Goal: Task Accomplishment & Management: Complete application form

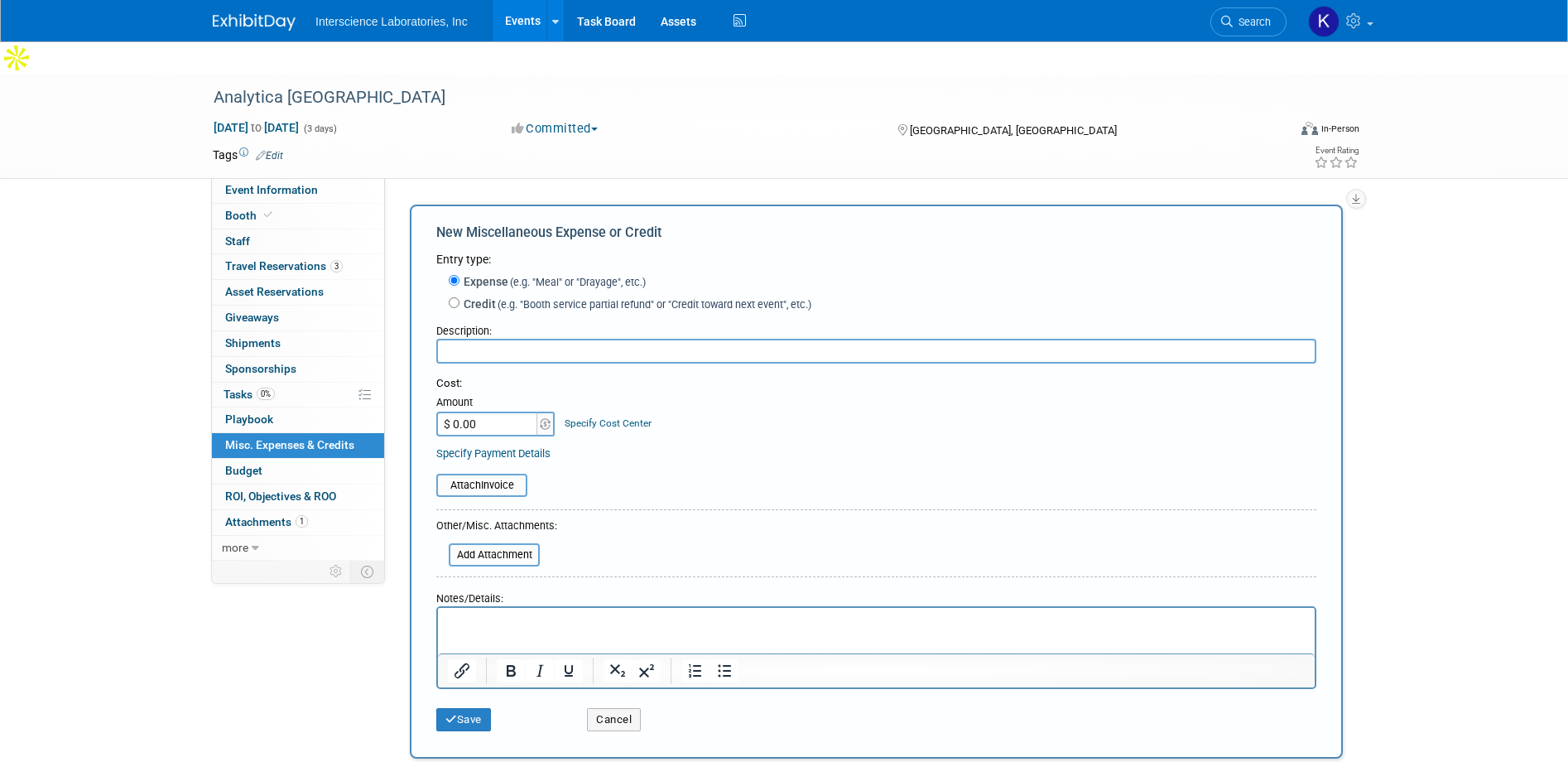
click at [620, 339] on input "text" at bounding box center [876, 351] width 880 height 25
type input "Booth reservation"
type input "$ 7,416.00"
click at [468, 708] on button "Save" at bounding box center [464, 720] width 55 height 23
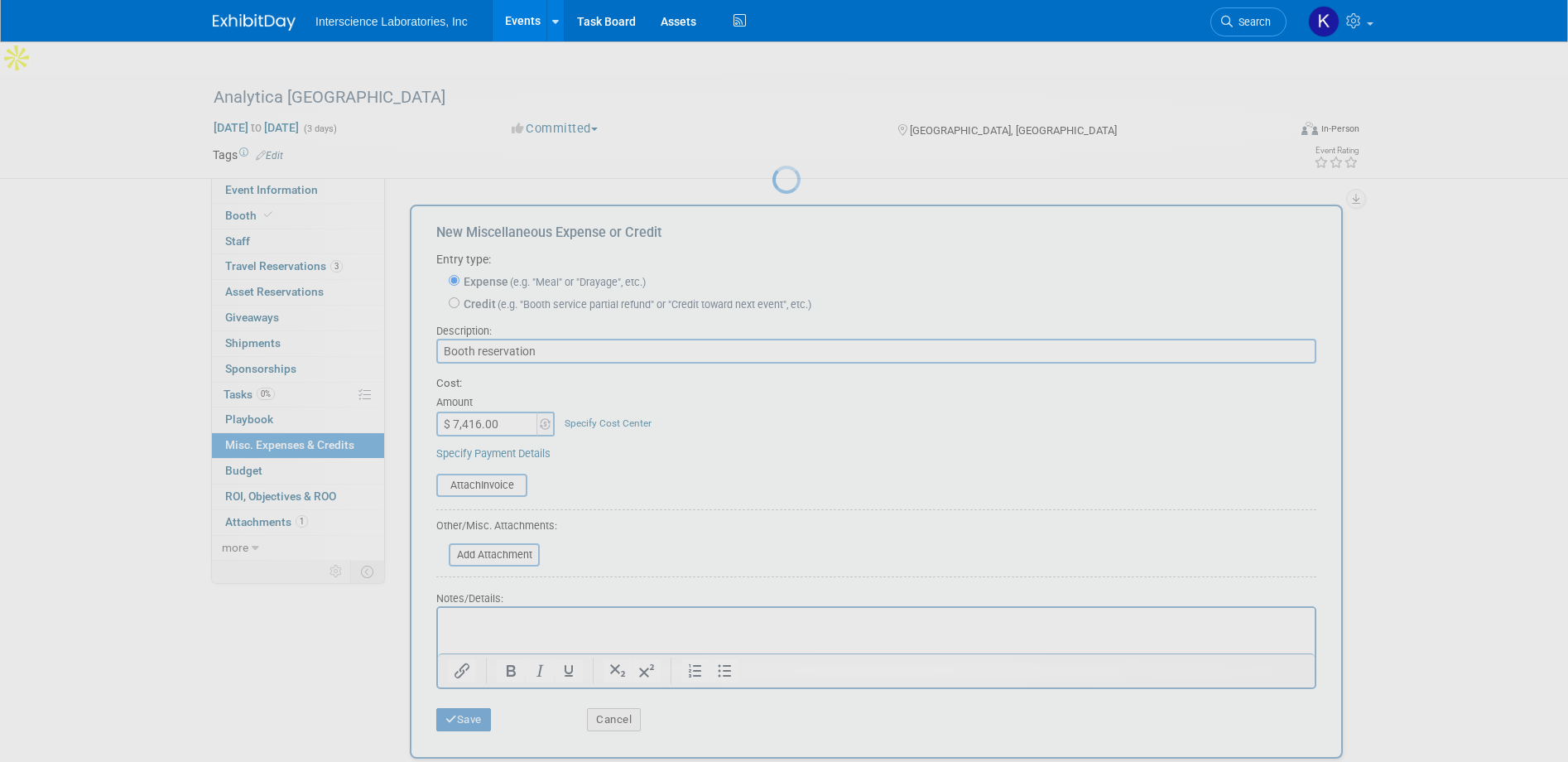
scroll to position [16, 0]
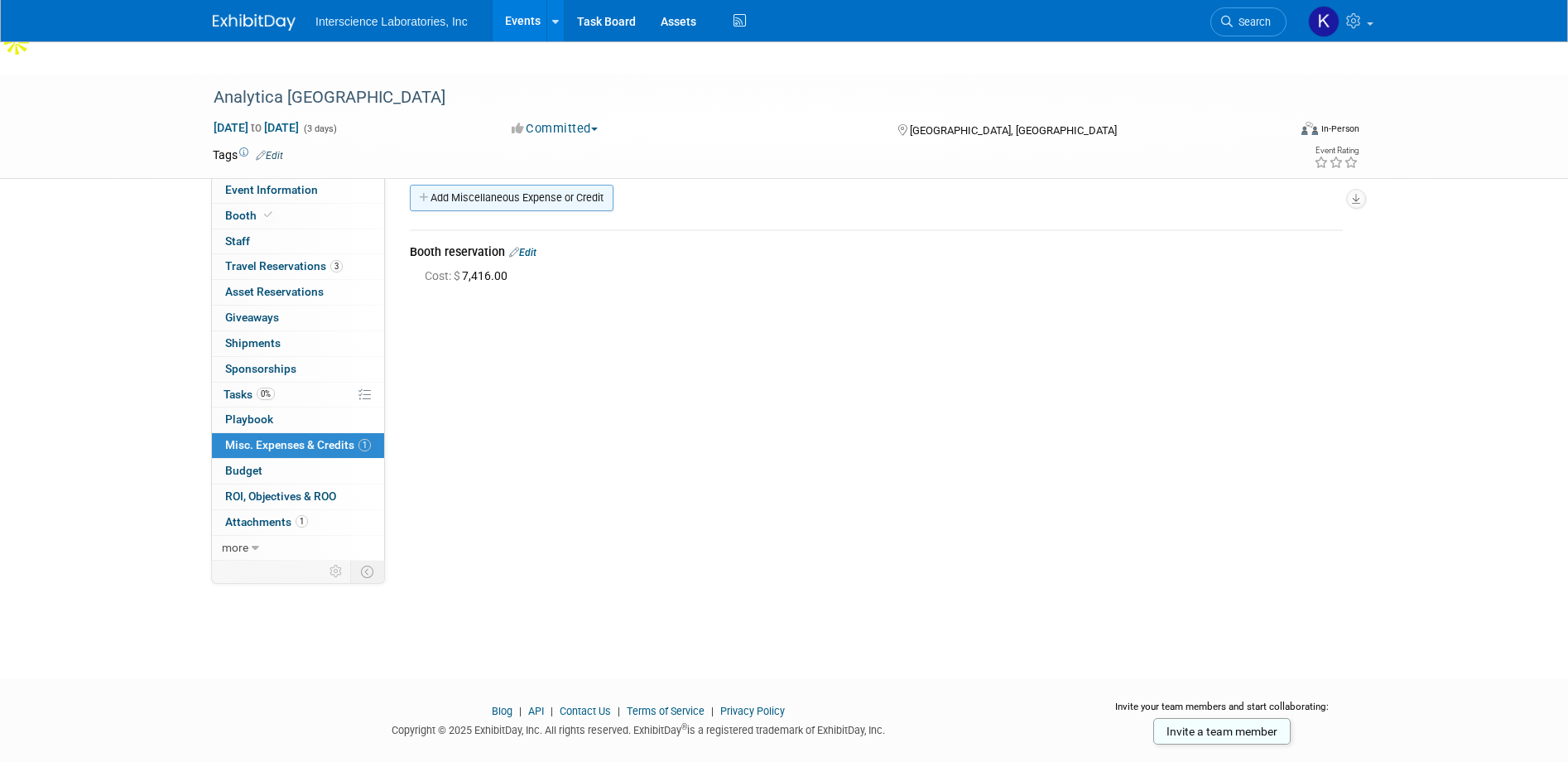
click at [482, 185] on link "Add Miscellaneous Expense or Credit" at bounding box center [511, 198] width 204 height 27
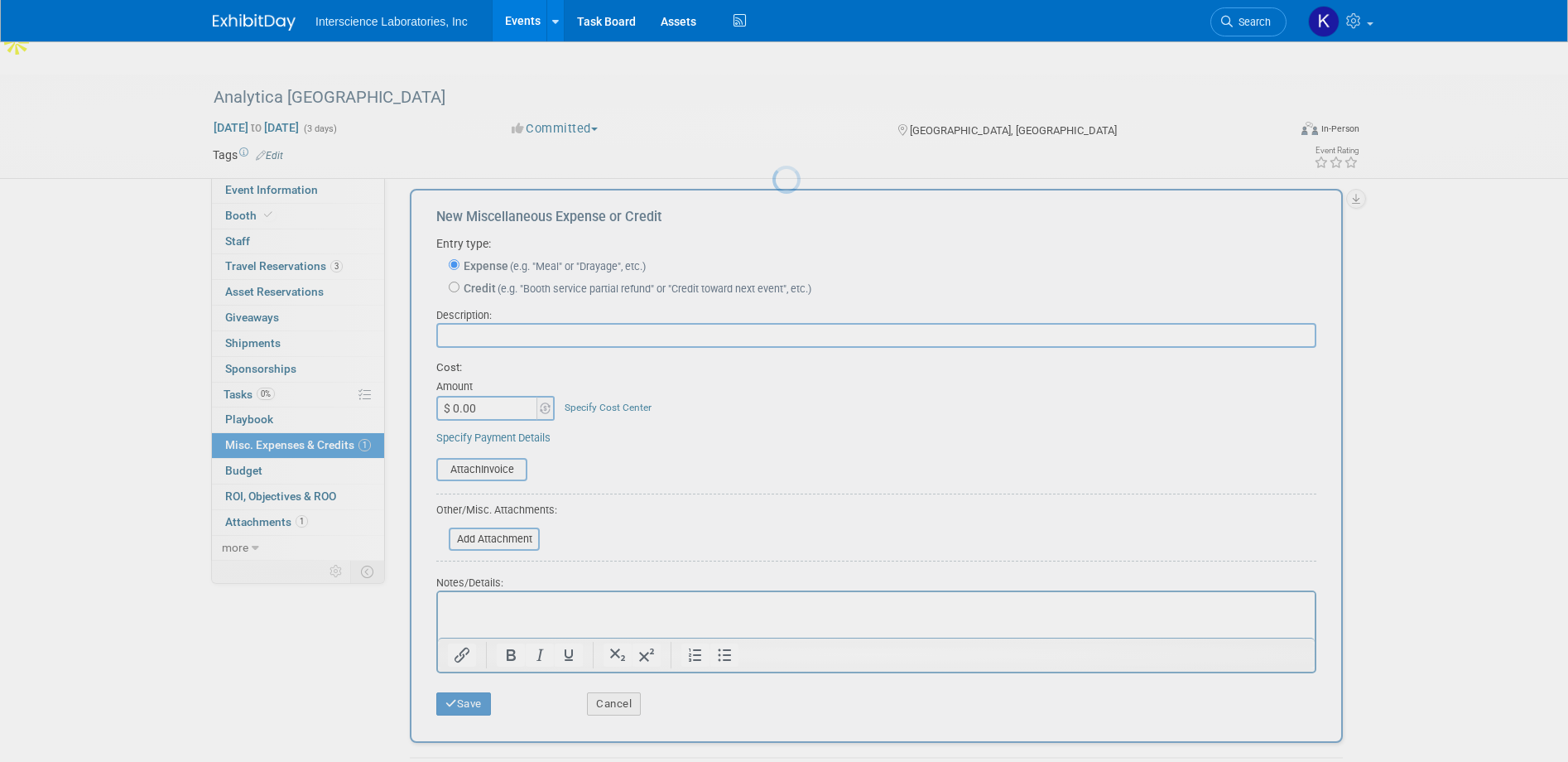
scroll to position [0, 0]
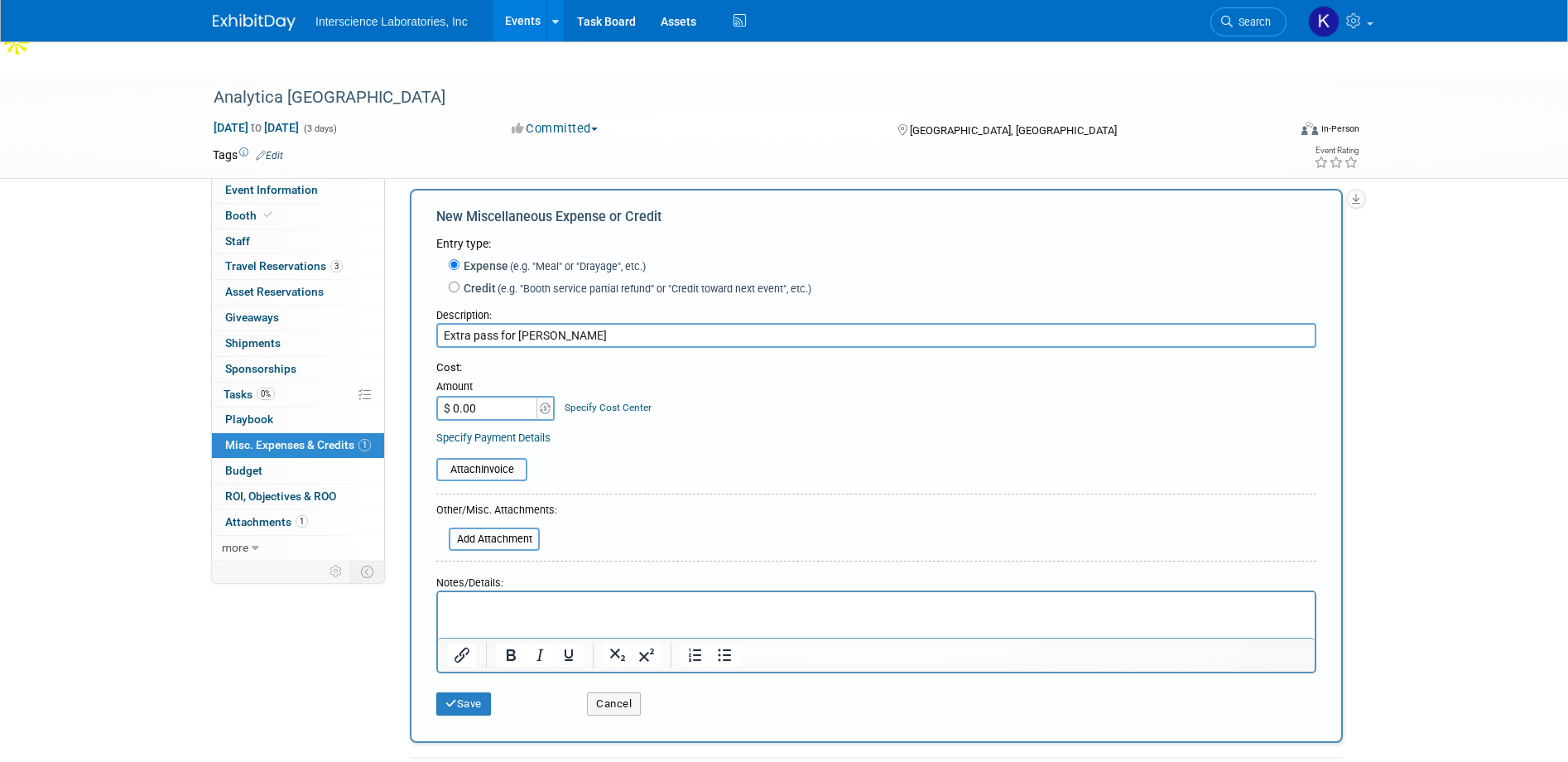
type input "Extra pass for Chris"
click at [481, 396] on input "$ 0.00" at bounding box center [488, 408] width 103 height 25
type input "$ 46.35"
click at [702, 429] on div "Specify Payment Details" at bounding box center [876, 437] width 880 height 17
click at [464, 692] on button "Save" at bounding box center [464, 704] width 55 height 23
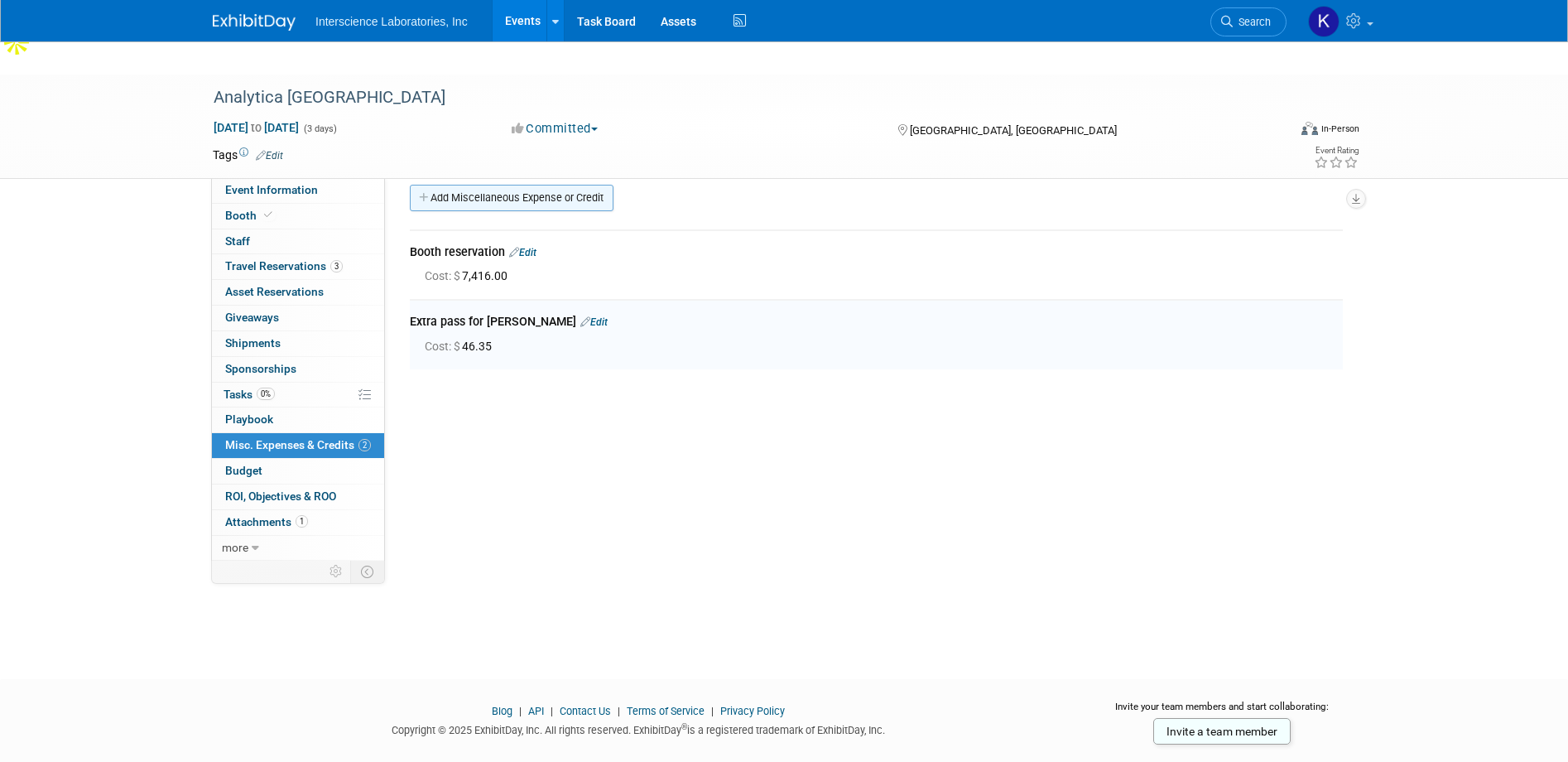
click at [510, 185] on link "Add Miscellaneous Expense or Credit" at bounding box center [511, 198] width 204 height 27
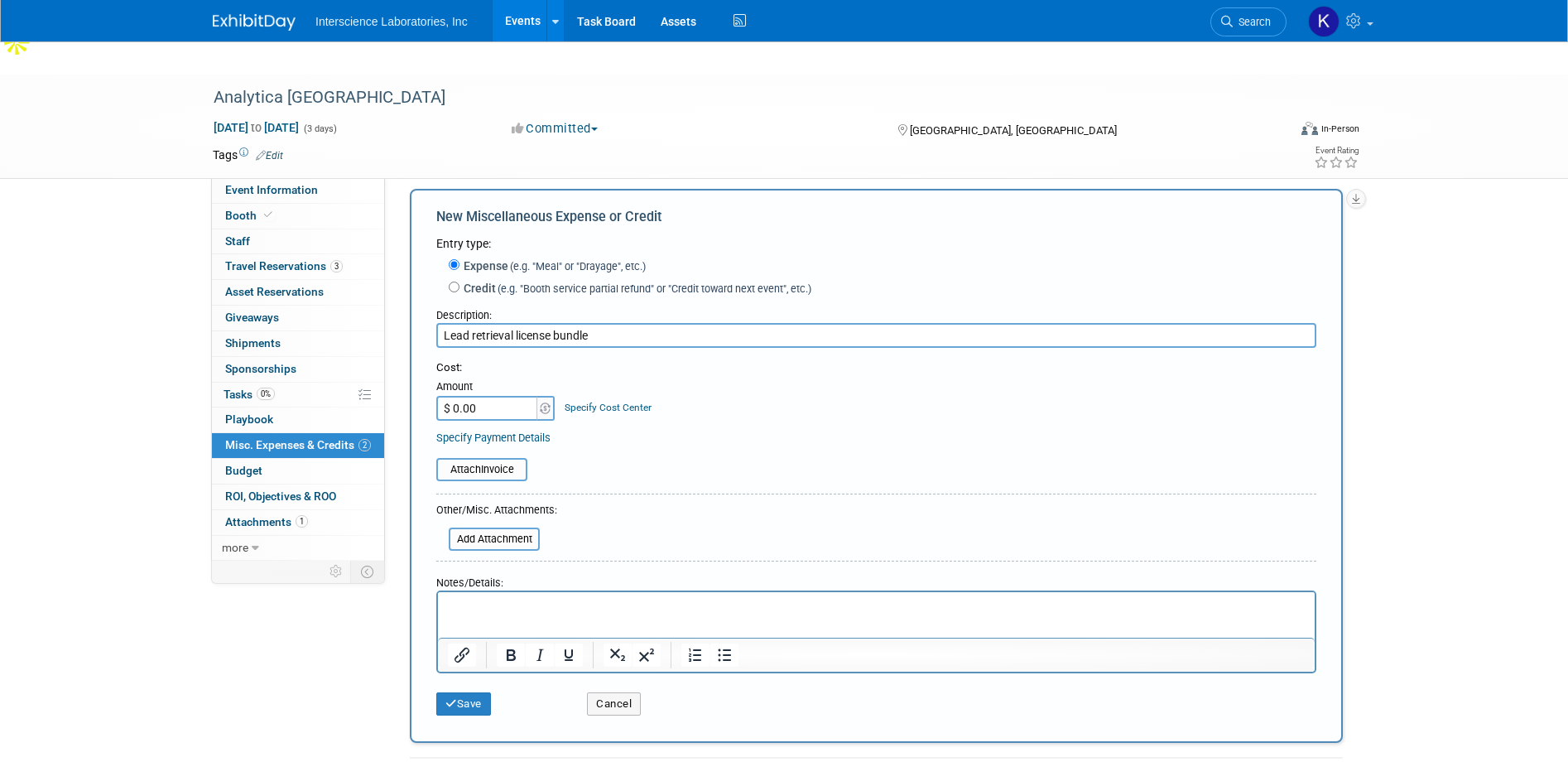
type input "Lead retrieval license bundle"
type input "$ 538.92"
click at [463, 692] on button "Save" at bounding box center [464, 704] width 55 height 23
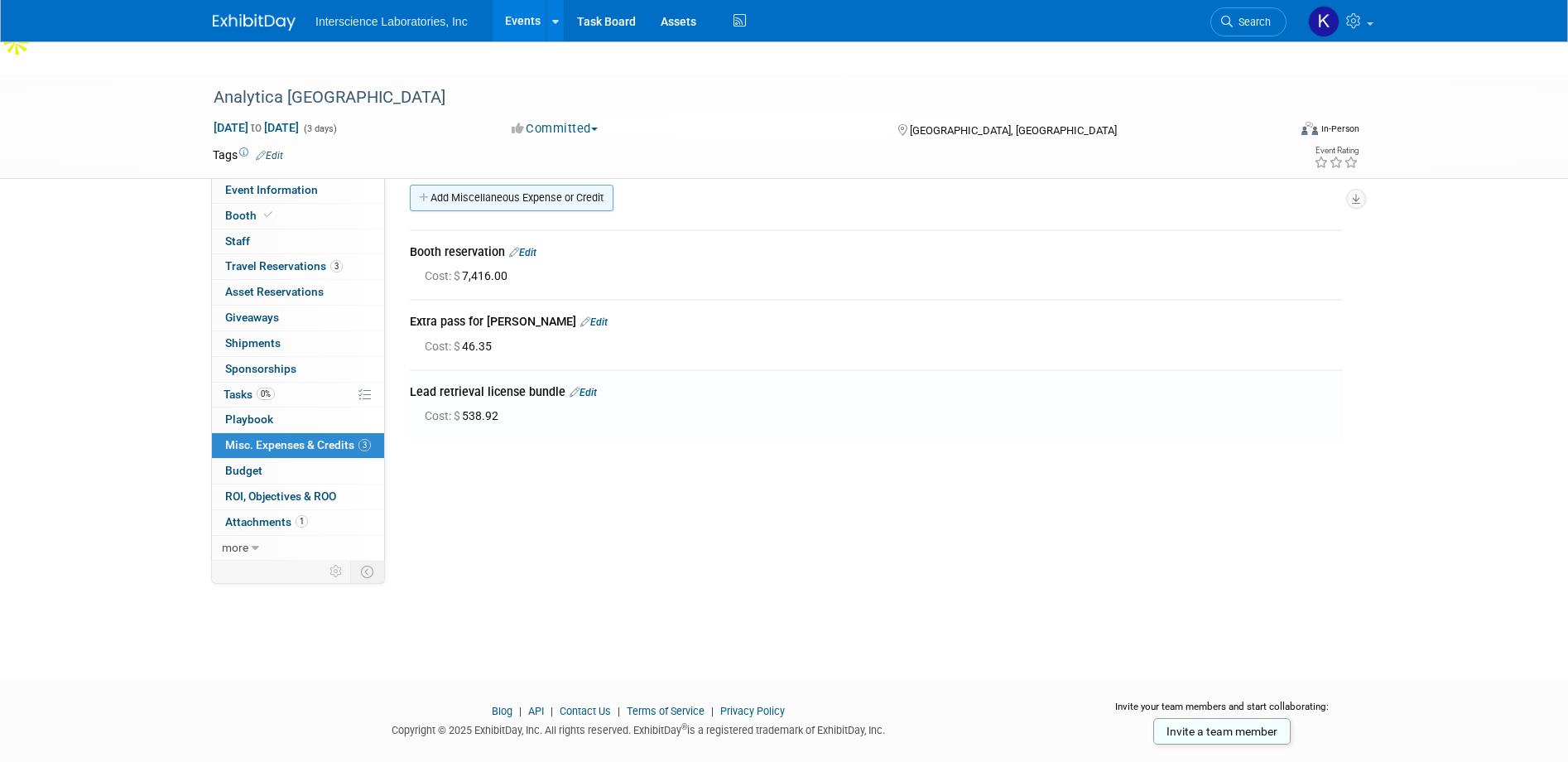
click at [539, 185] on link "Add Miscellaneous Expense or Credit" at bounding box center [511, 198] width 204 height 27
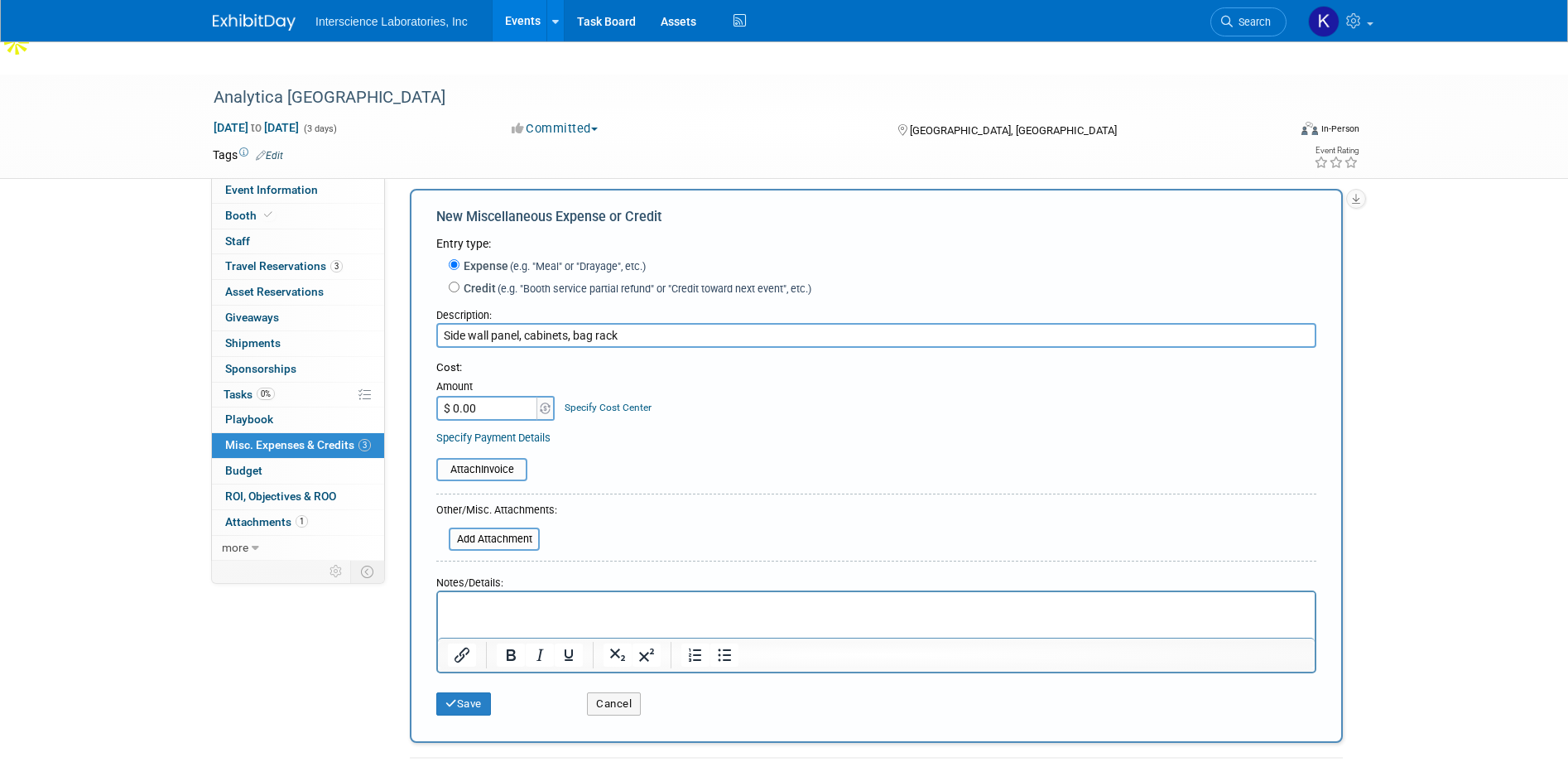
type input "Side wall panel, cabinets, bag rack"
type input "$ 3,488.42"
drag, startPoint x: 470, startPoint y: 669, endPoint x: 714, endPoint y: 546, distance: 273.2
click at [470, 692] on button "Save" at bounding box center [464, 704] width 55 height 23
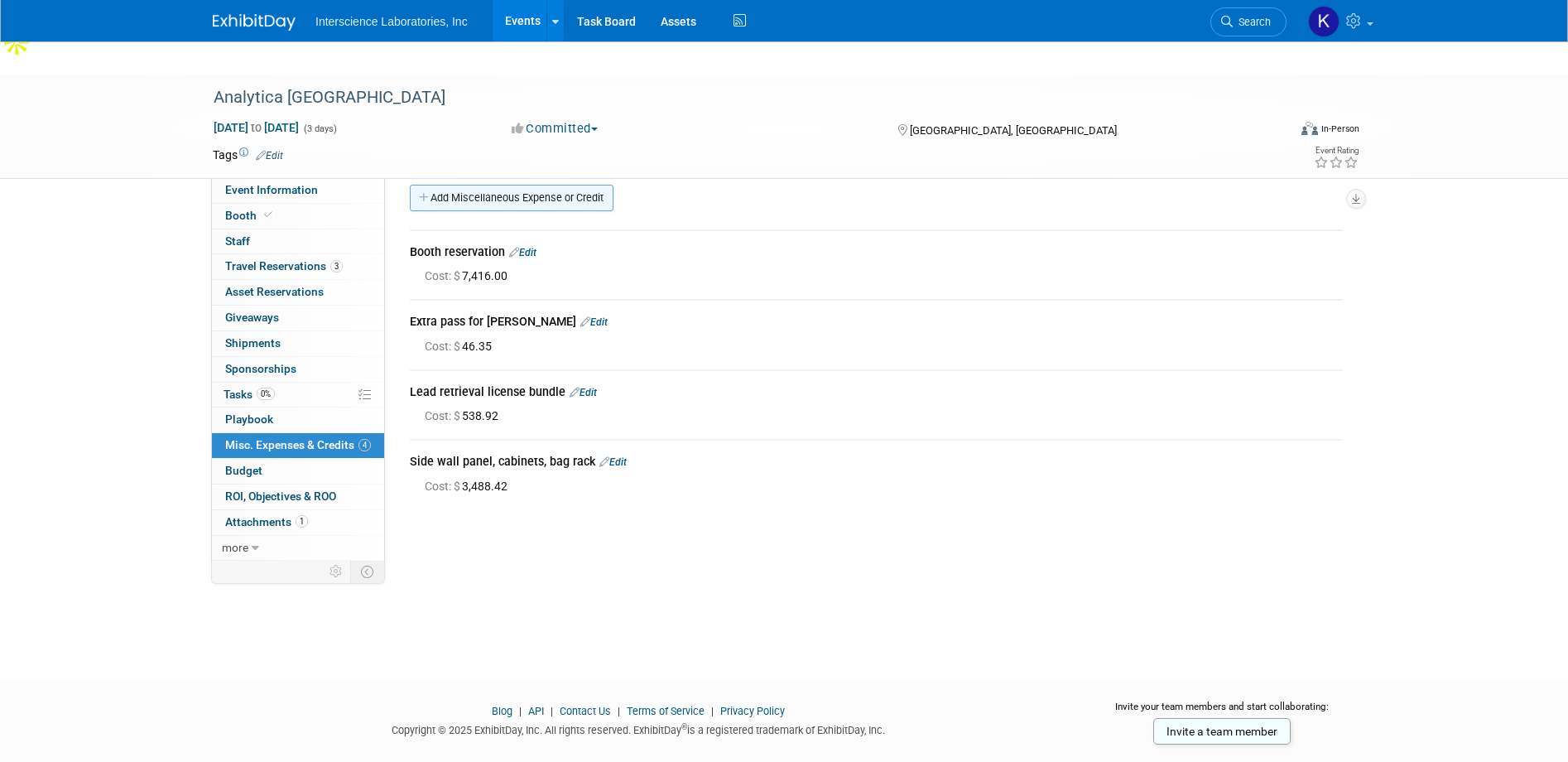
click at [480, 185] on link "Add Miscellaneous Expense or Credit" at bounding box center [511, 198] width 204 height 27
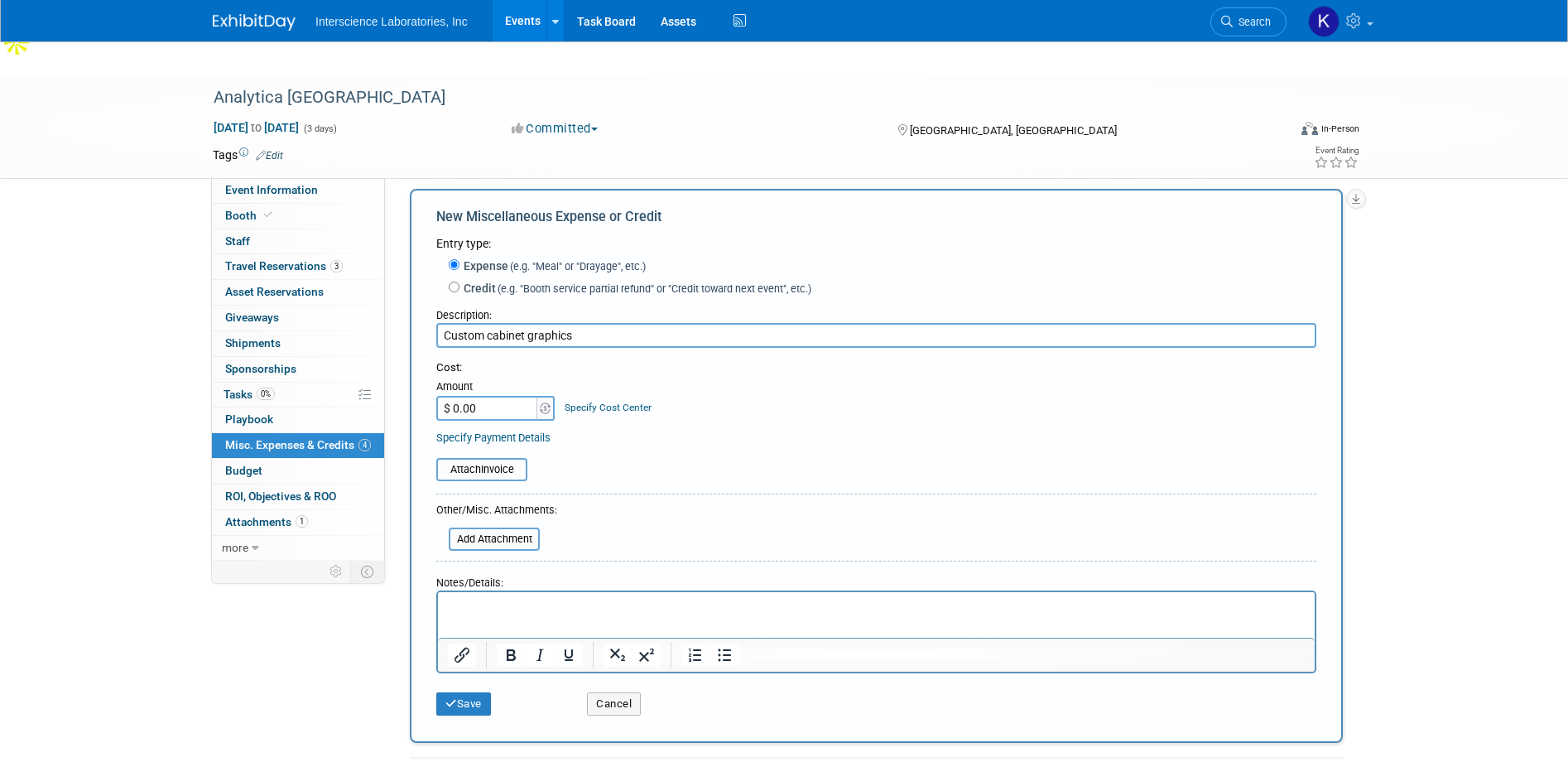
type input "Custom cabinet graphics"
click at [465, 396] on input "$ 0.00" at bounding box center [488, 408] width 103 height 25
type input "$ 547.77"
click at [458, 692] on button "Save" at bounding box center [464, 704] width 55 height 23
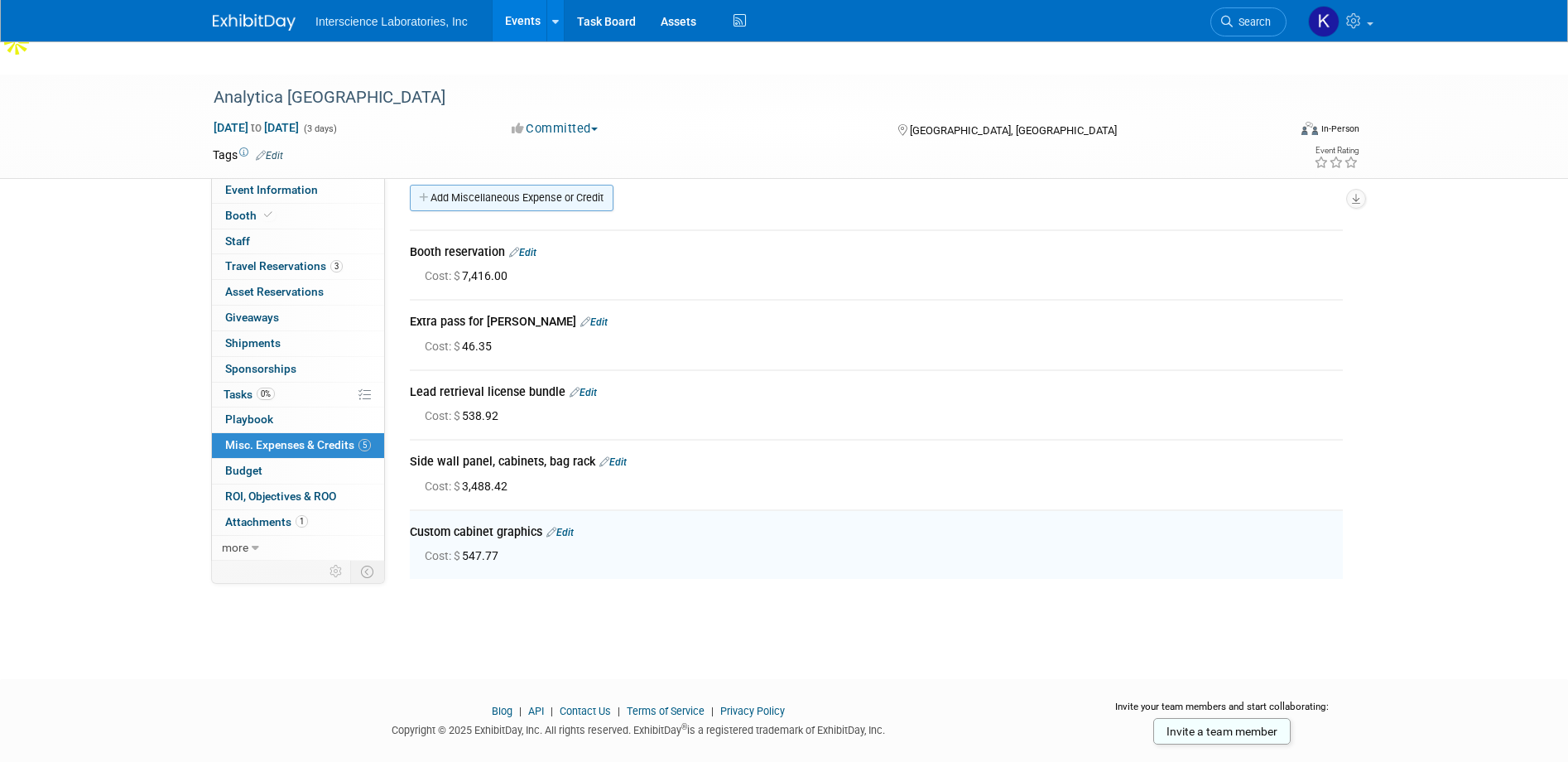
click at [538, 185] on link "Add Miscellaneous Expense or Credit" at bounding box center [511, 198] width 204 height 27
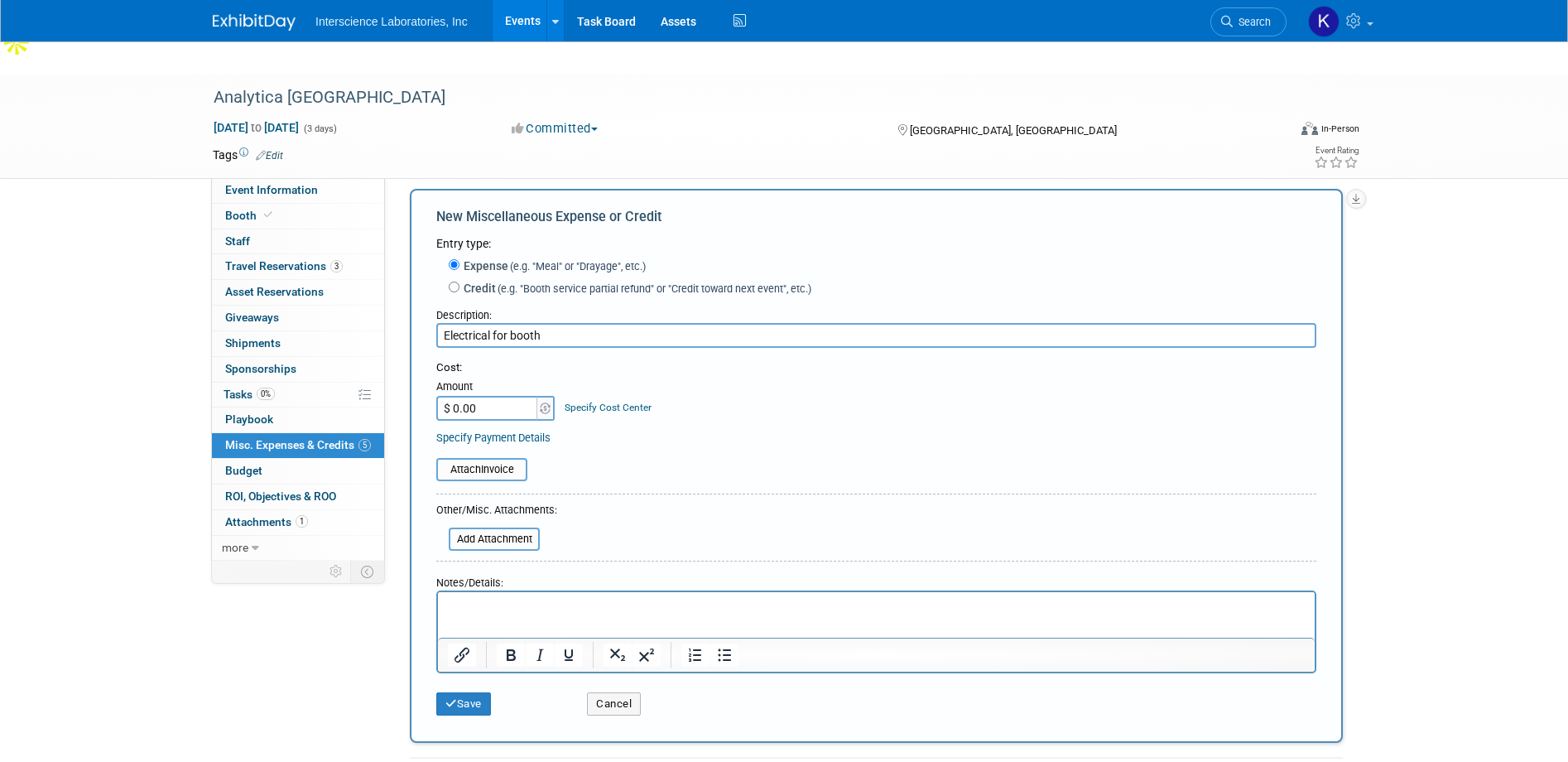
type input "Electrical for booth"
type input "$ 1,720.17"
click at [465, 692] on button "Save" at bounding box center [464, 704] width 55 height 23
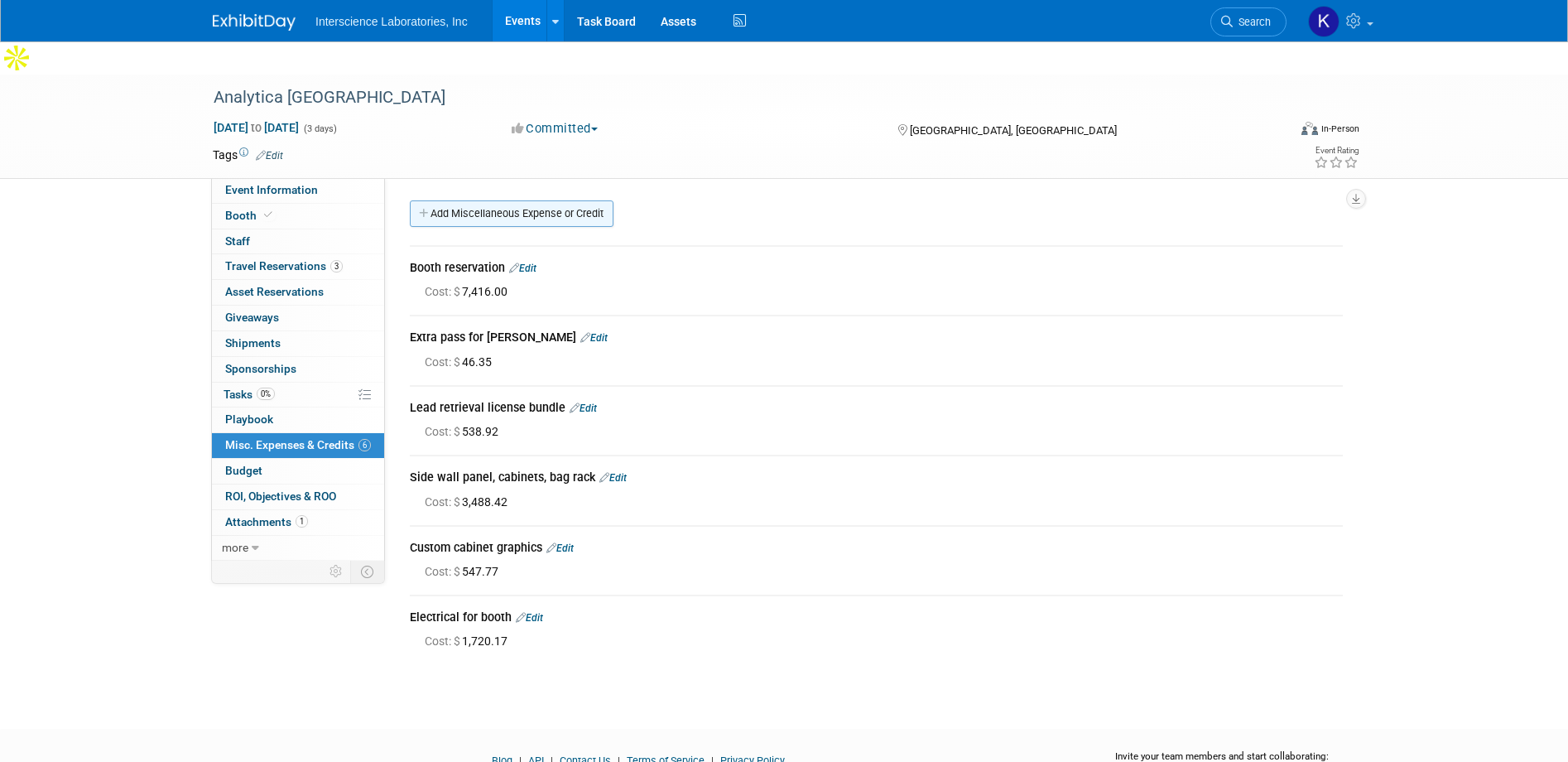
click at [535, 201] on link "Add Miscellaneous Expense or Credit" at bounding box center [511, 214] width 204 height 27
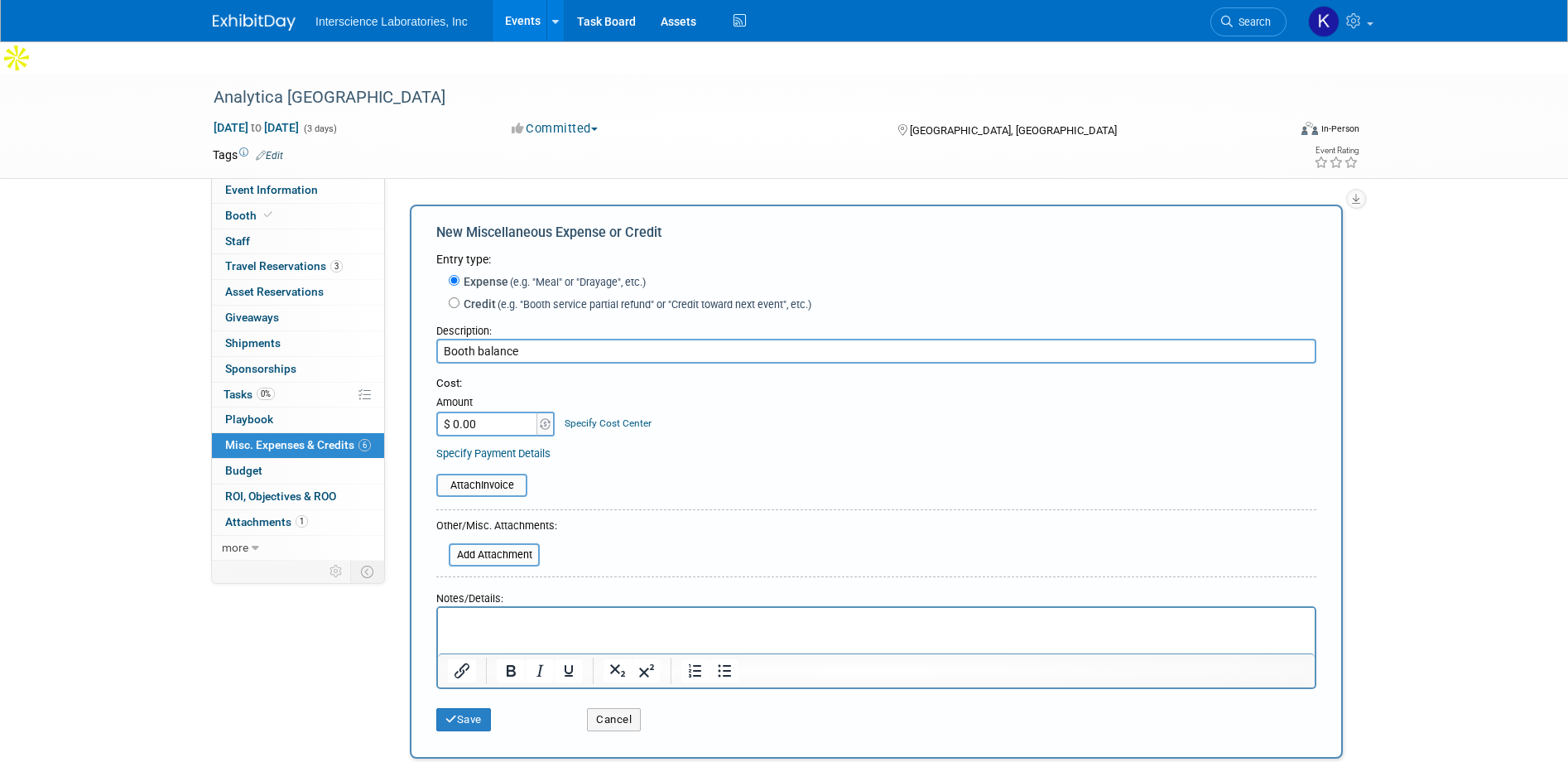
type input "Booth balance"
click at [470, 411] on input "$ 0.00" at bounding box center [488, 424] width 103 height 25
type input "$ 1,500.00"
drag, startPoint x: 474, startPoint y: 685, endPoint x: 482, endPoint y: 683, distance: 8.2
click at [475, 708] on button "Save" at bounding box center [464, 720] width 55 height 23
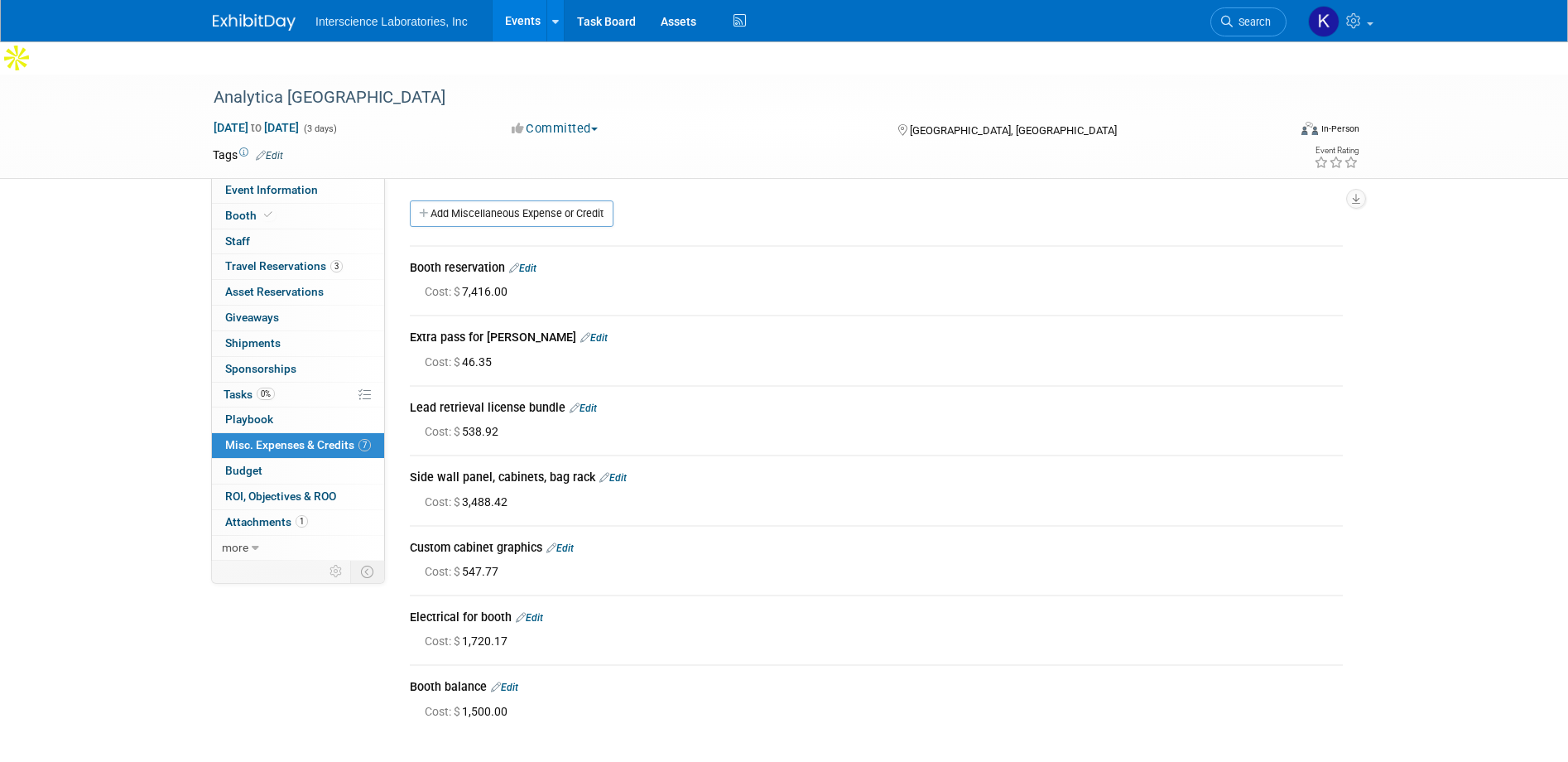
click at [555, 120] on button "Committed" at bounding box center [555, 128] width 98 height 17
click at [719, 120] on div "Committed Committed Considering Not Going" at bounding box center [689, 129] width 366 height 18
click at [281, 490] on span "ROI, Objectives & ROO 0" at bounding box center [280, 496] width 111 height 13
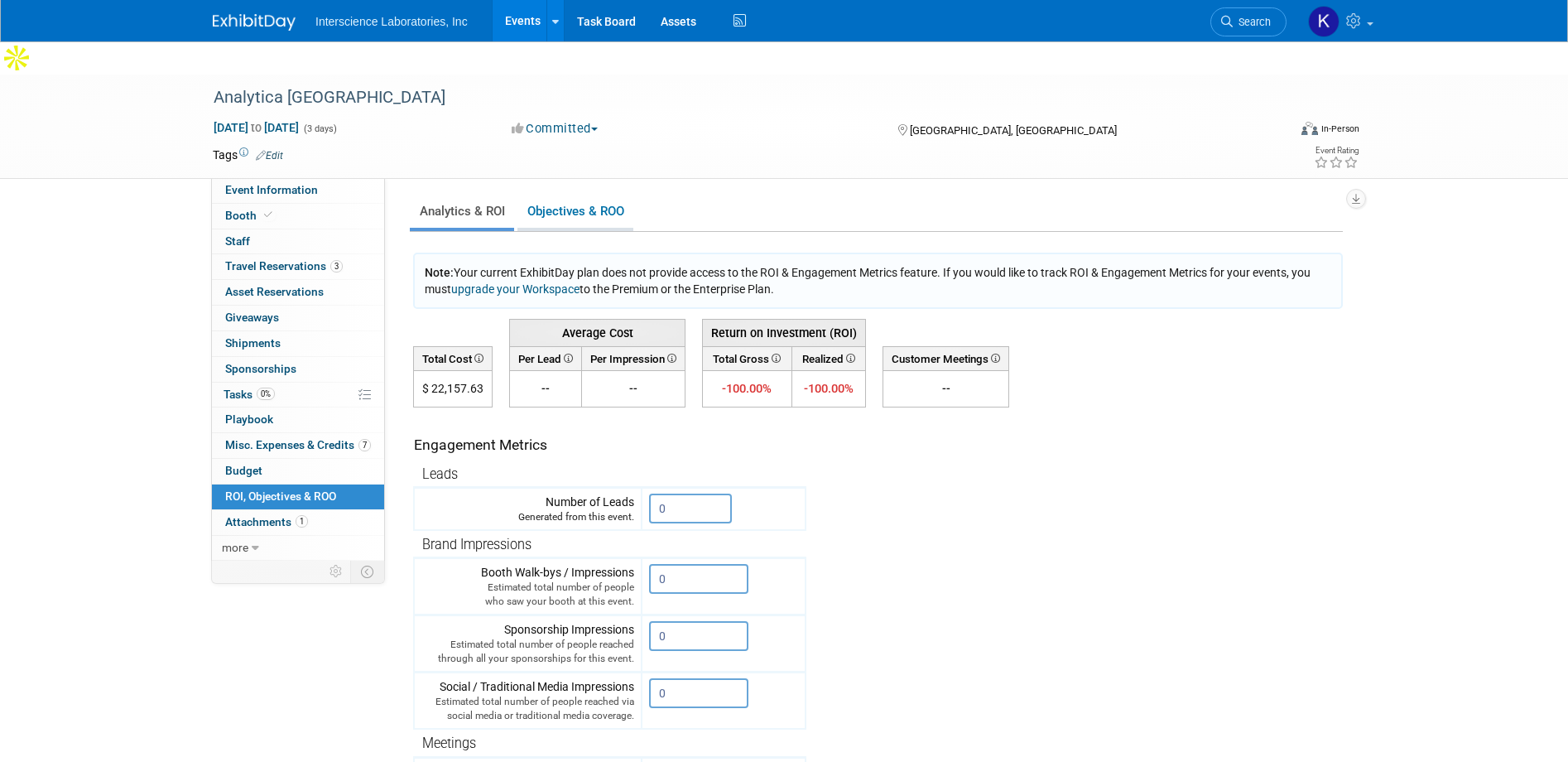
click at [565, 196] on link "Objectives & ROO 0" at bounding box center [575, 212] width 116 height 32
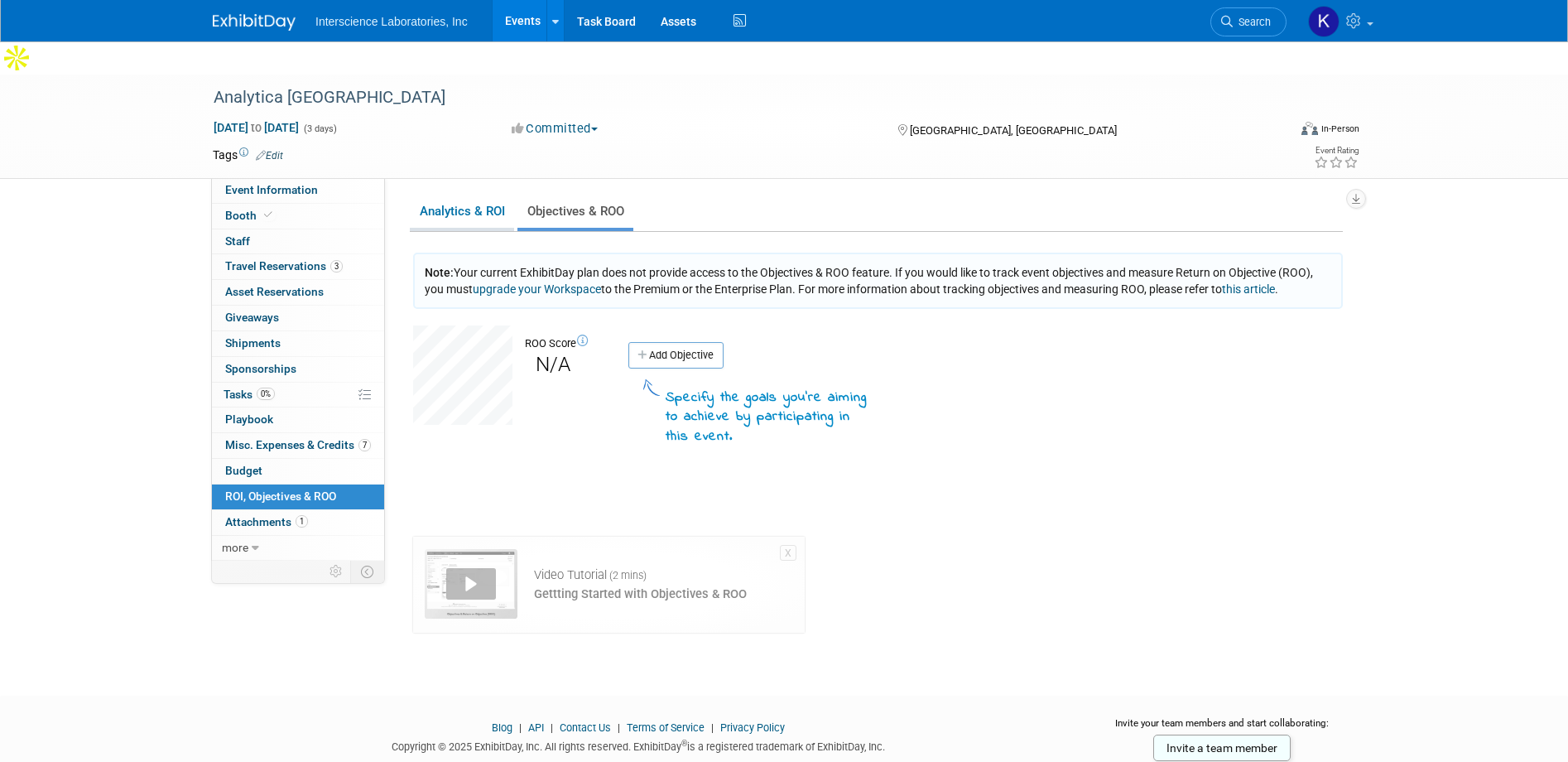
click at [458, 196] on link "Analytics & ROI" at bounding box center [461, 212] width 104 height 32
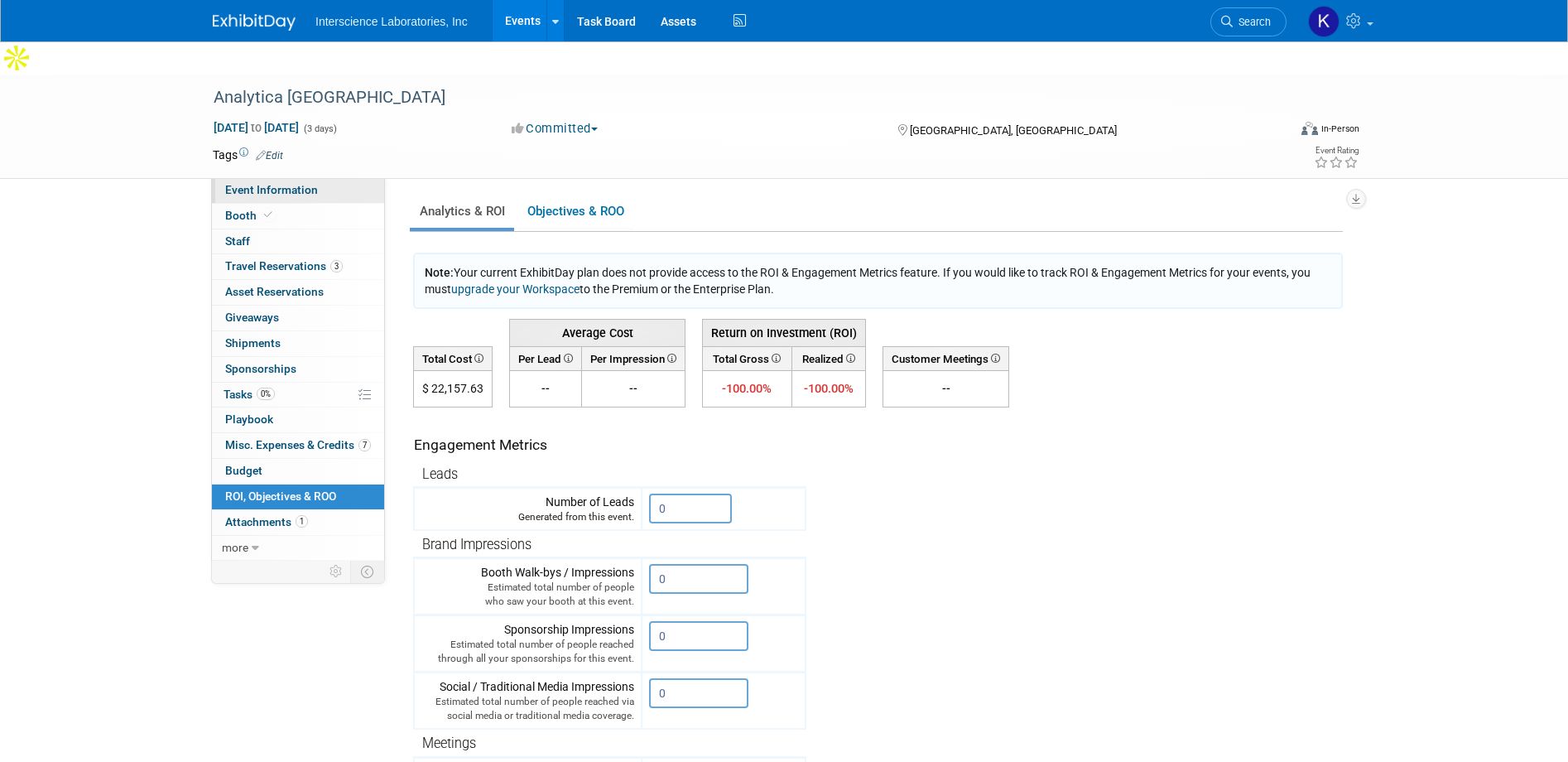
click at [264, 183] on span "Event Information" at bounding box center [271, 190] width 92 height 13
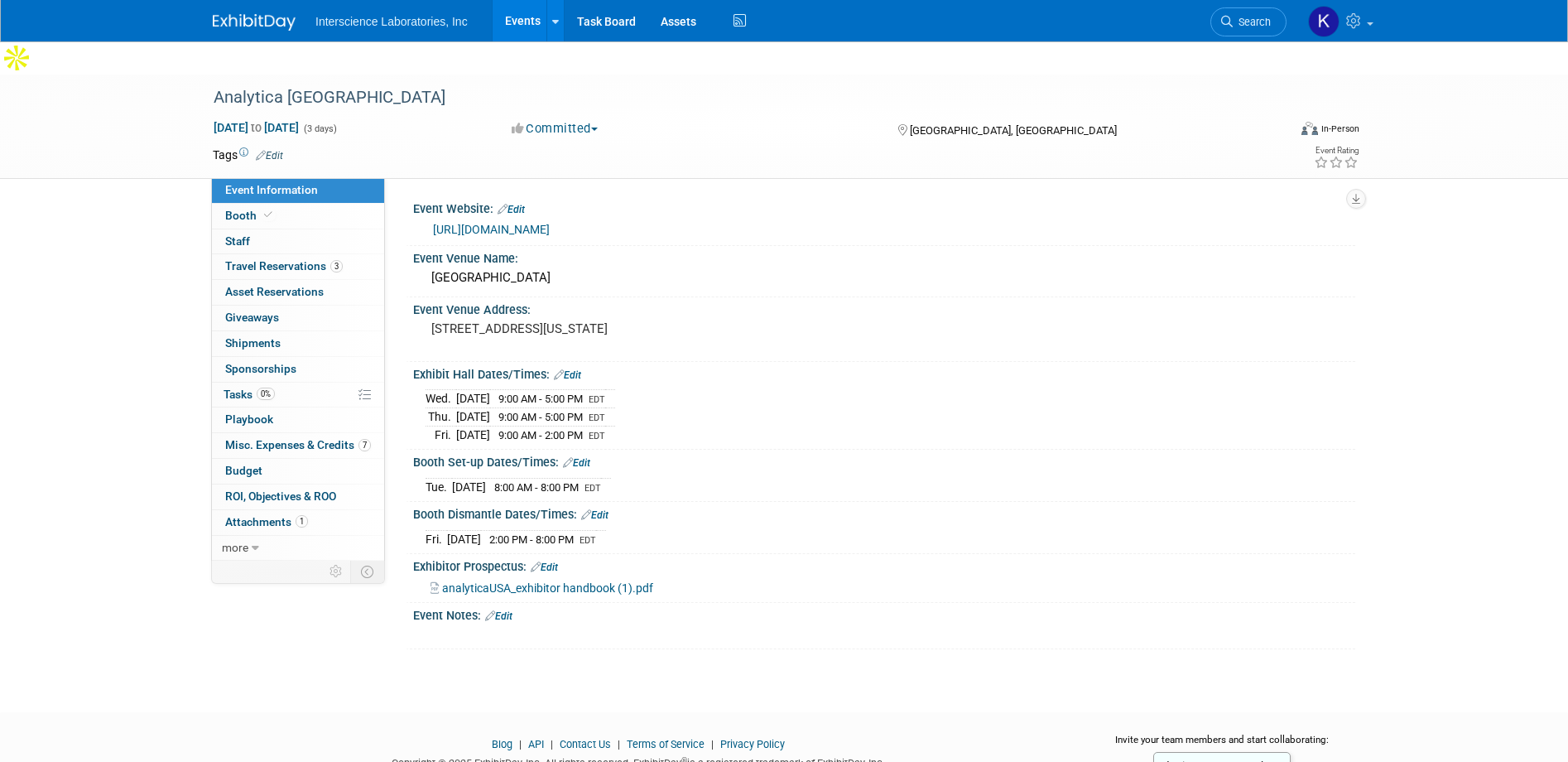
click at [526, 20] on link "Events" at bounding box center [523, 21] width 61 height 42
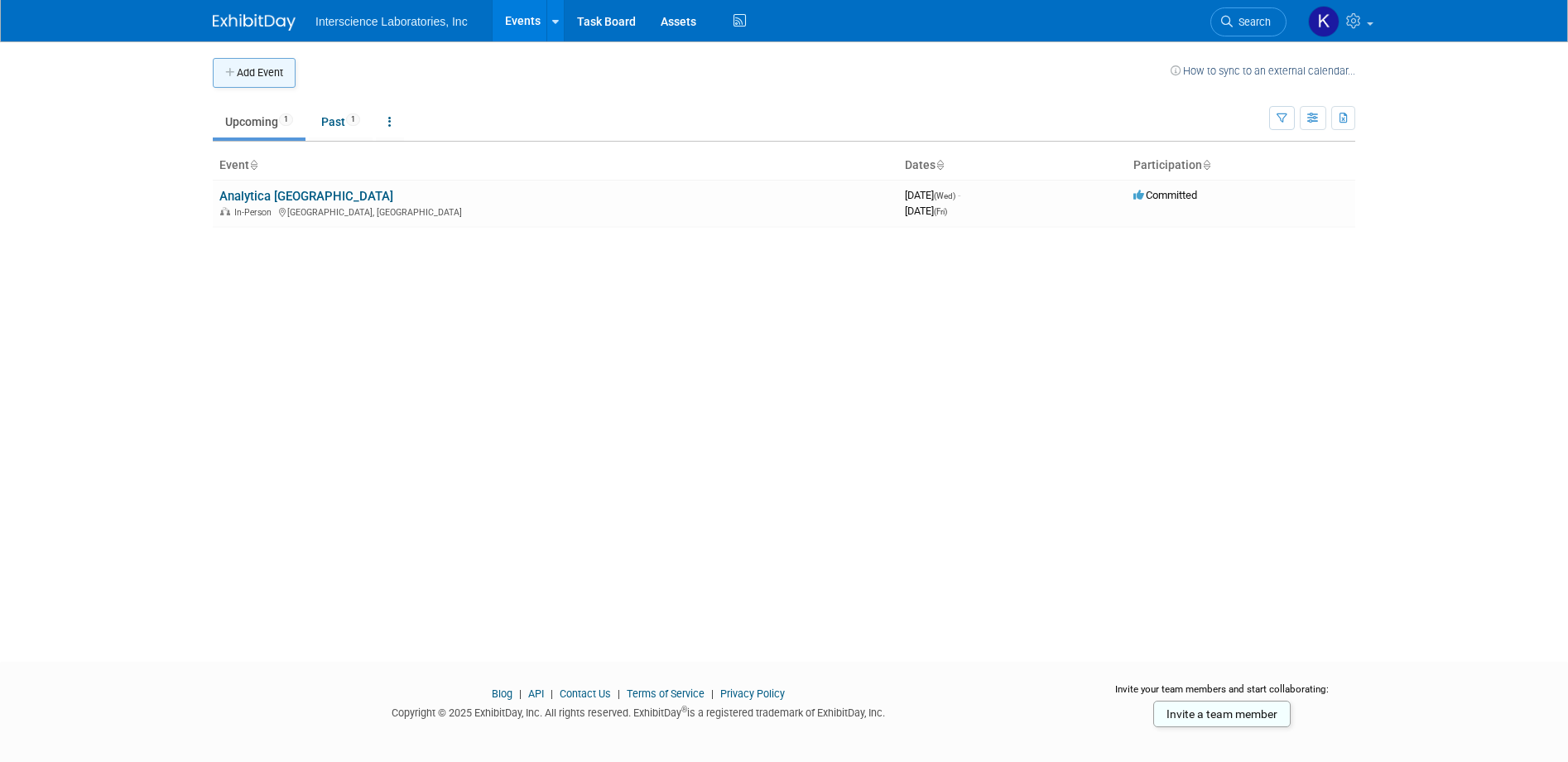
click at [254, 69] on button "Add Event" at bounding box center [254, 73] width 82 height 30
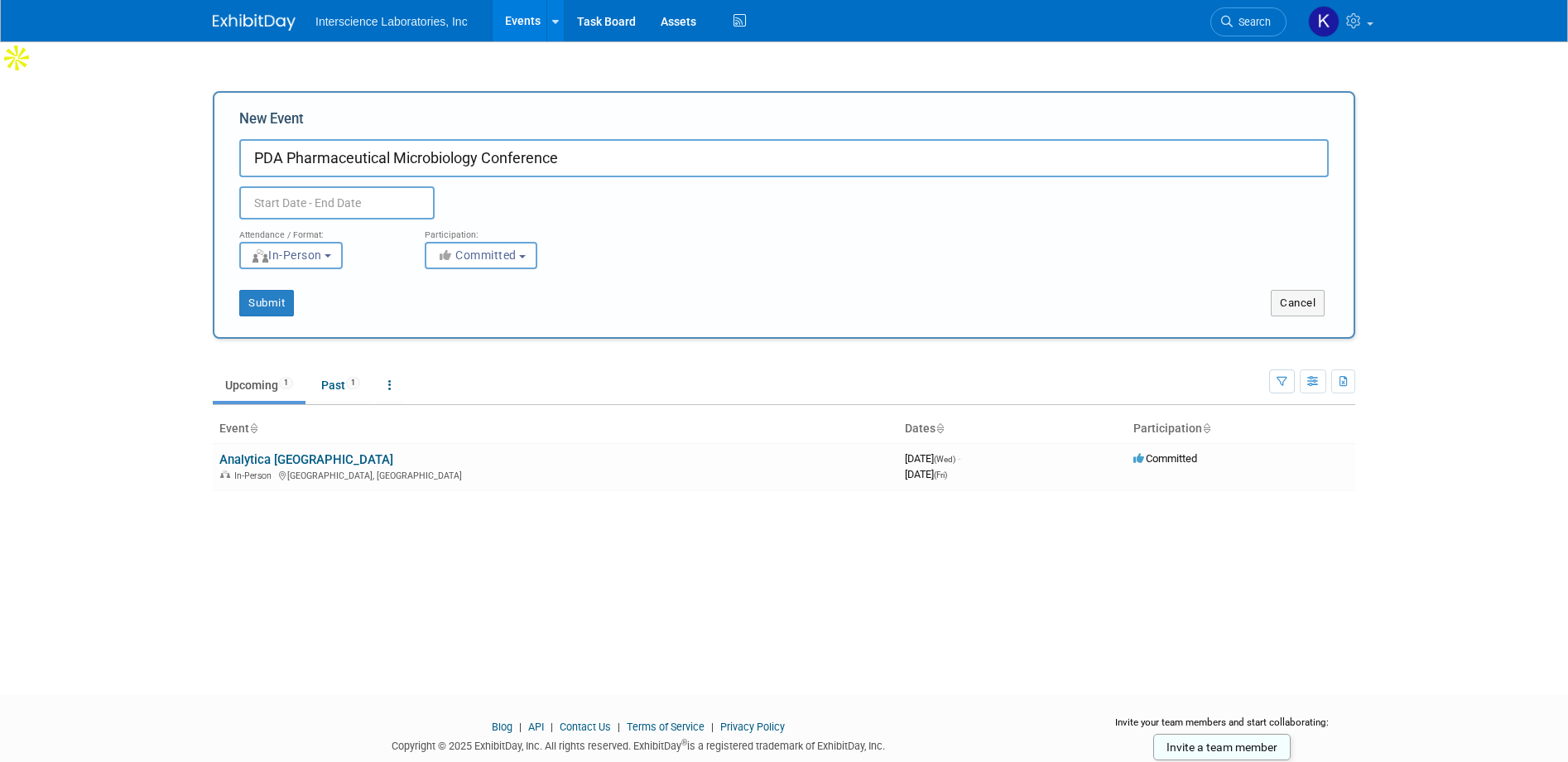
type input "PDA Pharmaceutical Microbiology Conference"
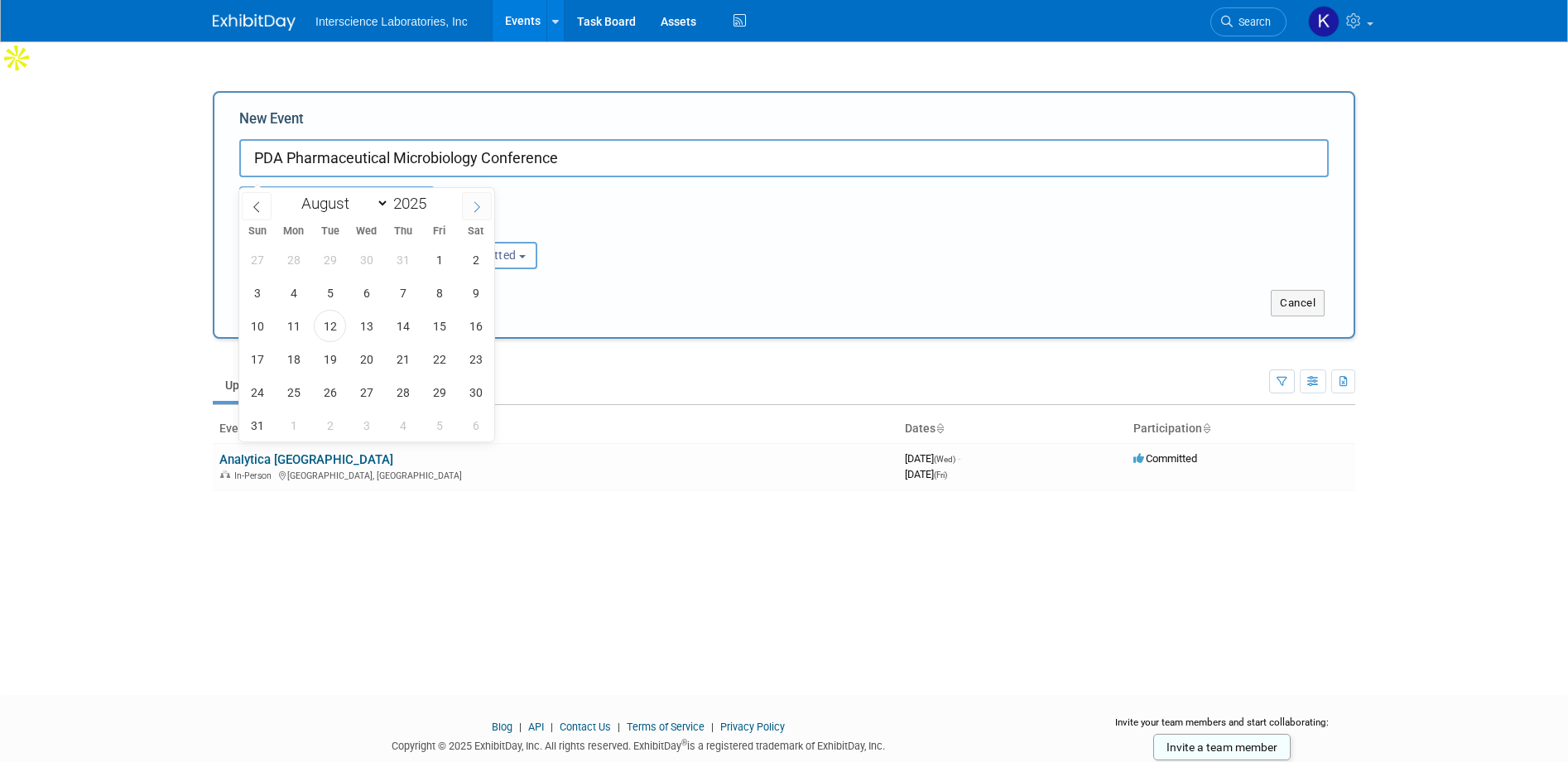
click at [471, 206] on icon at bounding box center [477, 207] width 12 height 12
select select "9"
click at [295, 392] on span "27" at bounding box center [293, 391] width 32 height 32
click at [372, 391] on span "29" at bounding box center [366, 391] width 32 height 32
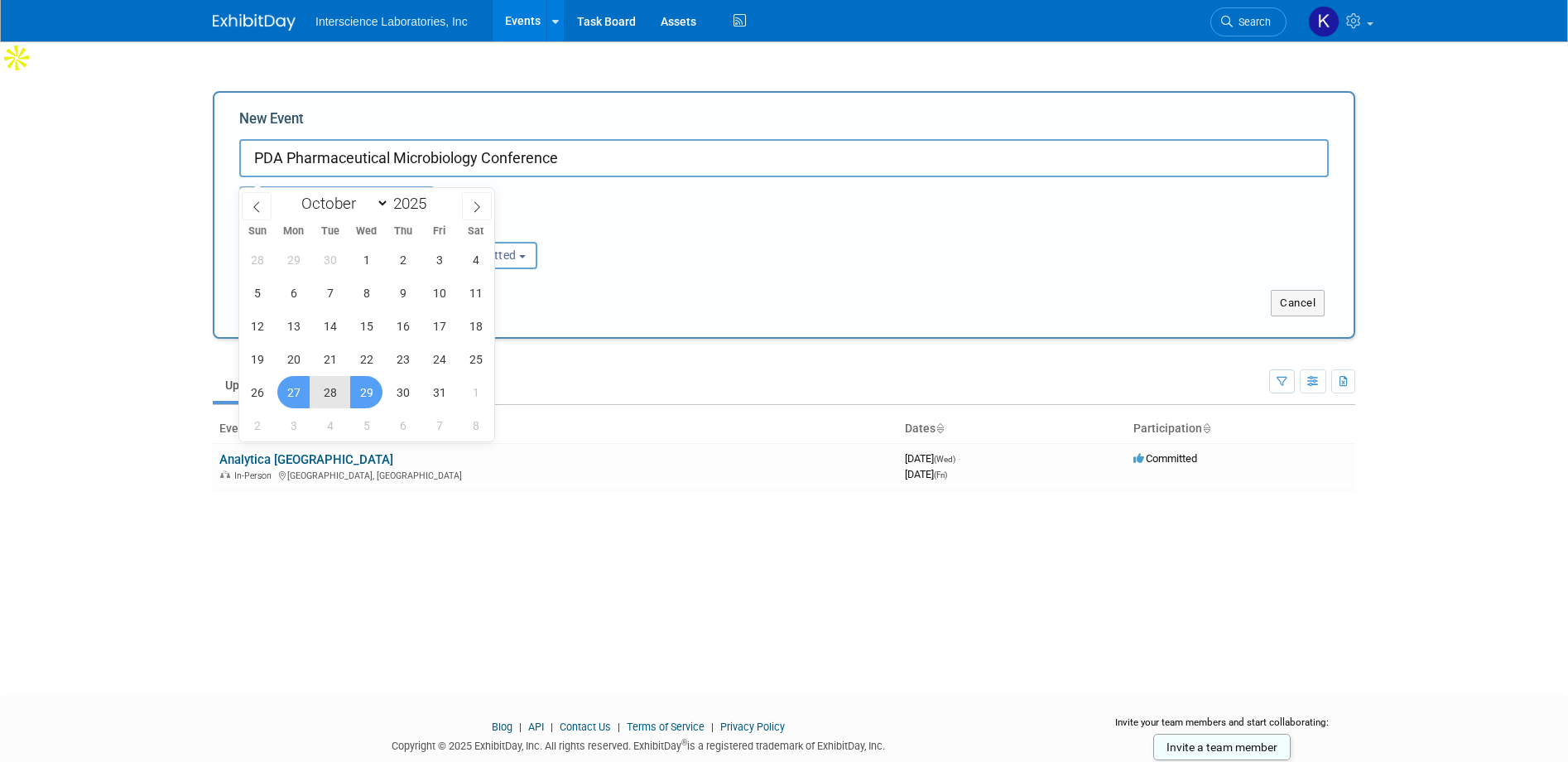
type input "[DATE] to [DATE]"
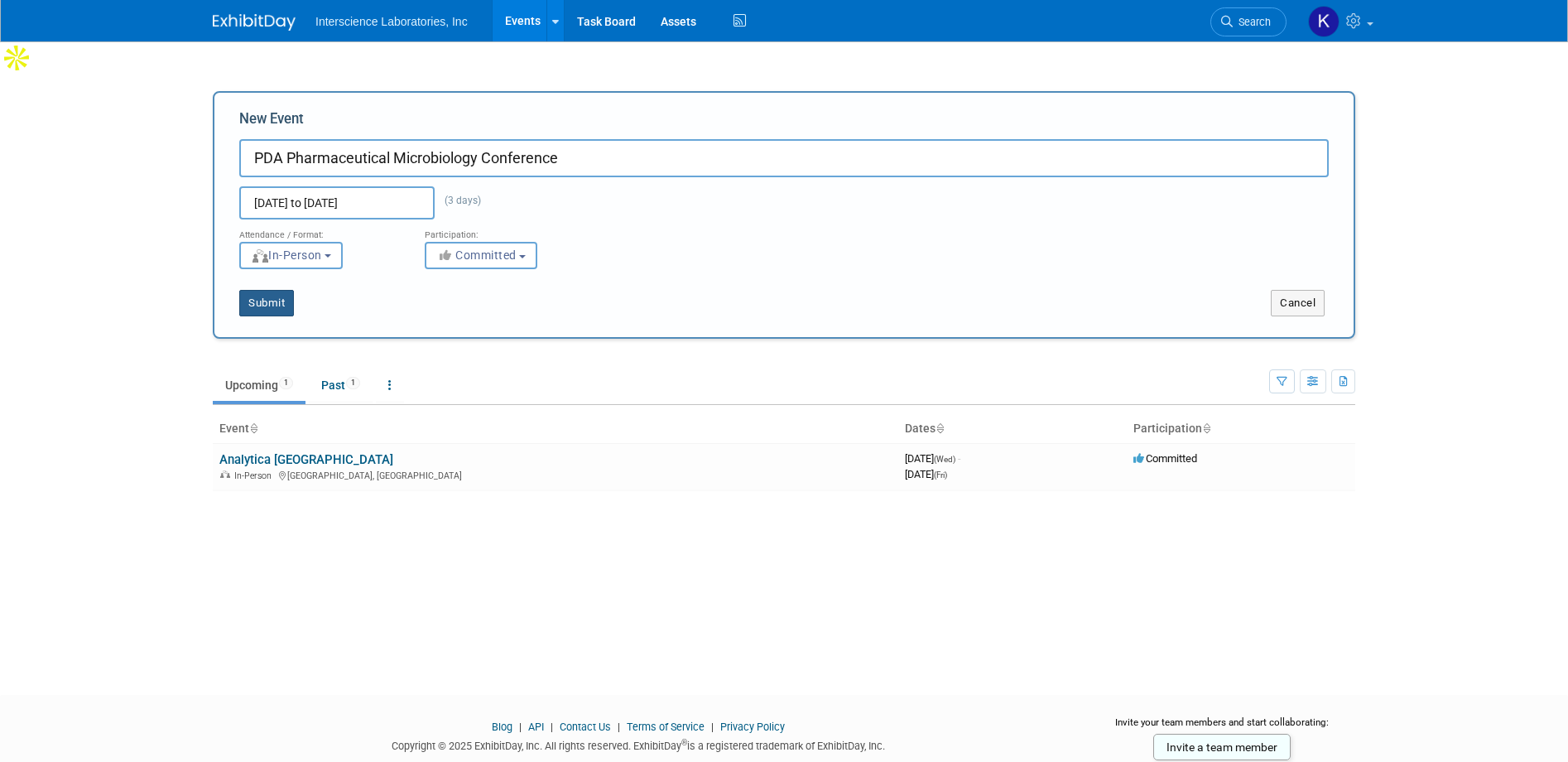
click at [260, 290] on button "Submit" at bounding box center [266, 303] width 55 height 27
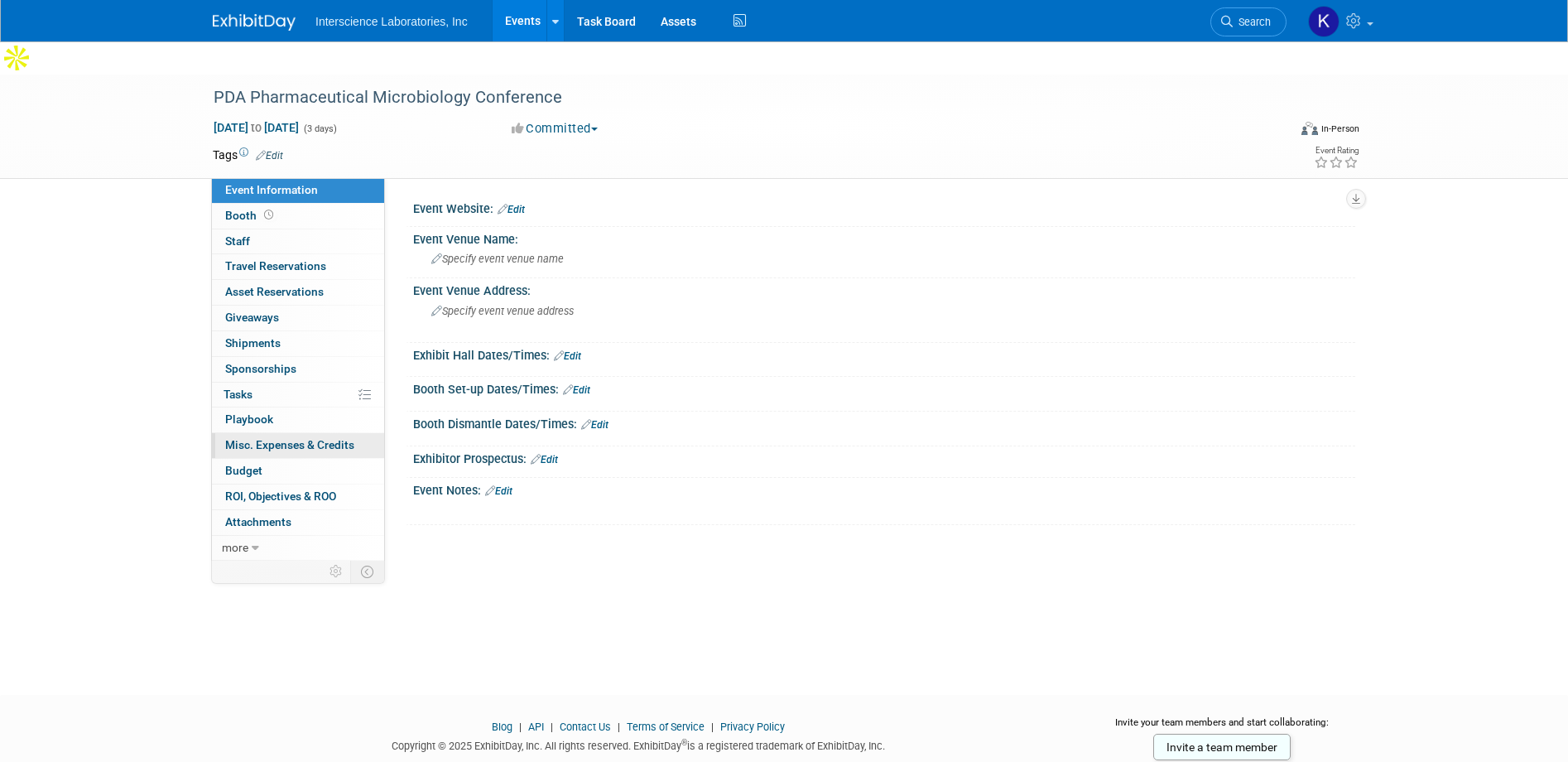
click at [314, 438] on span "Misc. Expenses & Credits 0" at bounding box center [289, 445] width 129 height 13
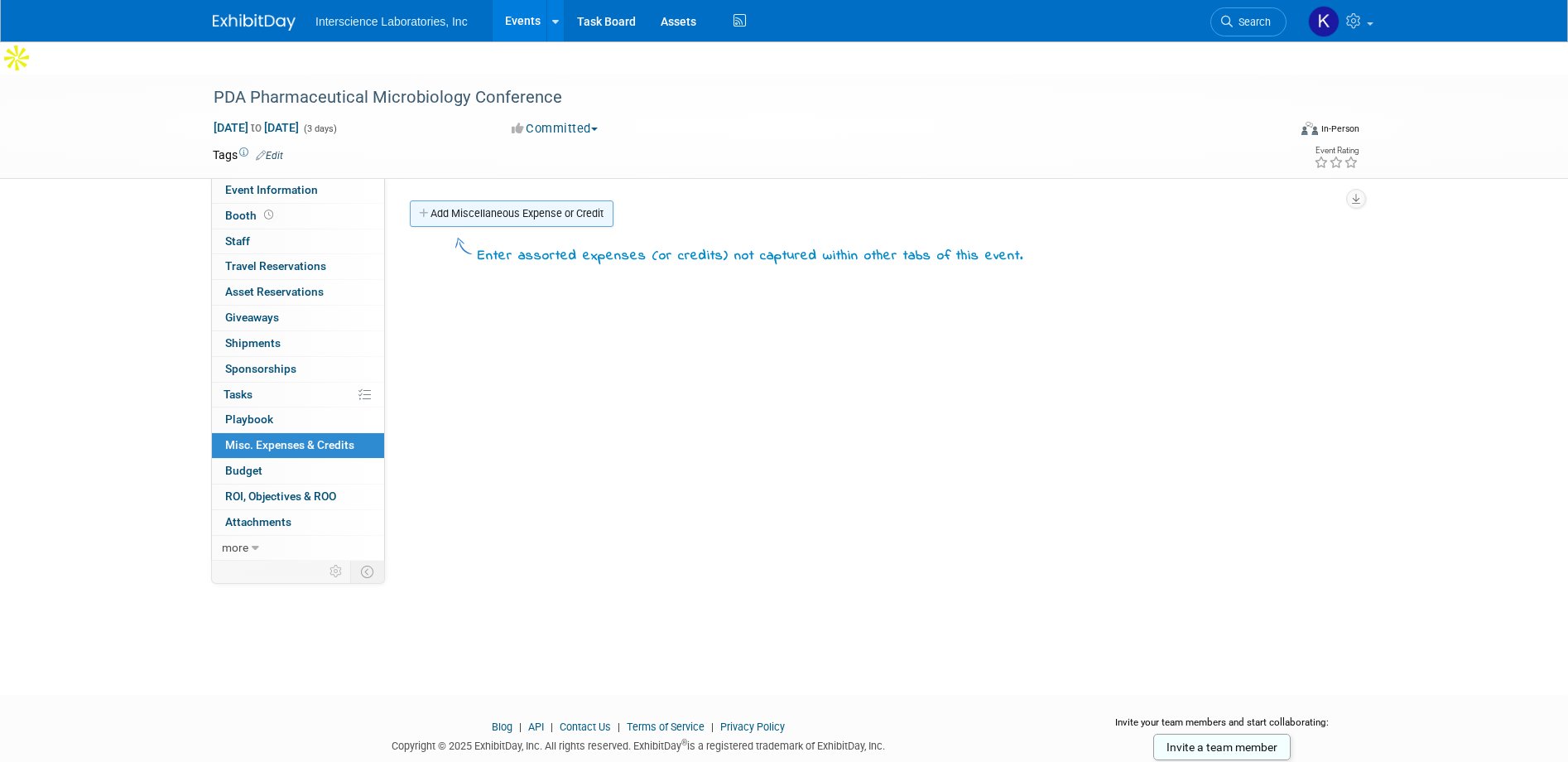
click at [535, 201] on link "Add Miscellaneous Expense or Credit" at bounding box center [511, 214] width 204 height 27
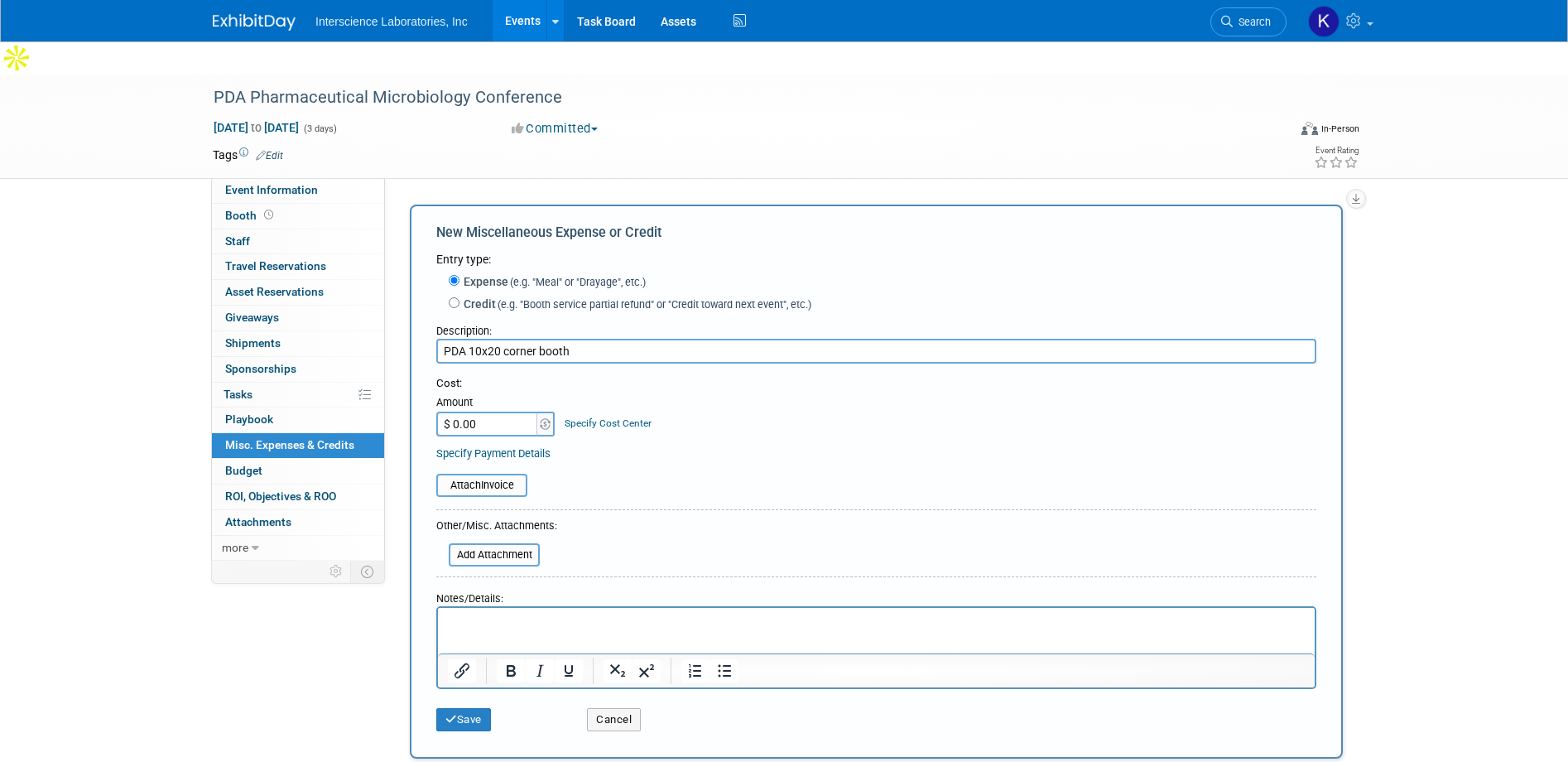
type input "PDA 10x20 corner booth"
type input "$ 25,290.00"
click at [475, 708] on button "Save" at bounding box center [464, 720] width 55 height 23
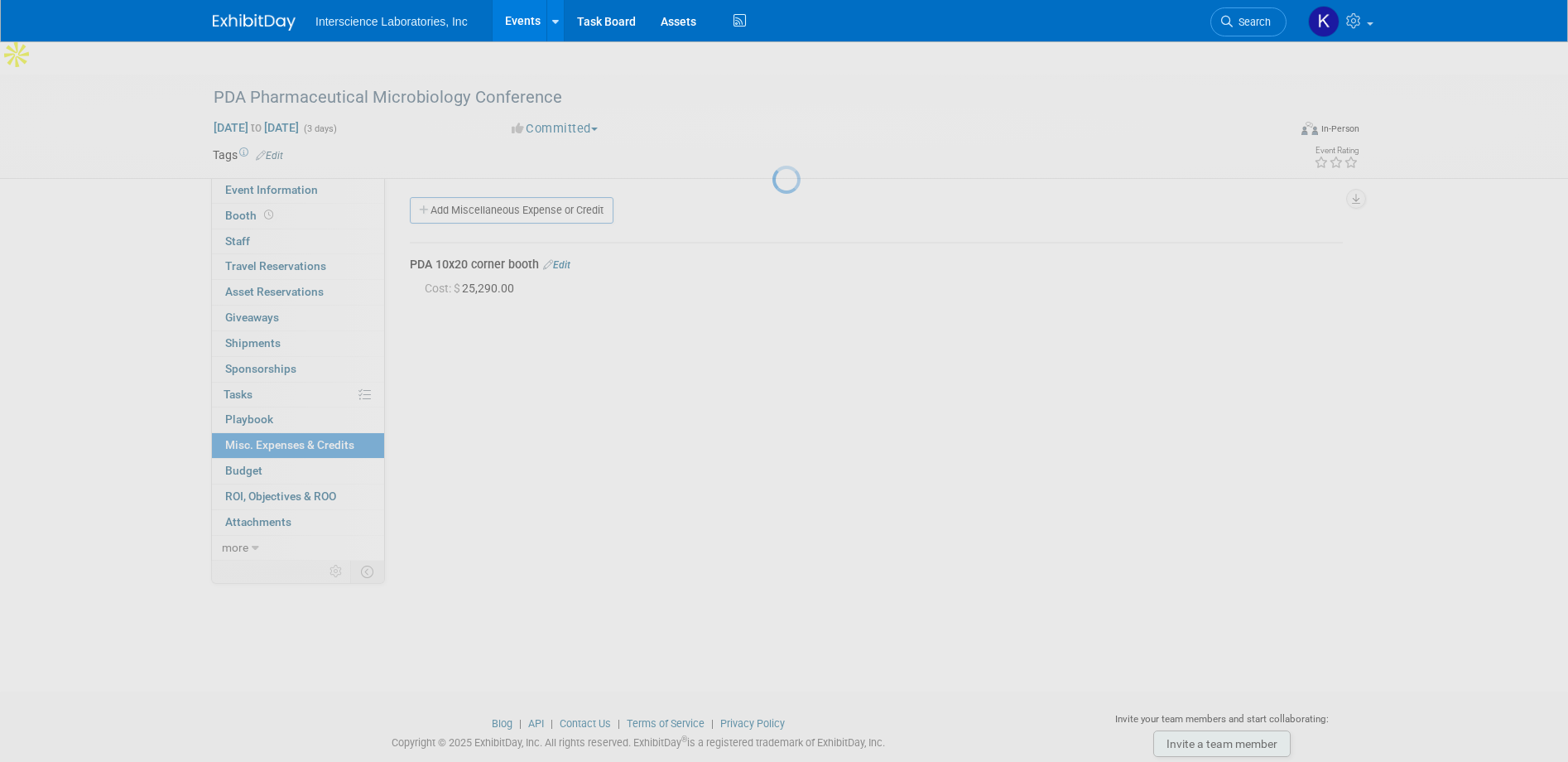
scroll to position [16, 0]
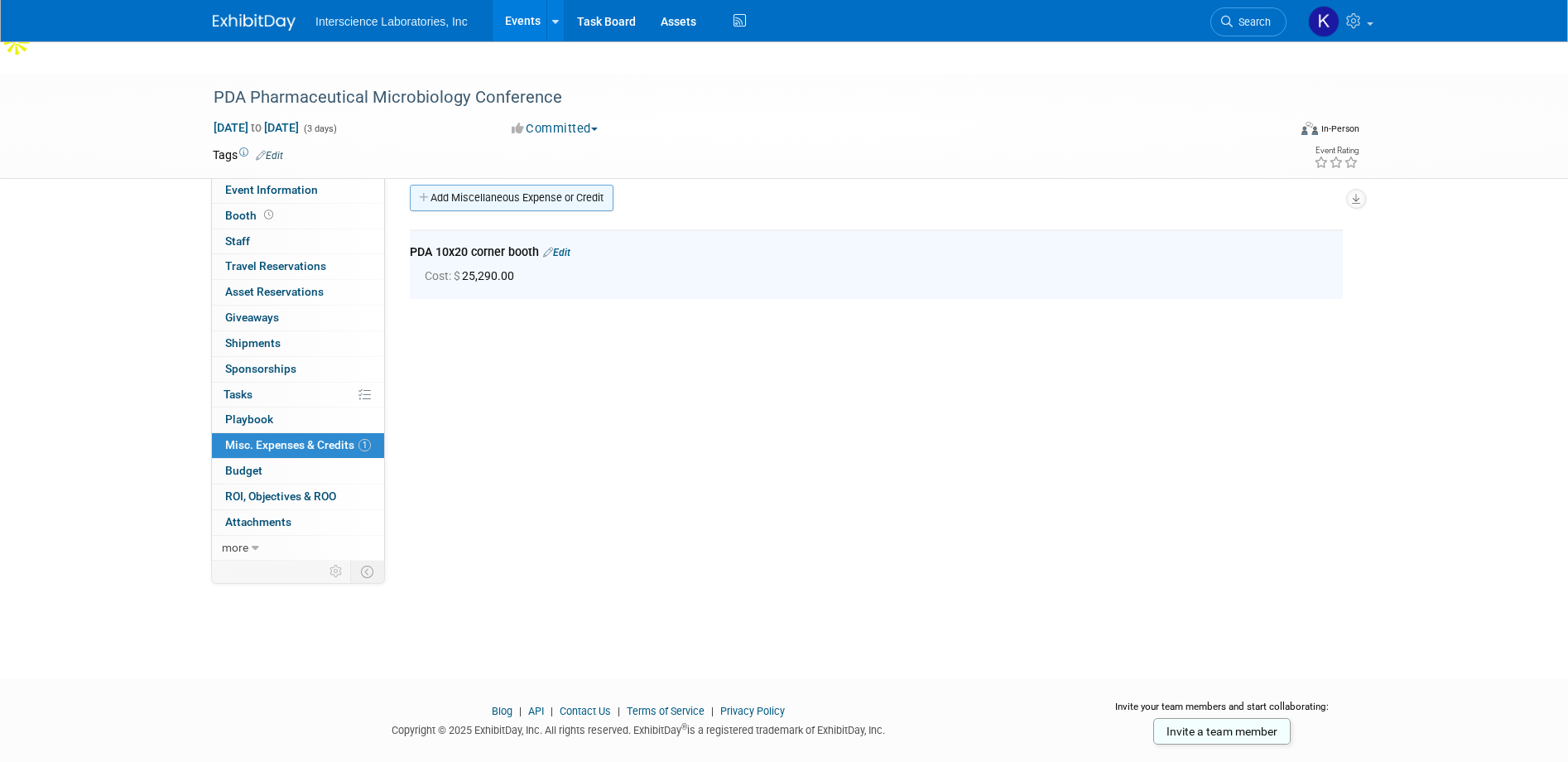
click at [502, 185] on link "Add Miscellaneous Expense or Credit" at bounding box center [511, 198] width 204 height 27
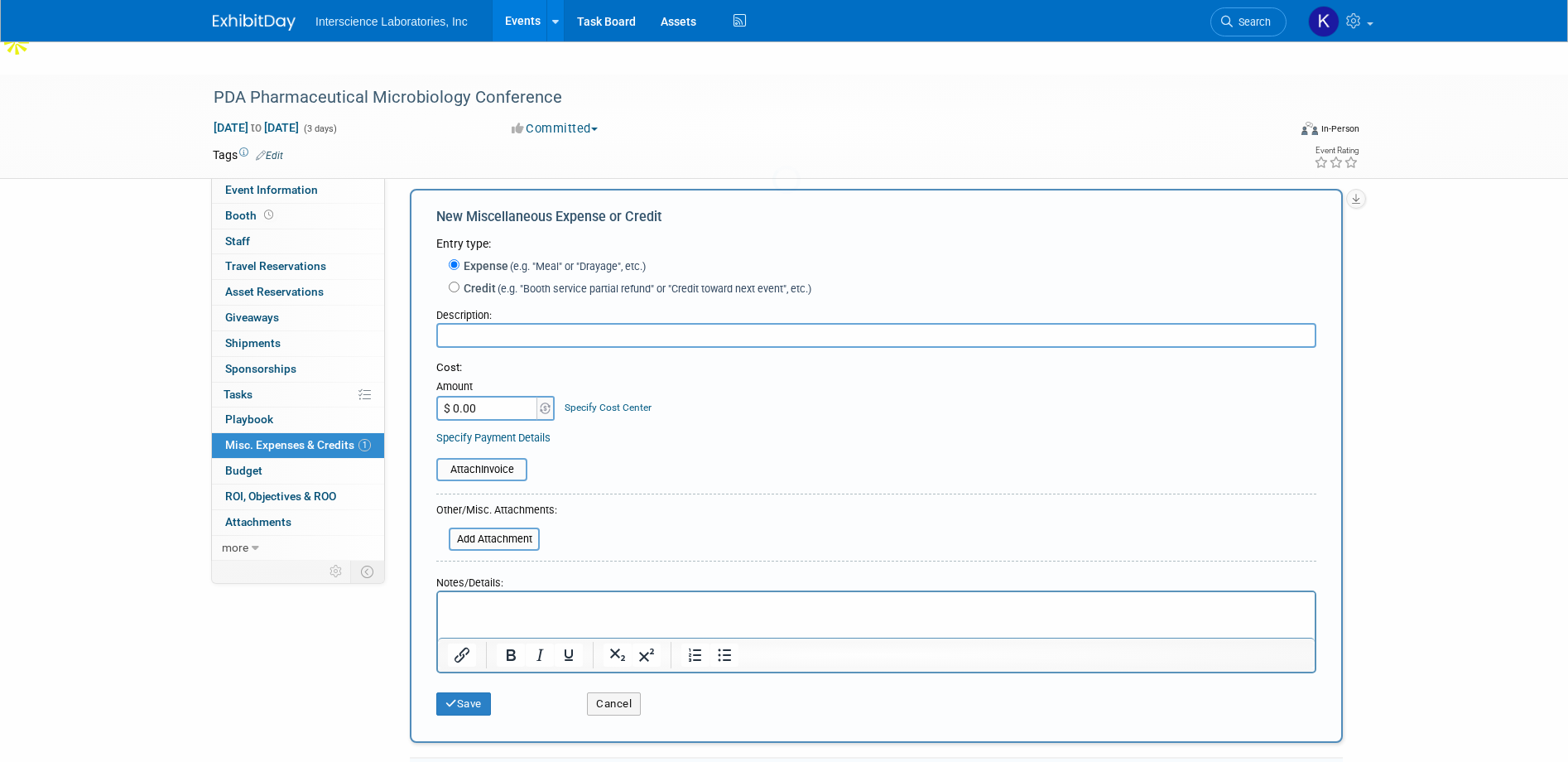
scroll to position [0, 0]
type input "Cabinets, furniture, booth cleaning"
type input "$ 9,087.49"
click at [469, 692] on button "Save" at bounding box center [464, 704] width 55 height 23
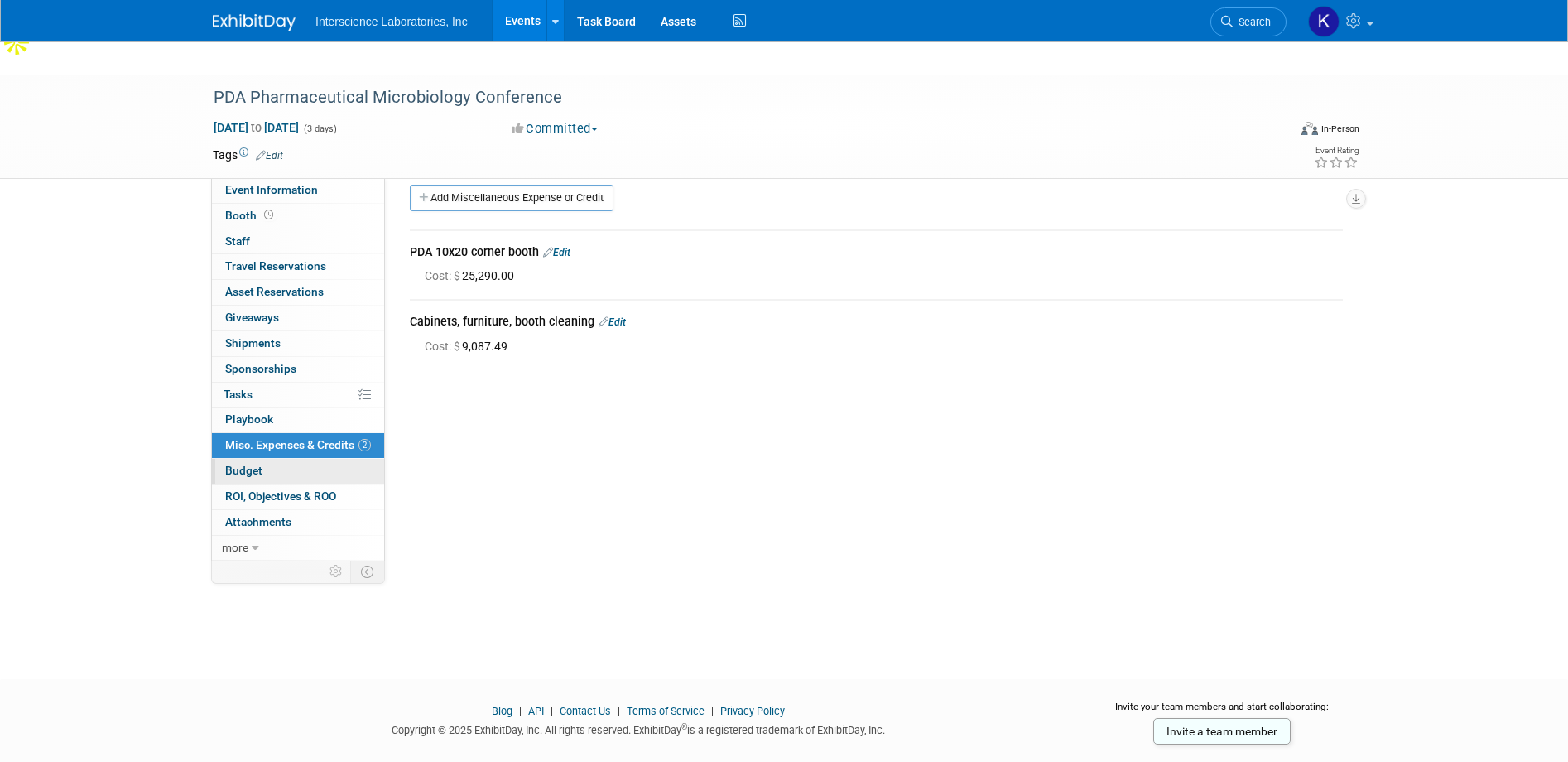
click at [277, 459] on link "Budget" at bounding box center [298, 471] width 172 height 25
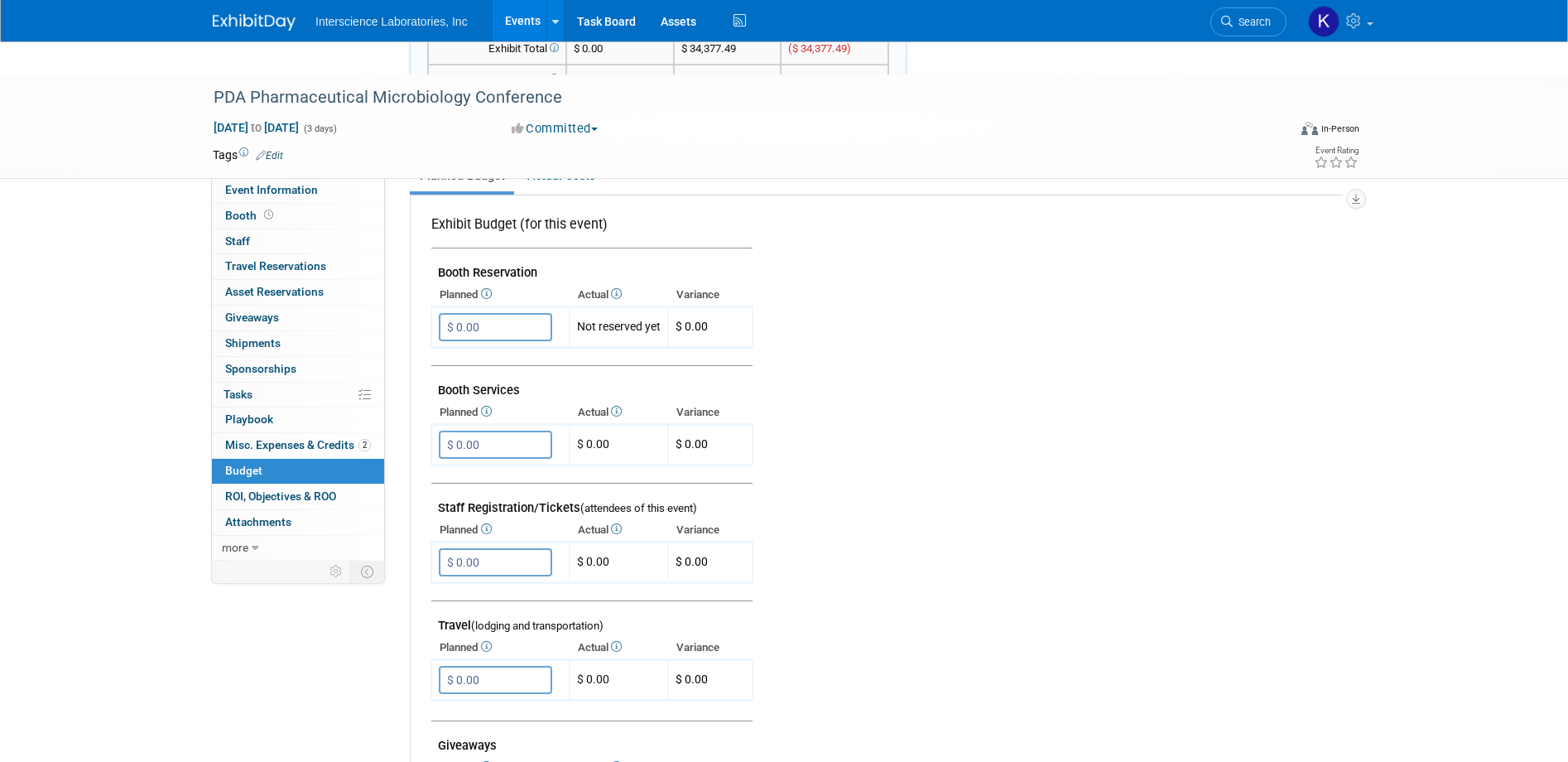
scroll to position [324, 0]
click at [492, 312] on input "$ 0.00" at bounding box center [495, 326] width 113 height 28
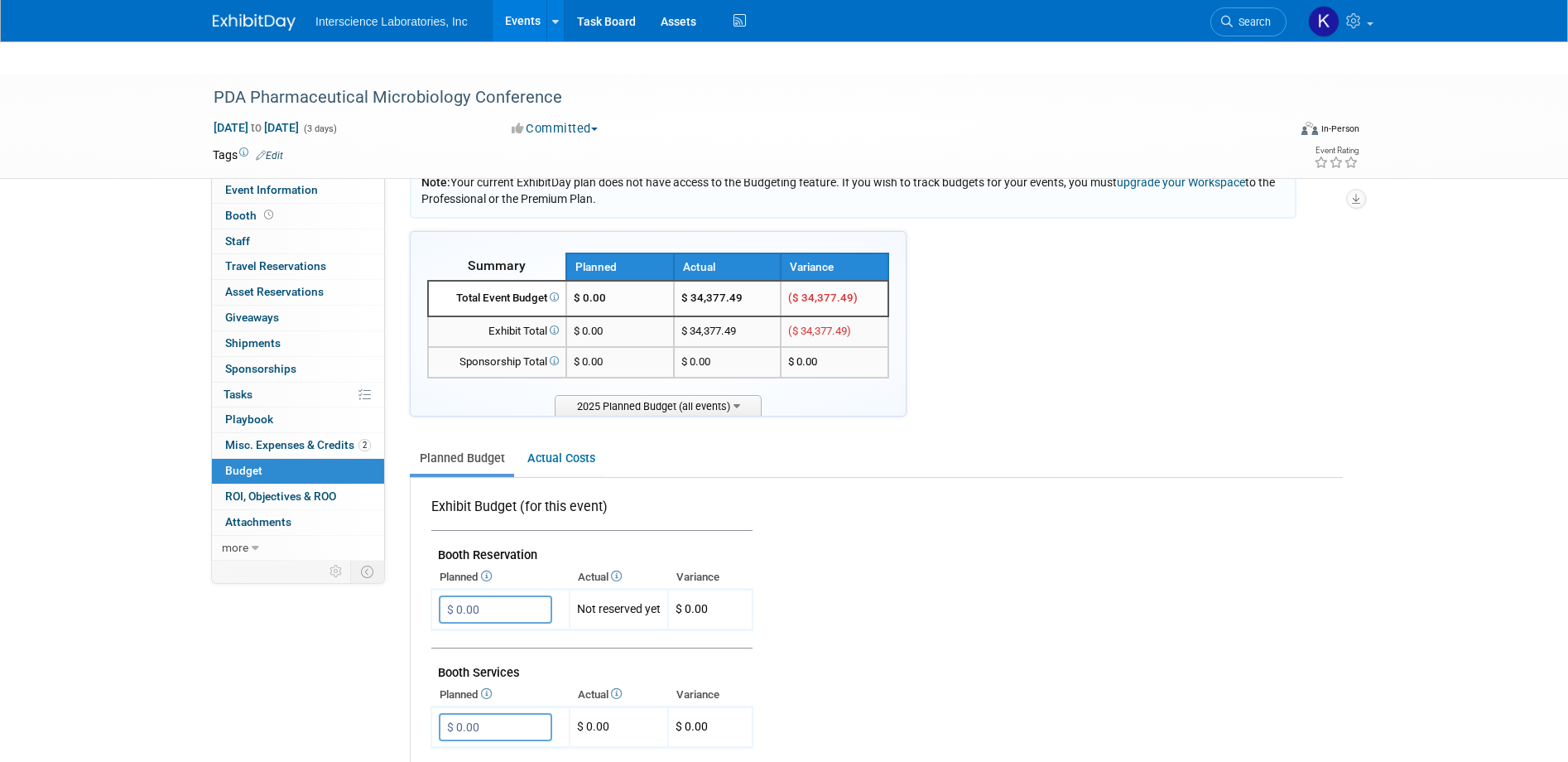
scroll to position [42, 0]
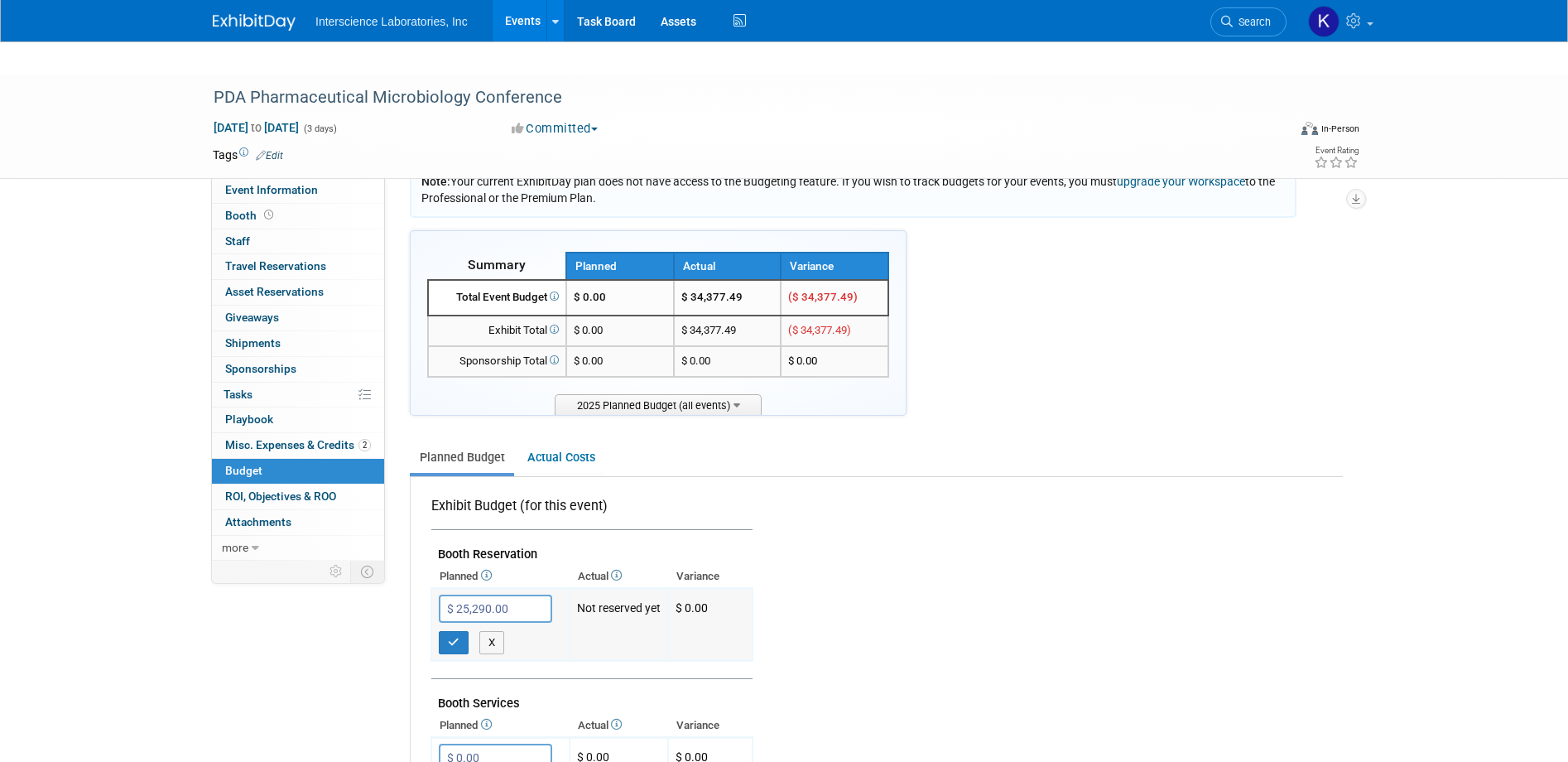
click at [652, 589] on td "Not reserved yet" at bounding box center [619, 625] width 98 height 72
click at [609, 589] on td "Not reserved yet" at bounding box center [619, 625] width 98 height 72
click at [605, 589] on td "Not reserved yet" at bounding box center [619, 625] width 98 height 72
drag, startPoint x: 582, startPoint y: 579, endPoint x: 607, endPoint y: 579, distance: 25.0
click at [582, 589] on td "Not reserved yet" at bounding box center [619, 625] width 98 height 72
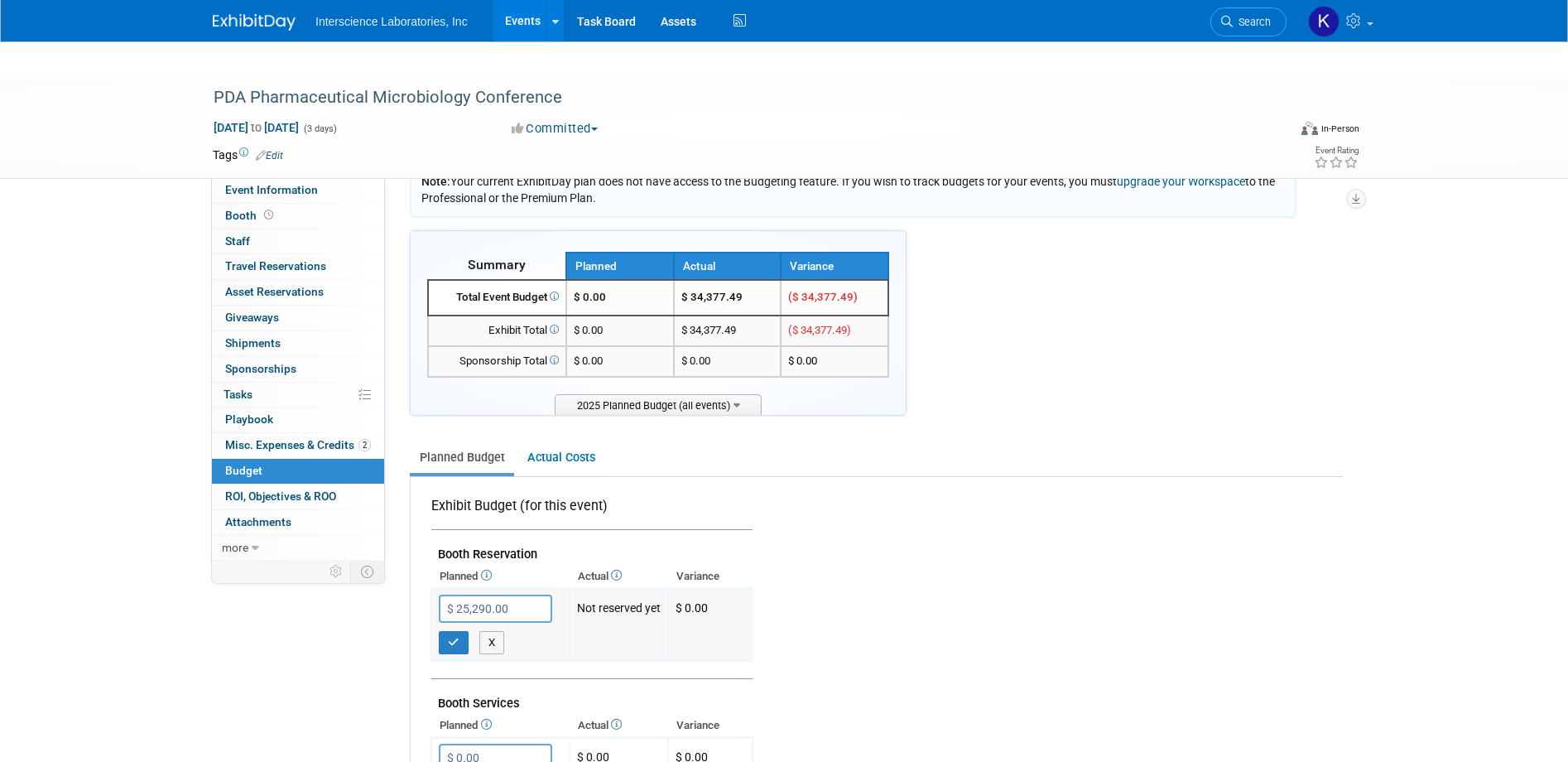
click at [625, 589] on td "Not reserved yet" at bounding box center [619, 625] width 98 height 72
click at [454, 637] on icon "button" at bounding box center [454, 642] width 12 height 11
type input "$ 0.00"
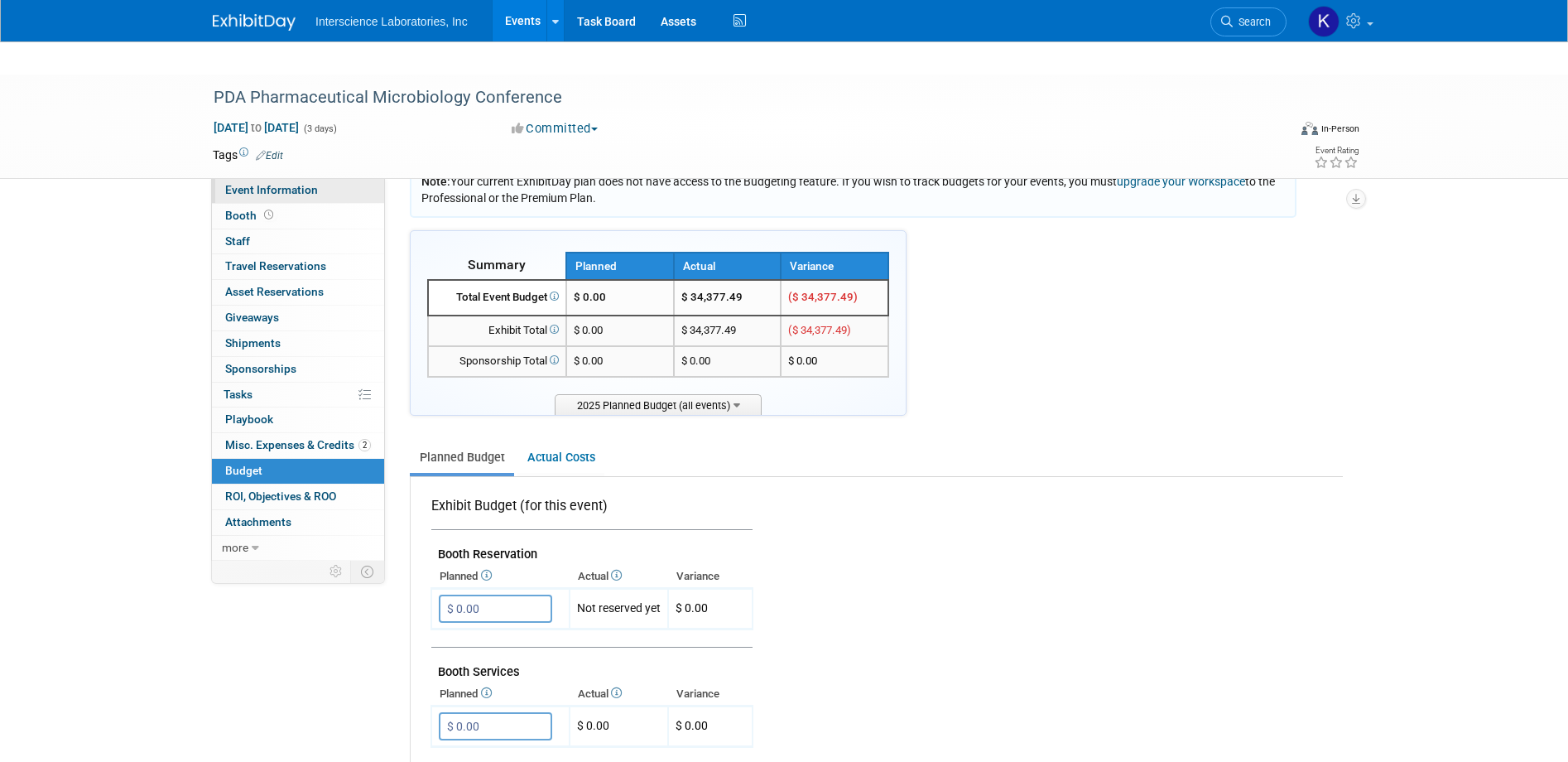
click at [303, 183] on span "Event Information" at bounding box center [271, 190] width 92 height 13
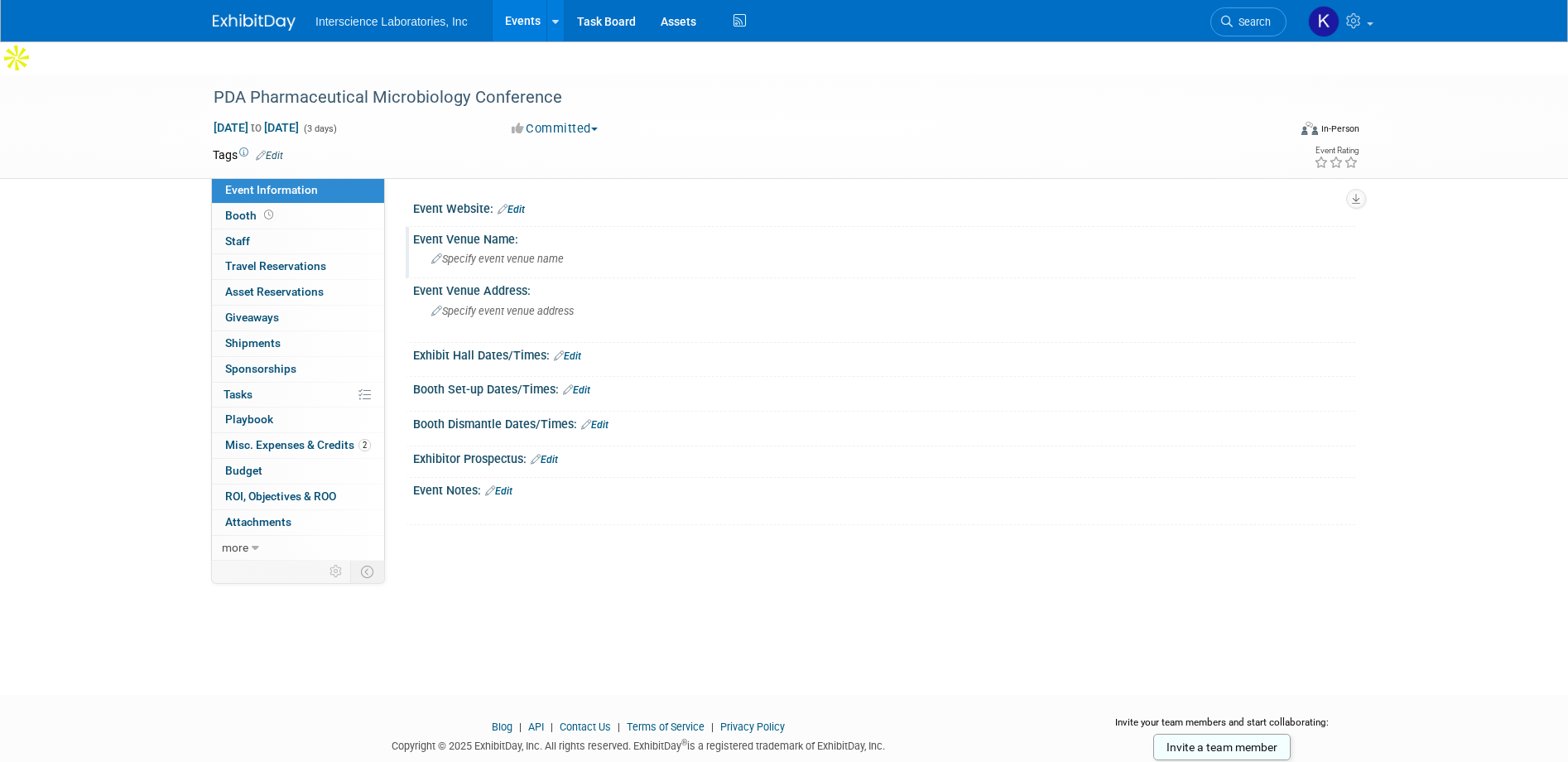
click at [463, 246] on div "Specify event venue name" at bounding box center [884, 258] width 918 height 26
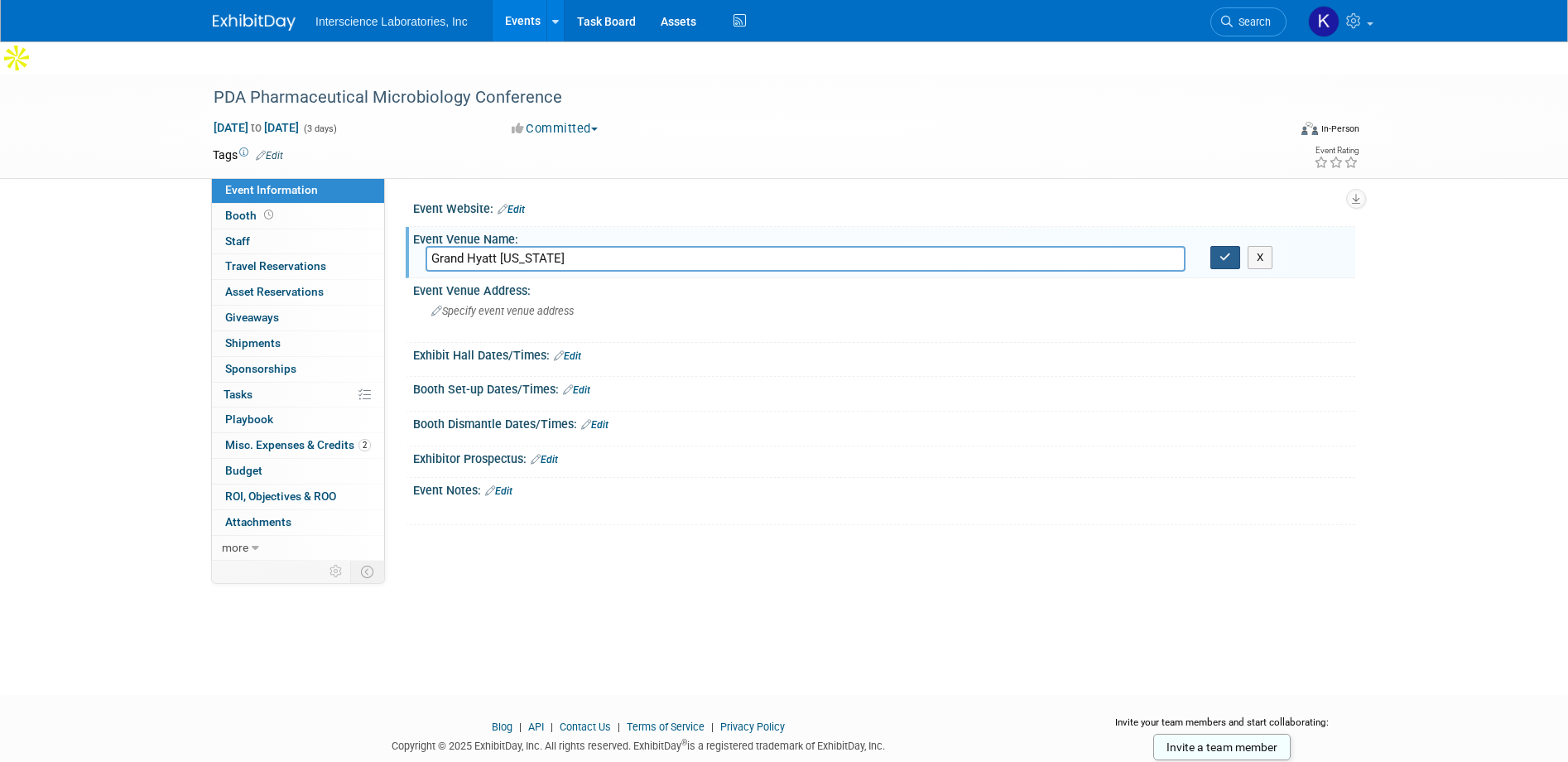
type input "Grand Hyatt Washington"
click at [1222, 252] on icon "button" at bounding box center [1226, 256] width 12 height 11
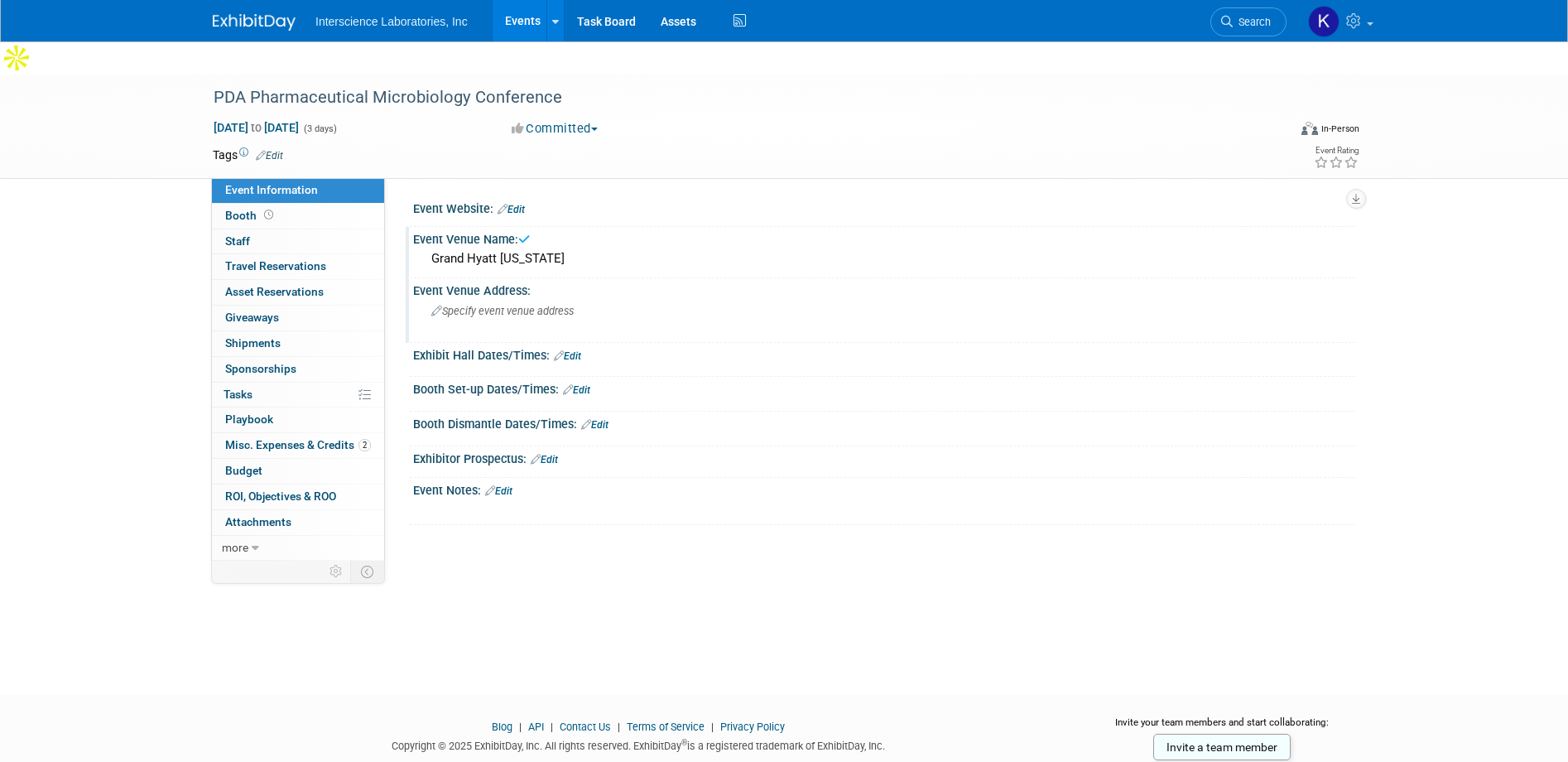
click at [555, 305] on span "Specify event venue address" at bounding box center [502, 311] width 142 height 12
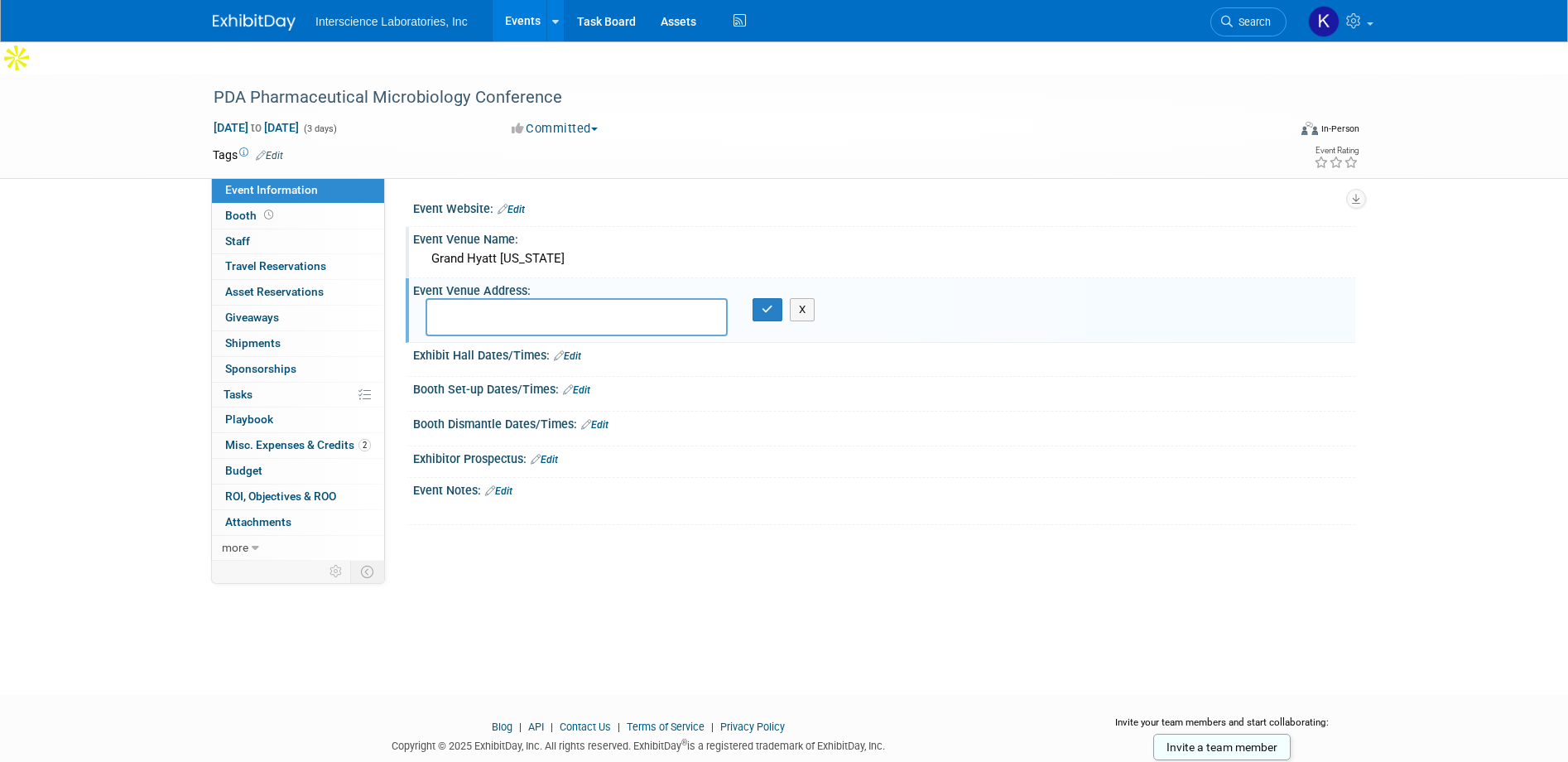
click at [566, 351] on link "Edit" at bounding box center [567, 356] width 27 height 12
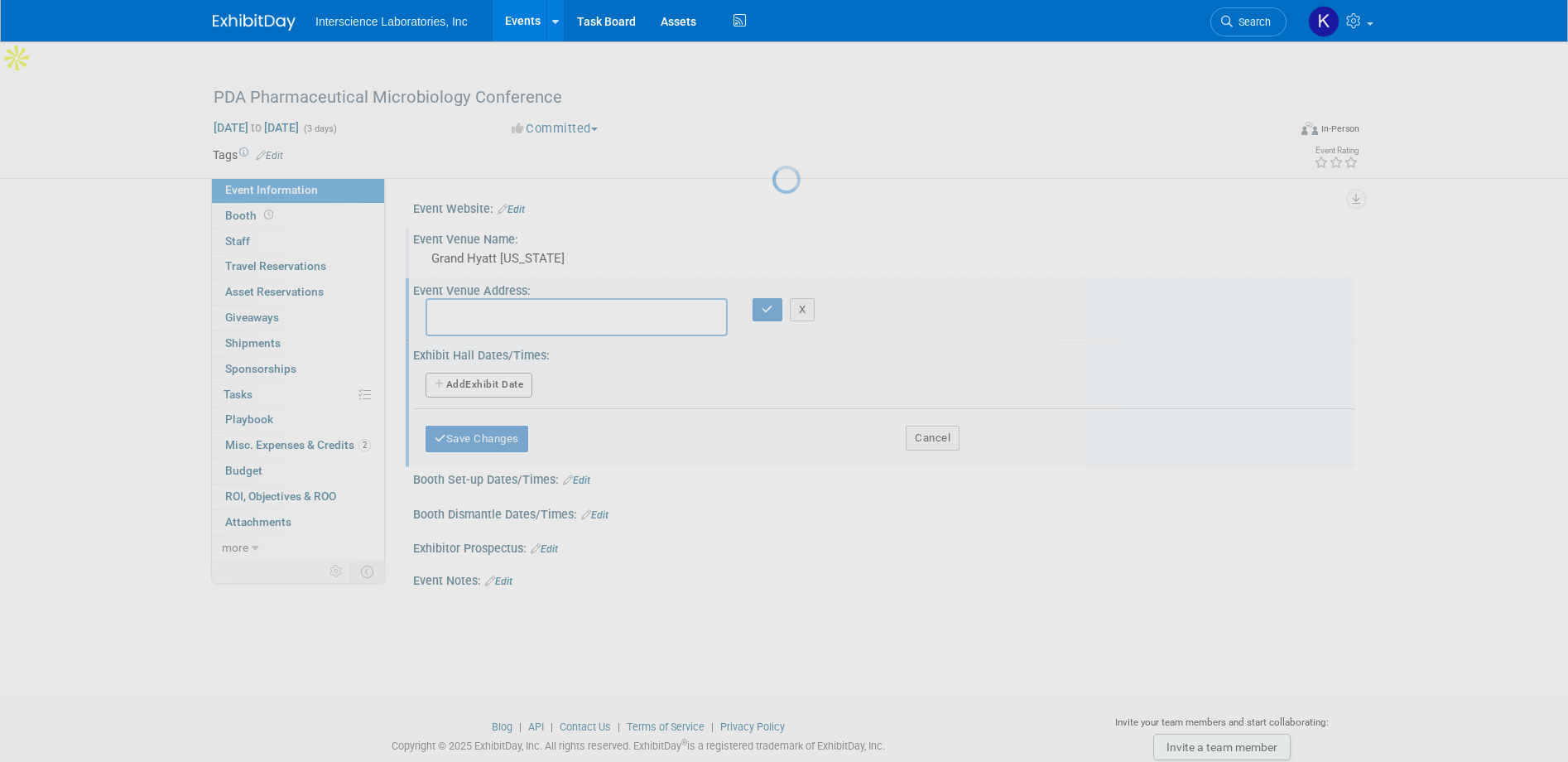
click at [574, 343] on div "Exhibit Hall Dates/Times: Edit" at bounding box center [884, 353] width 943 height 21
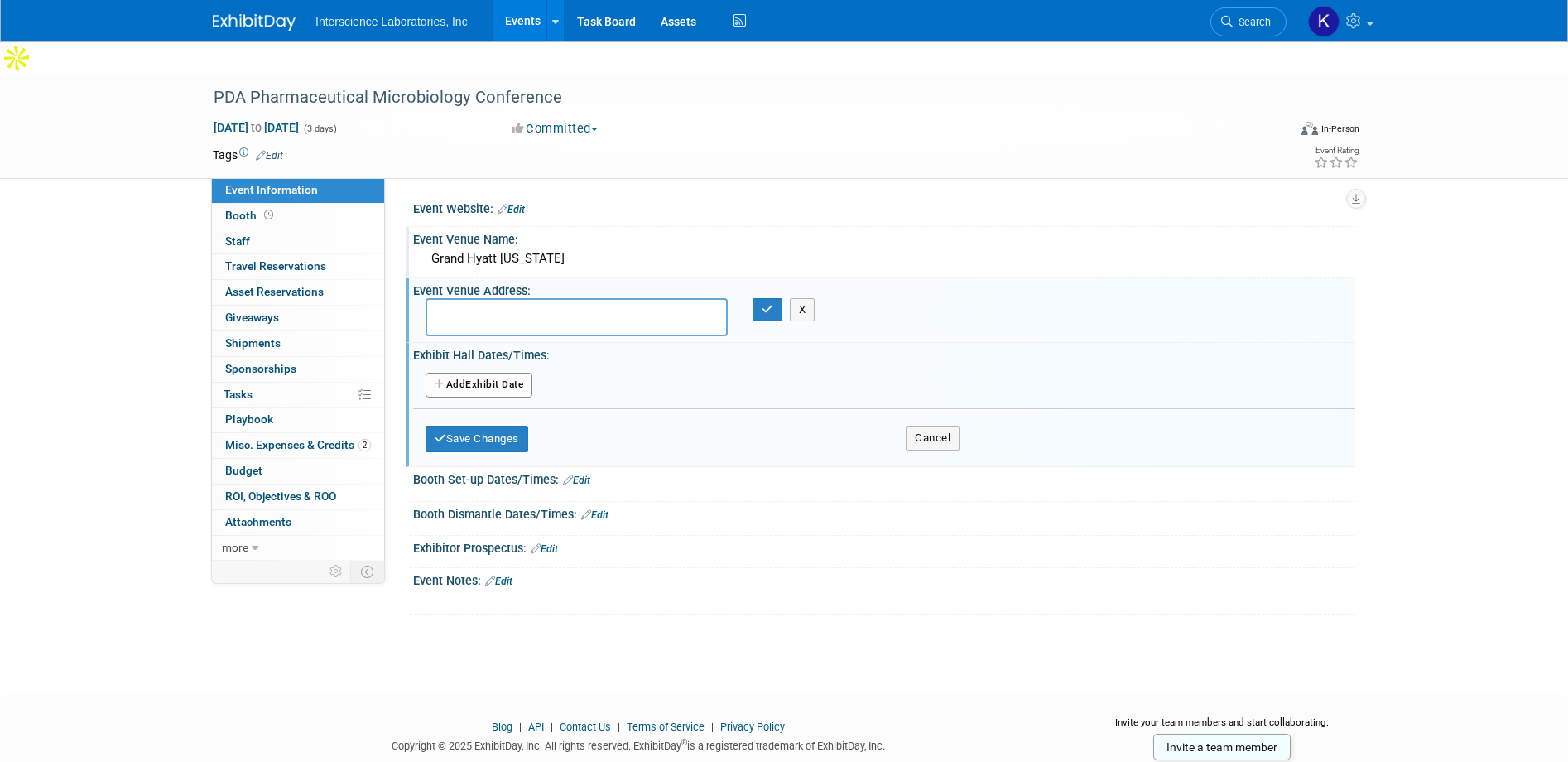
click at [494, 372] on button "Add Another Exhibit Date" at bounding box center [479, 385] width 107 height 25
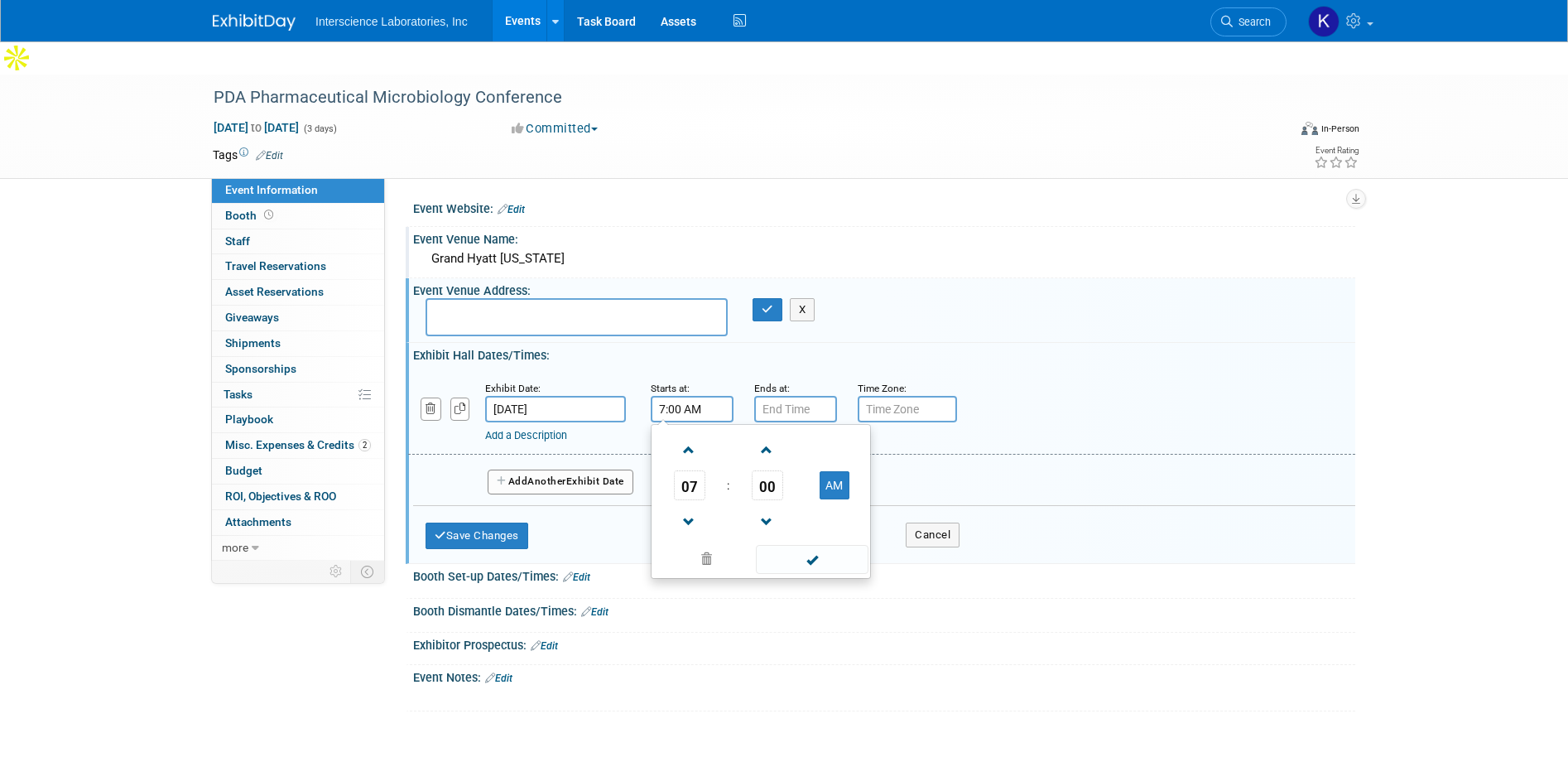
click at [677, 396] on input "7:00 AM" at bounding box center [692, 409] width 82 height 27
click at [692, 436] on span at bounding box center [689, 450] width 29 height 29
click at [768, 436] on span at bounding box center [767, 450] width 29 height 29
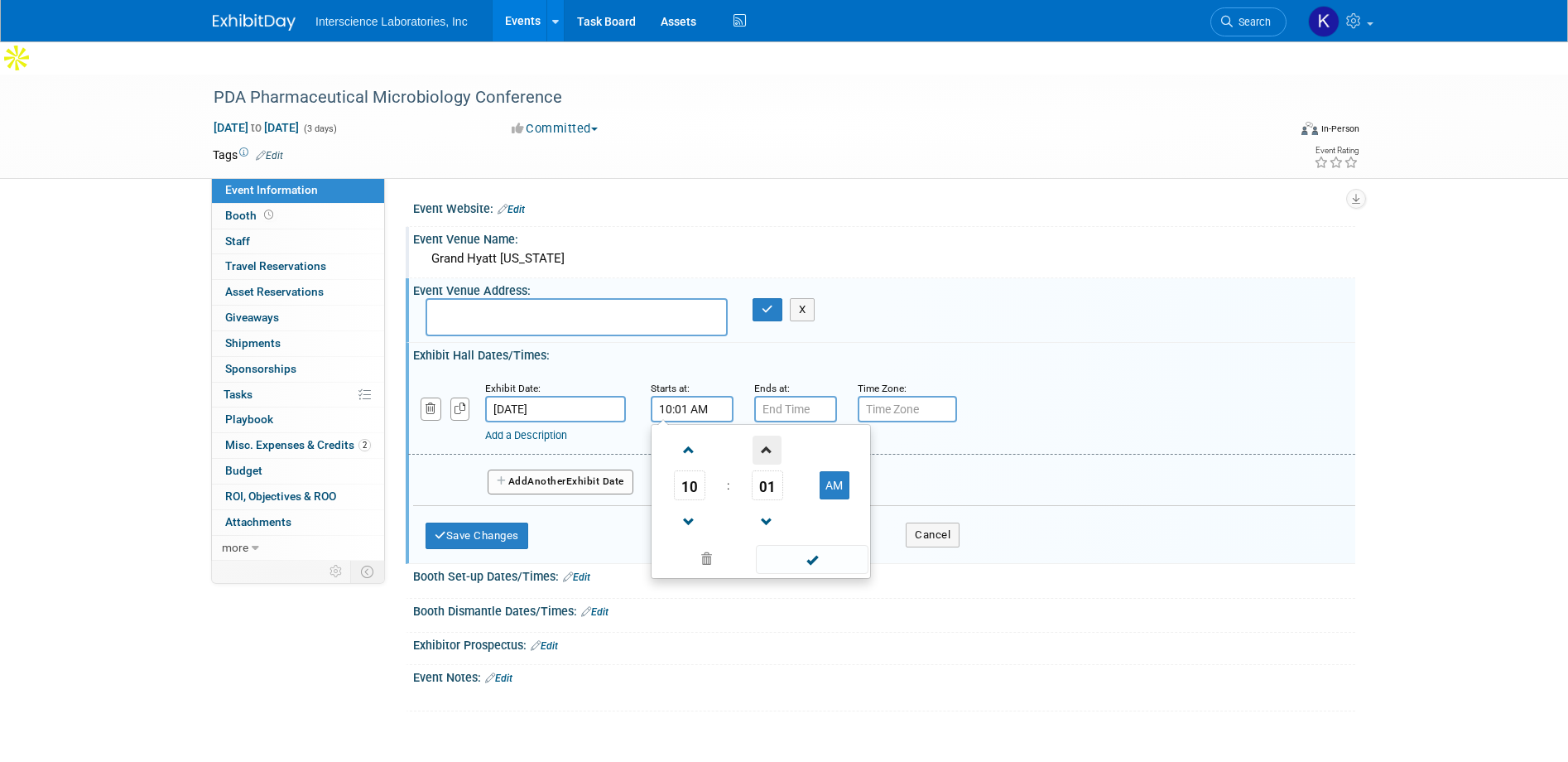
click at [768, 436] on span at bounding box center [767, 450] width 29 height 29
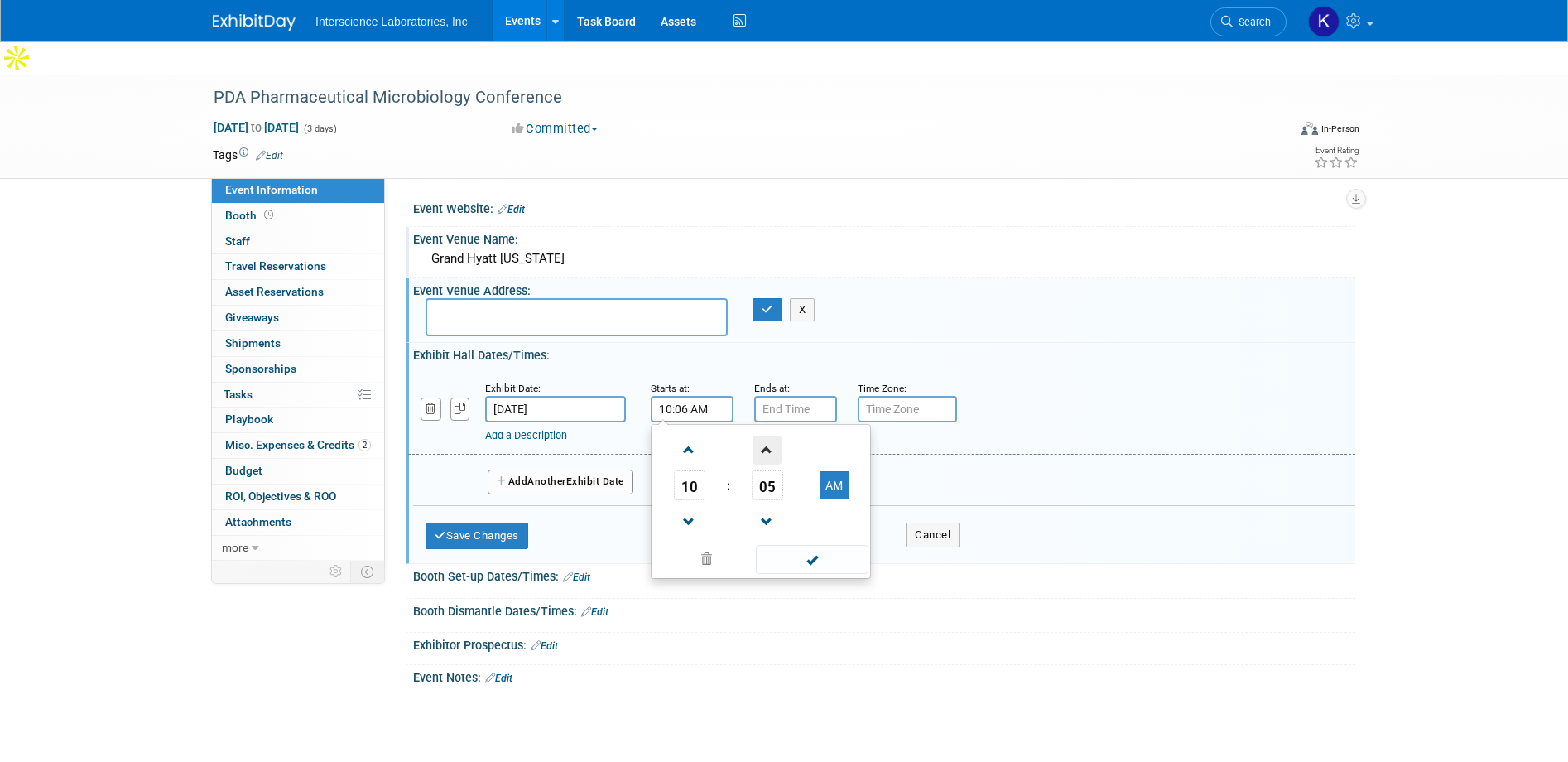
click at [768, 436] on span at bounding box center [767, 450] width 29 height 29
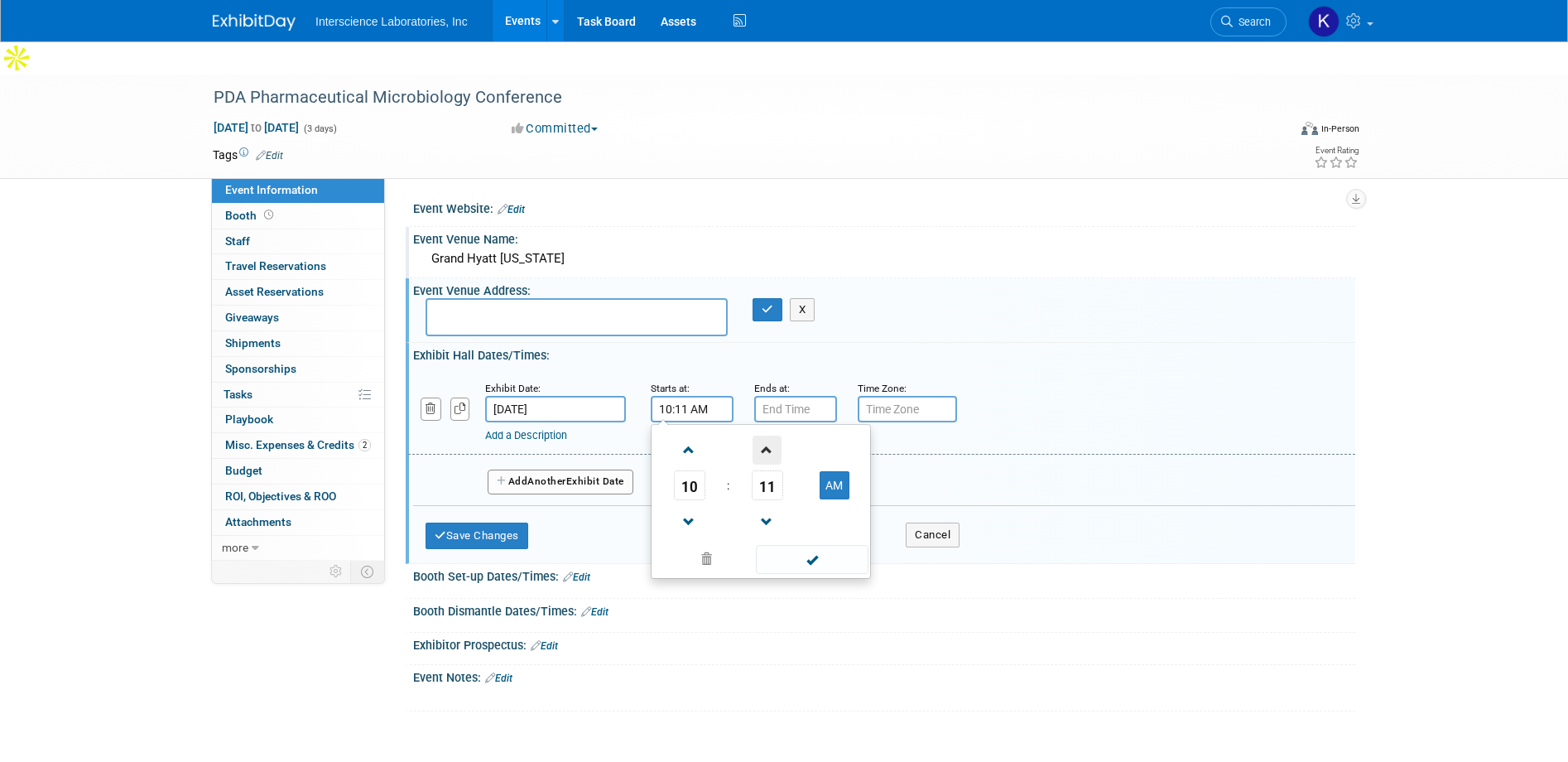
click at [768, 436] on span at bounding box center [767, 450] width 29 height 29
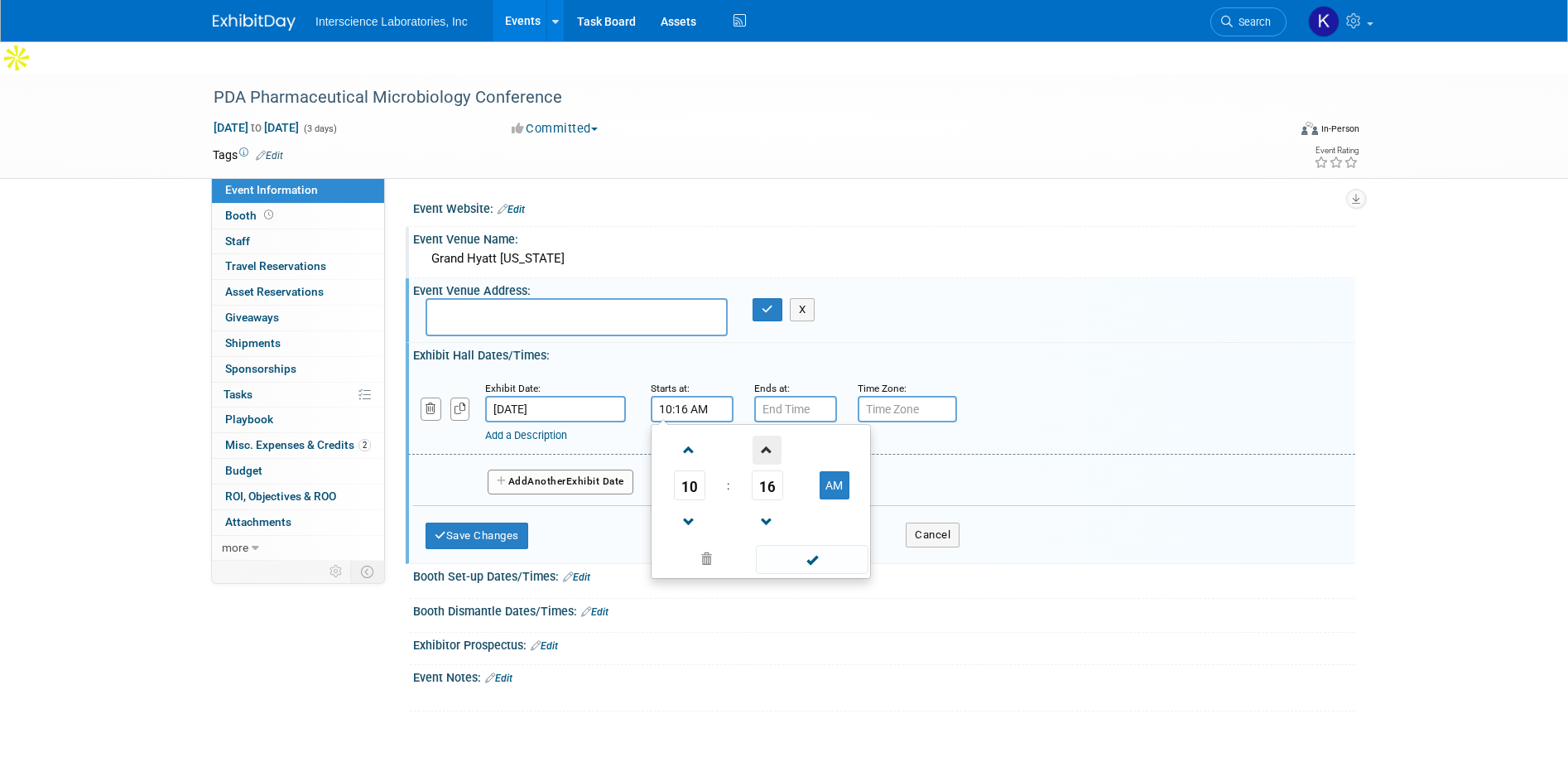
click at [768, 436] on span at bounding box center [767, 450] width 29 height 29
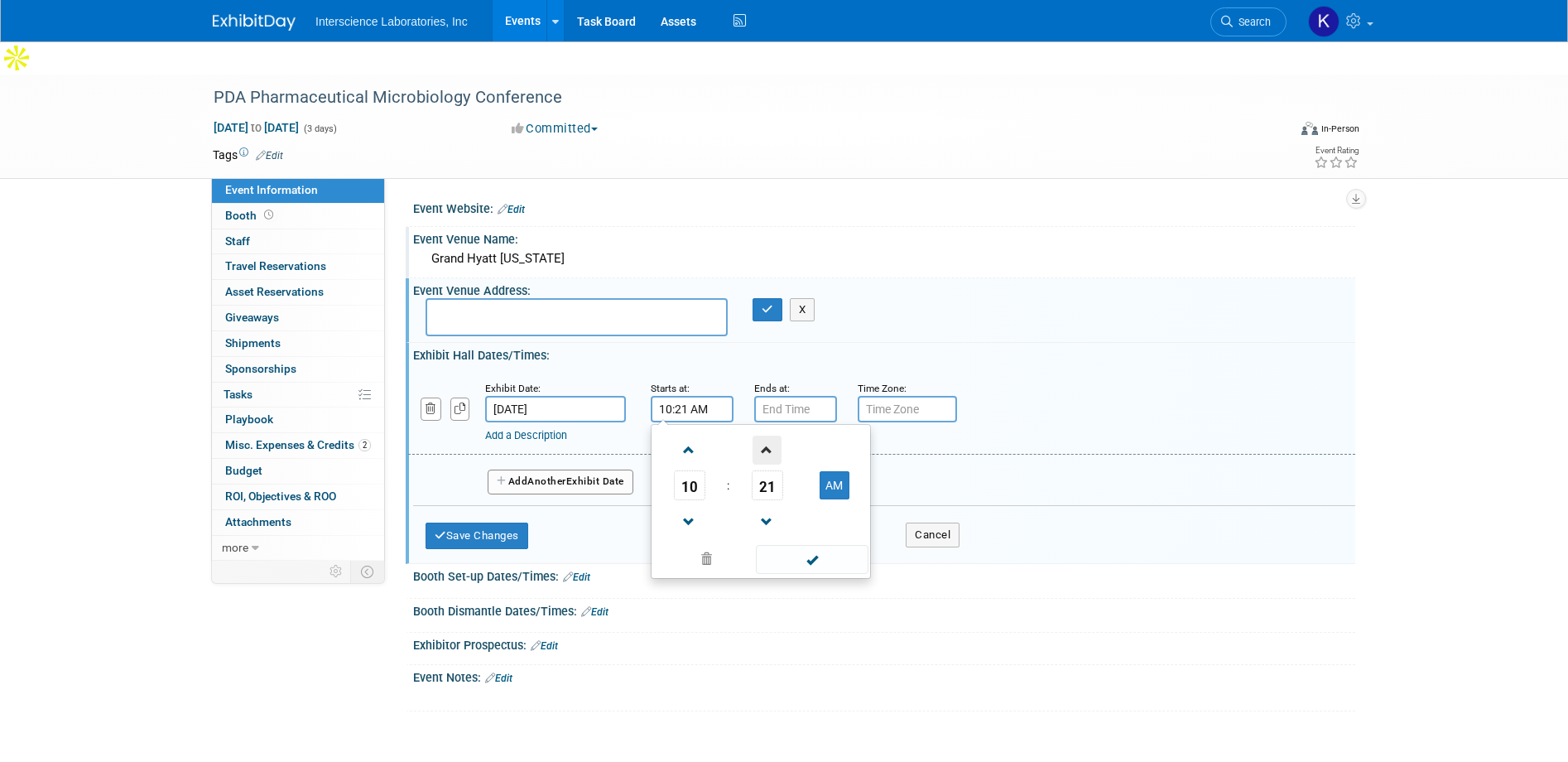
click at [768, 436] on span at bounding box center [767, 450] width 29 height 29
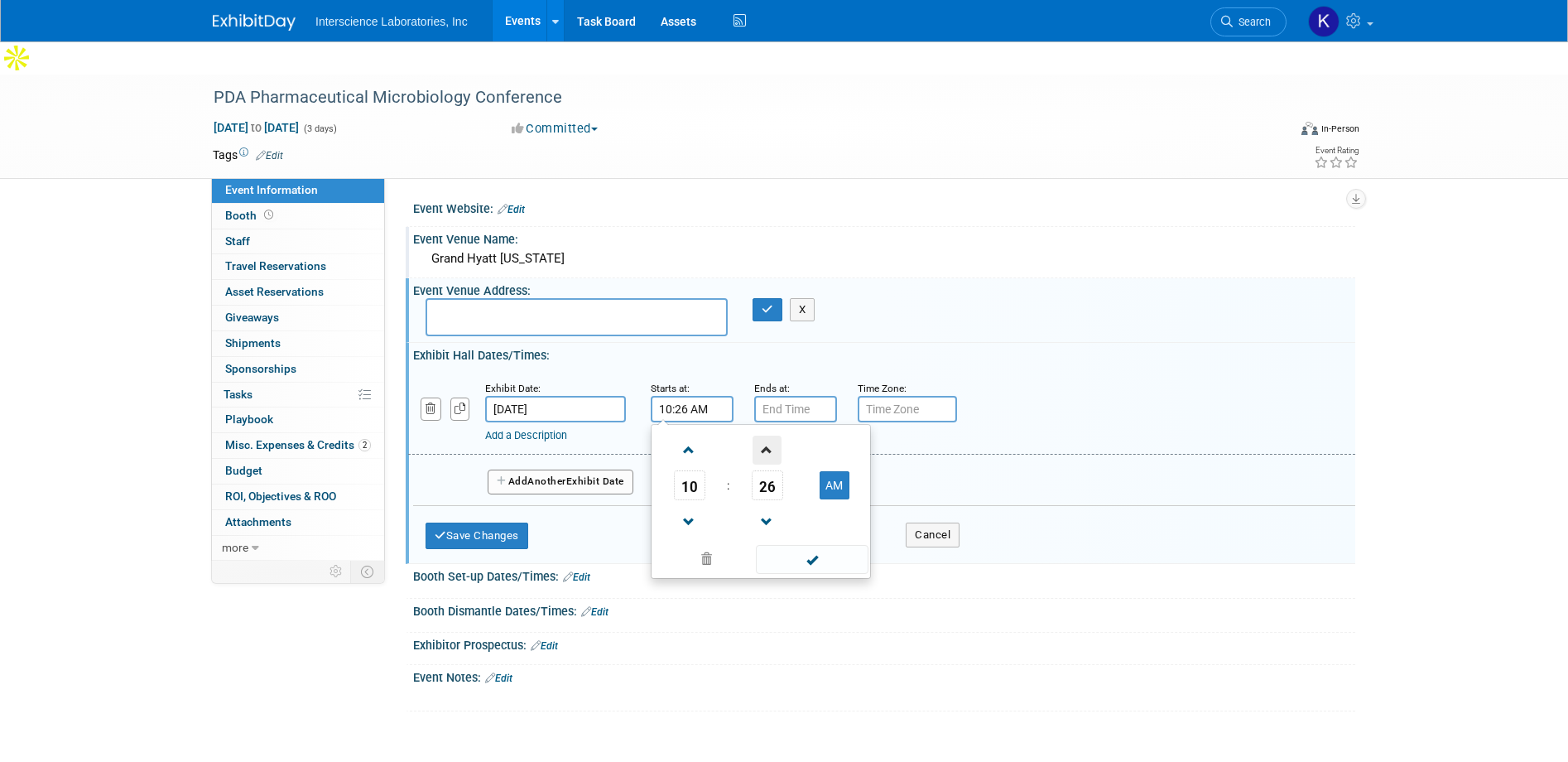
click at [768, 436] on span at bounding box center [767, 450] width 29 height 29
type input "10:30 AM"
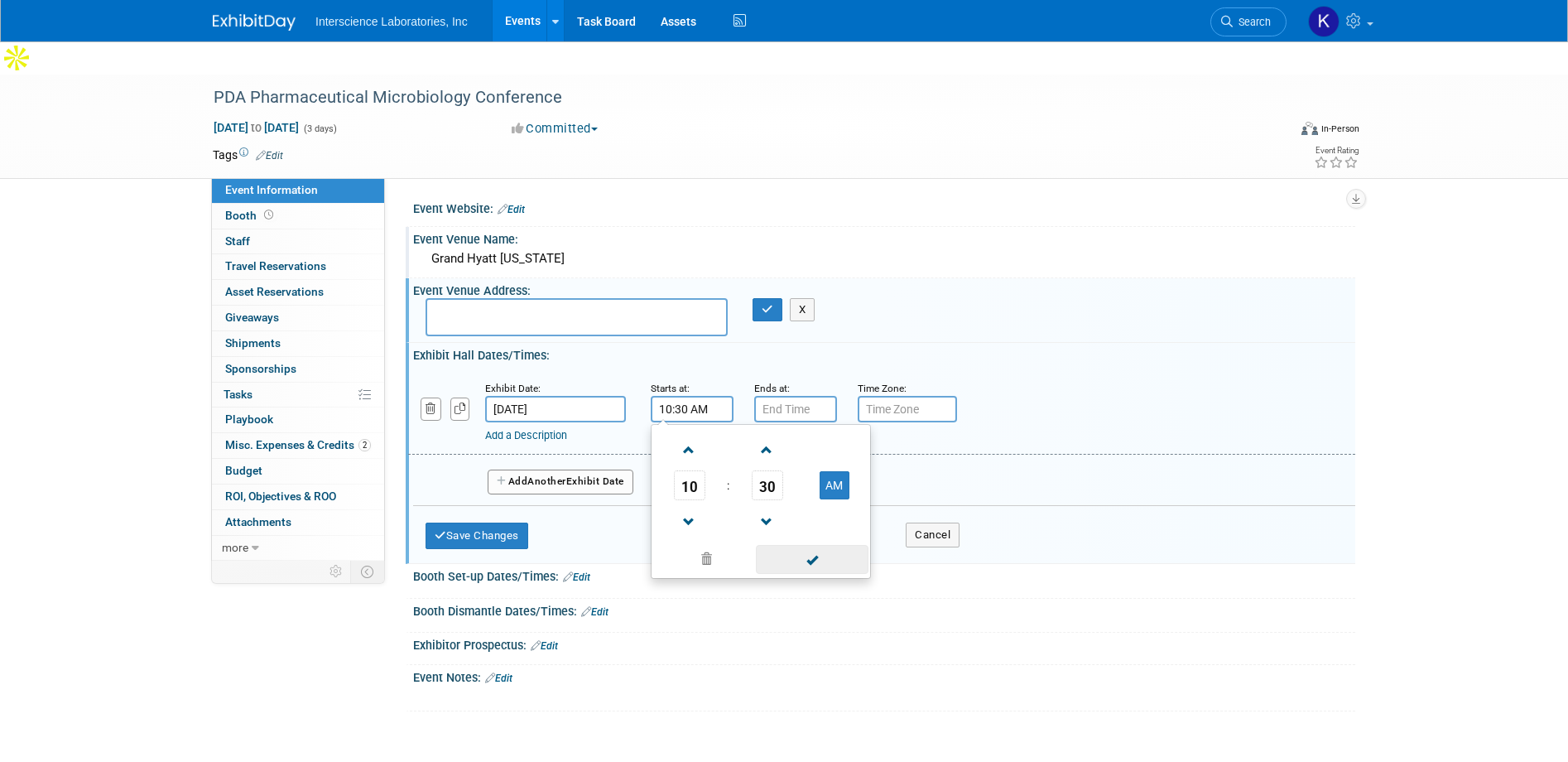
click at [811, 545] on span at bounding box center [812, 559] width 112 height 29
click at [785, 396] on input "7:00 PM" at bounding box center [795, 409] width 82 height 27
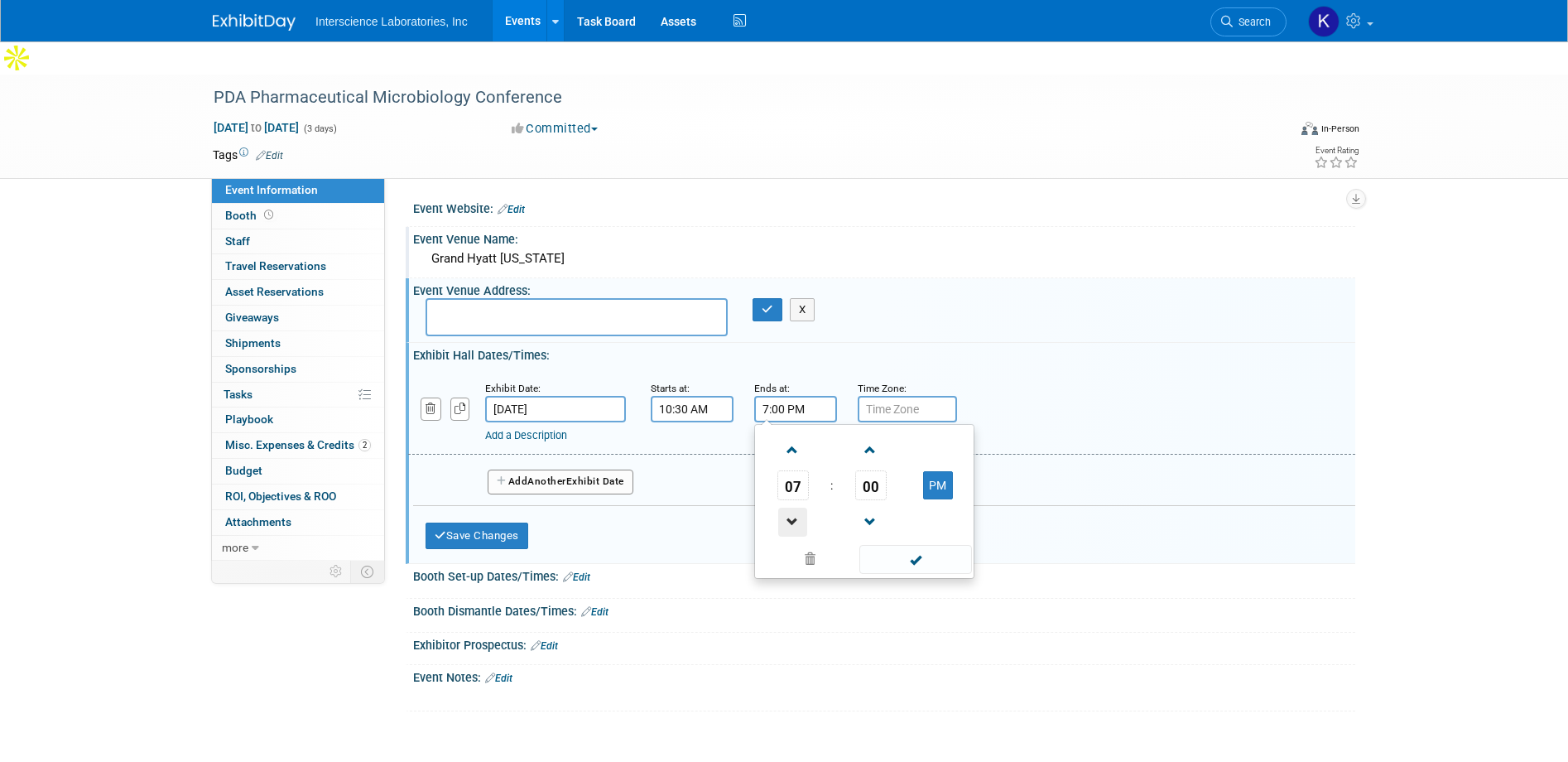
click at [792, 508] on span at bounding box center [793, 522] width 29 height 29
type input "4:00 PM"
click at [922, 545] on span at bounding box center [915, 559] width 112 height 29
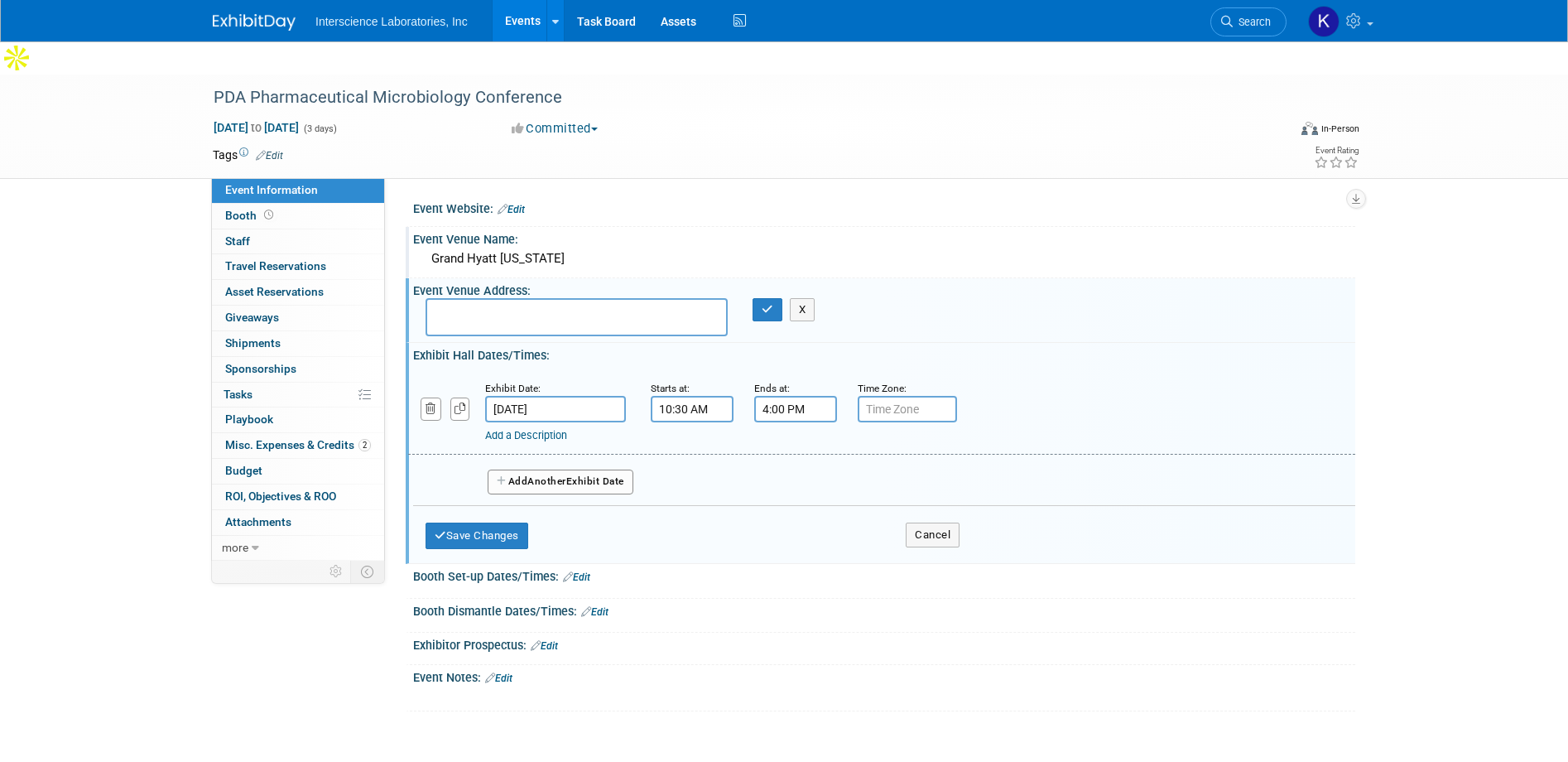
click at [884, 396] on input "text" at bounding box center [907, 409] width 99 height 27
type input "ET"
click at [528, 470] on button "Add Another Exhibit Date" at bounding box center [560, 482] width 146 height 25
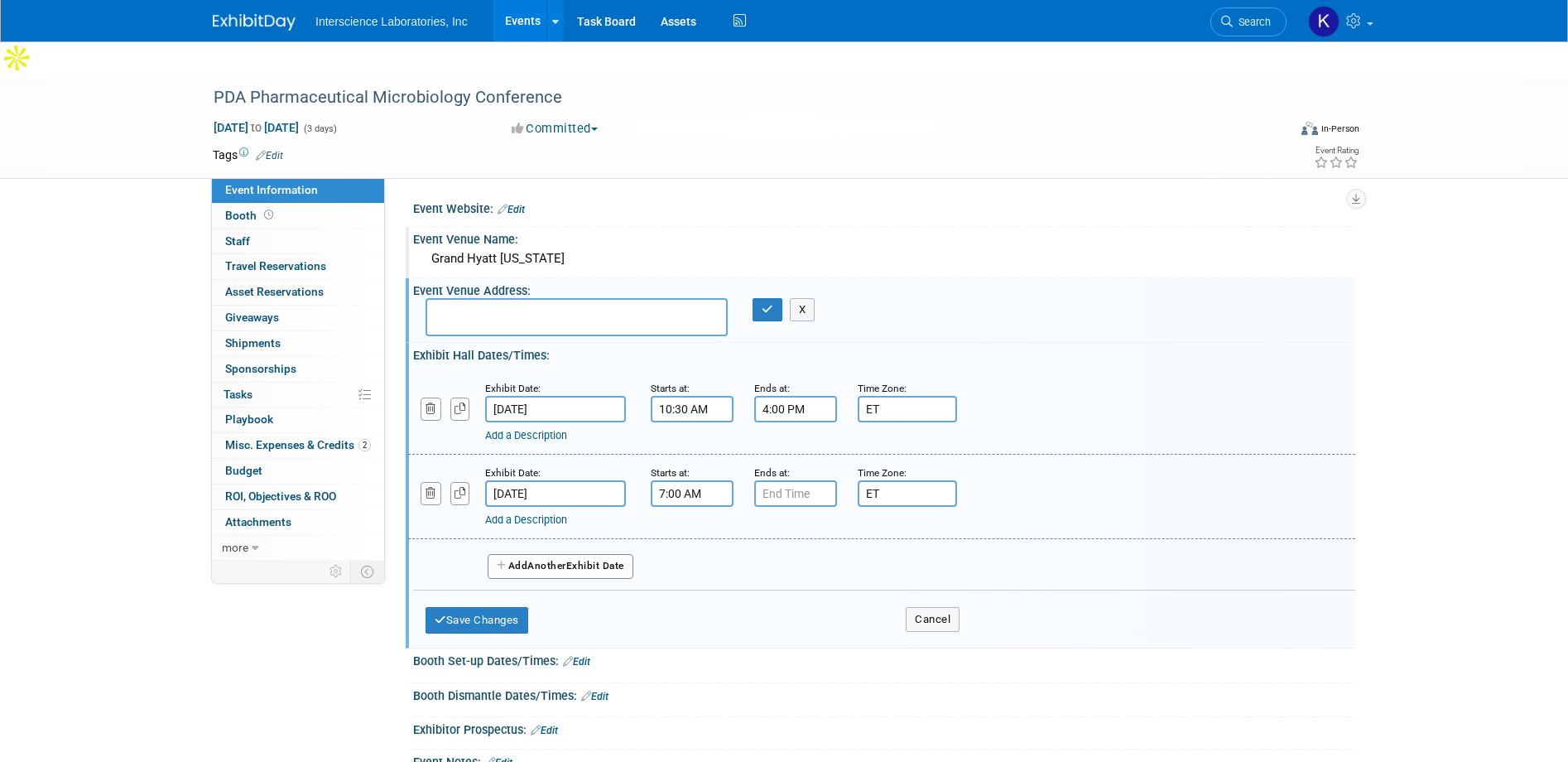
click at [685, 481] on input "7:00 AM" at bounding box center [692, 494] width 82 height 27
click at [688, 520] on span at bounding box center [689, 534] width 29 height 29
click at [766, 520] on span at bounding box center [767, 534] width 29 height 29
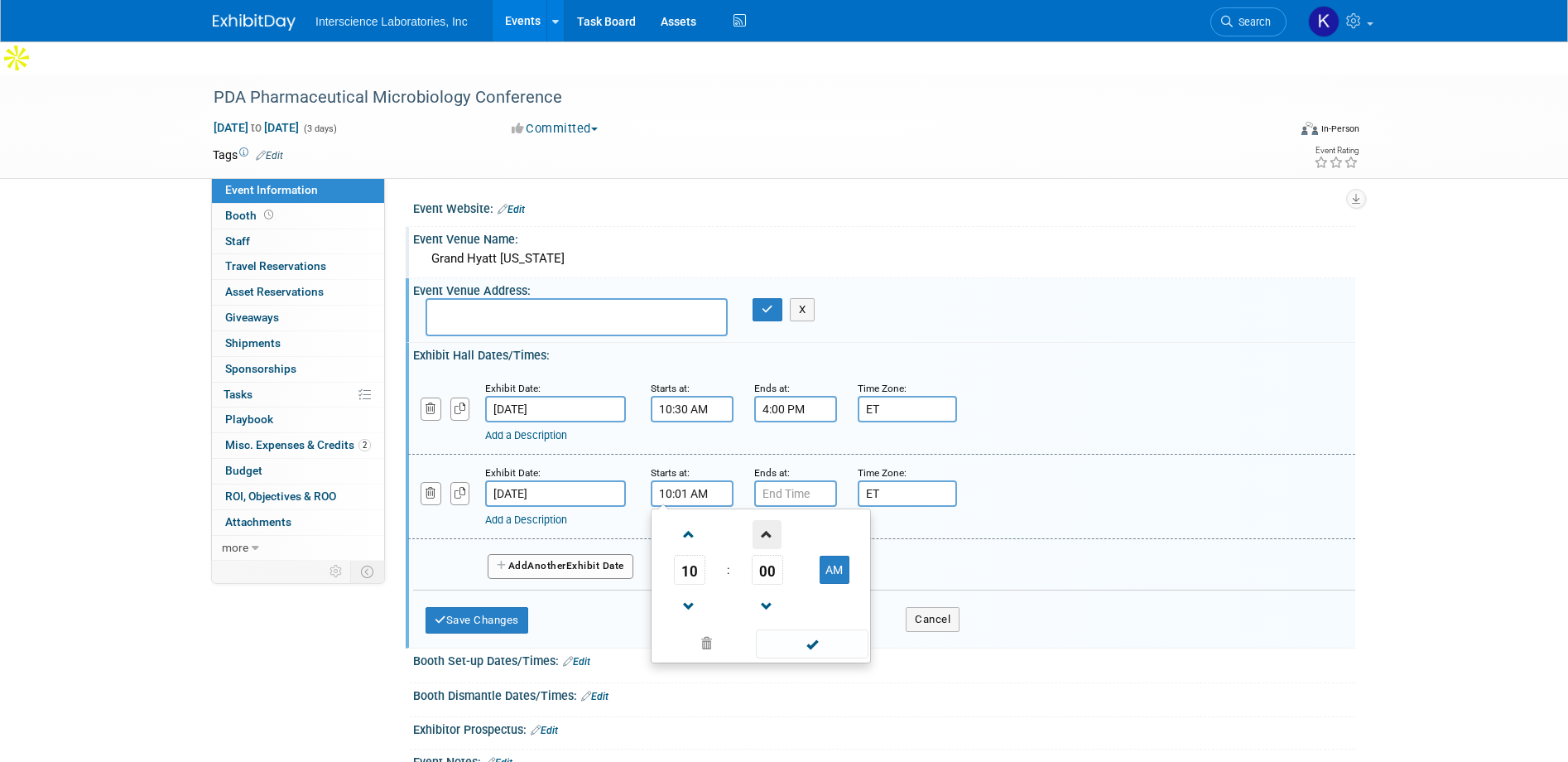
click at [766, 520] on span at bounding box center [767, 534] width 29 height 29
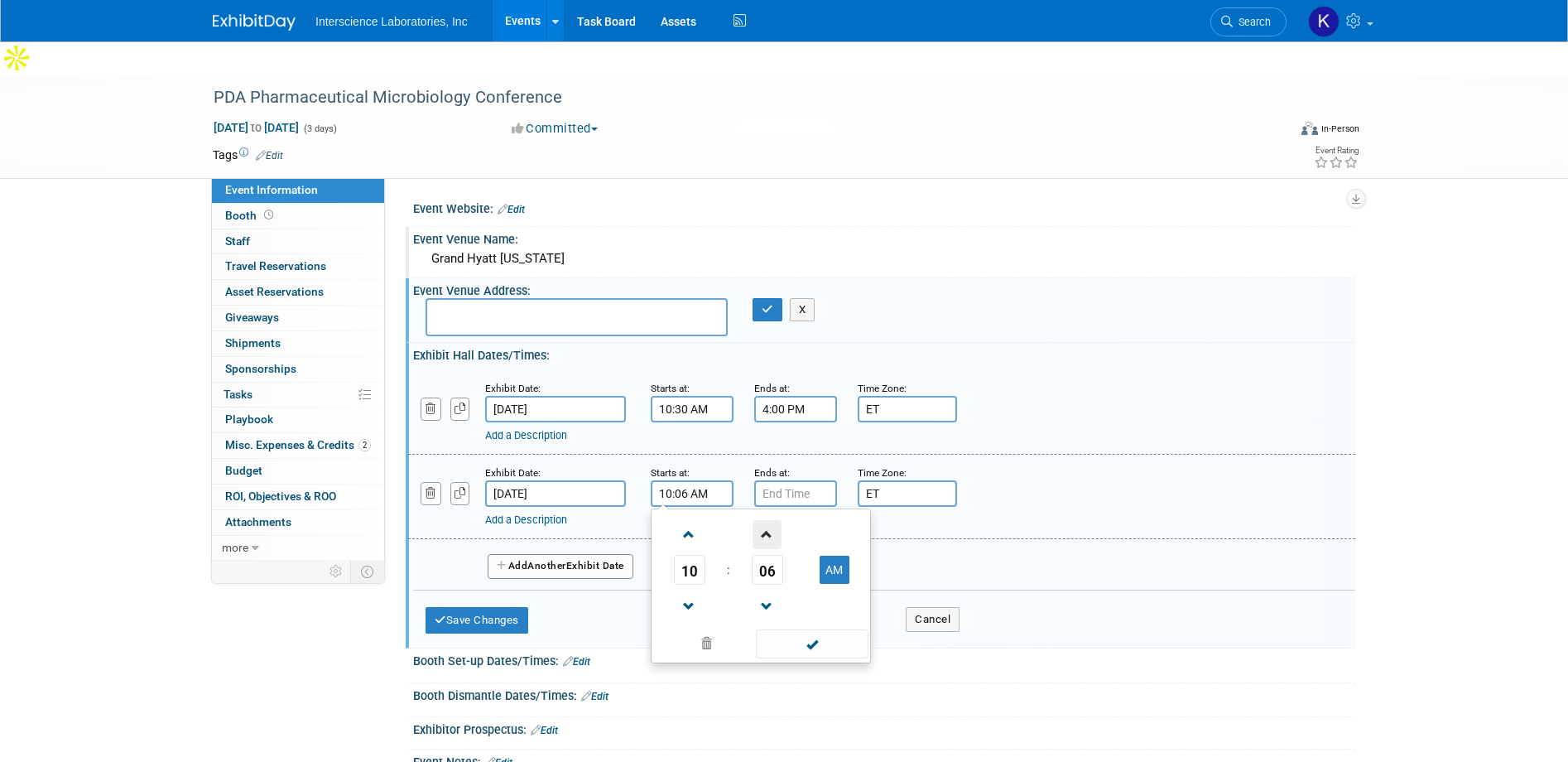
click at [766, 520] on span at bounding box center [767, 534] width 29 height 29
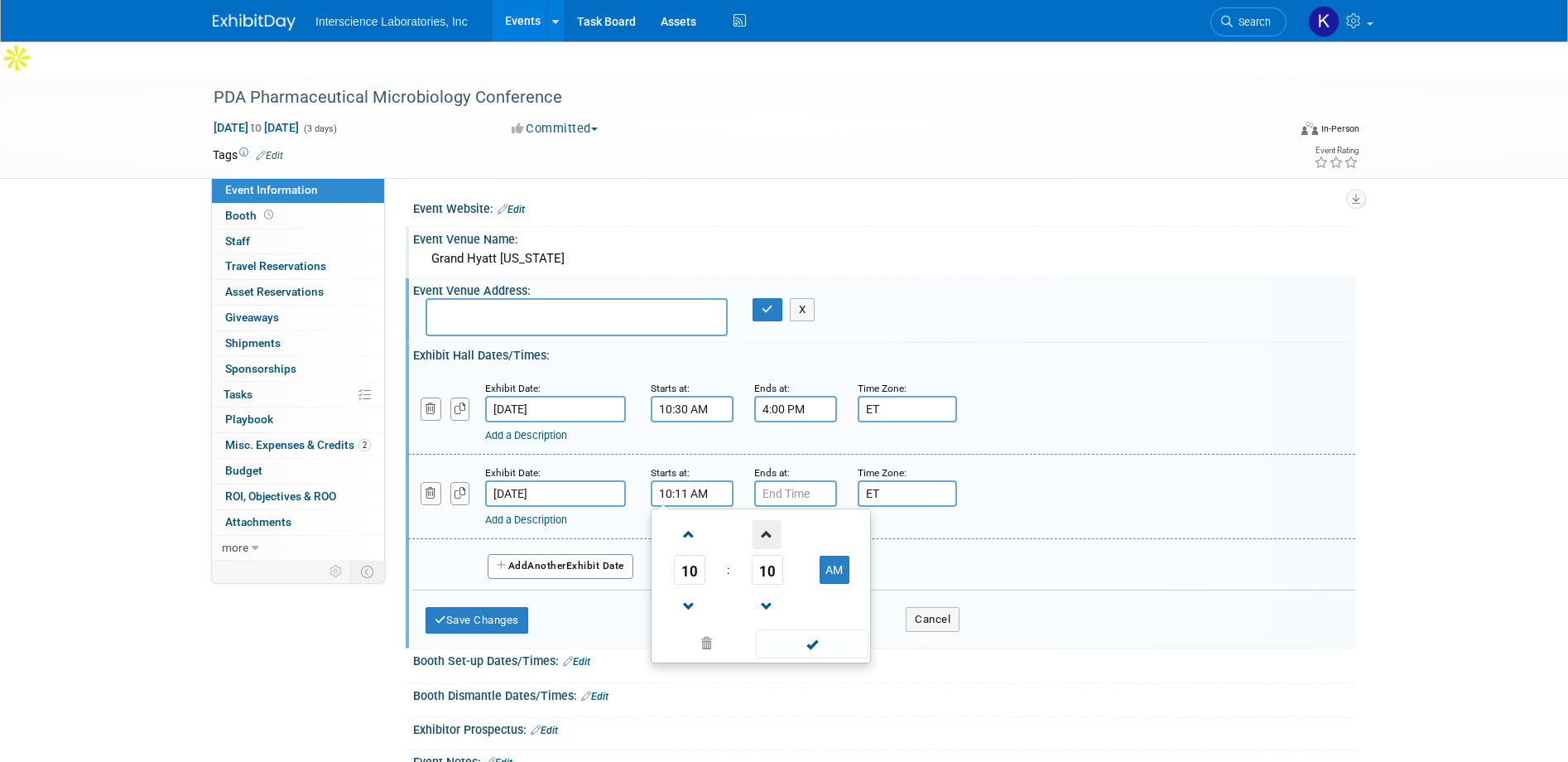
click at [766, 520] on span at bounding box center [767, 534] width 29 height 29
type input "10:15 AM"
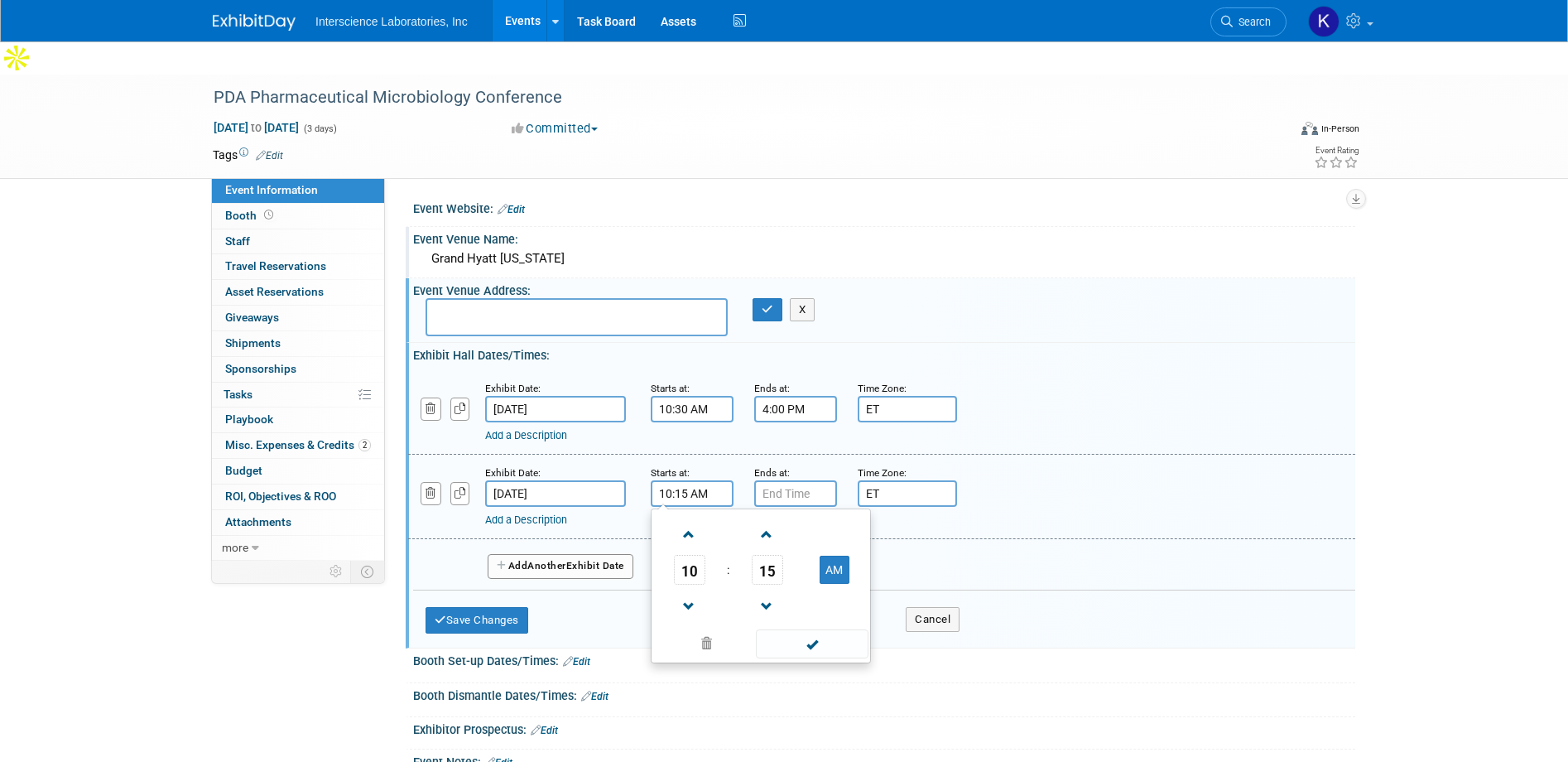
click at [812, 630] on span at bounding box center [812, 644] width 112 height 29
click at [800, 481] on input "7:00 PM" at bounding box center [795, 494] width 82 height 27
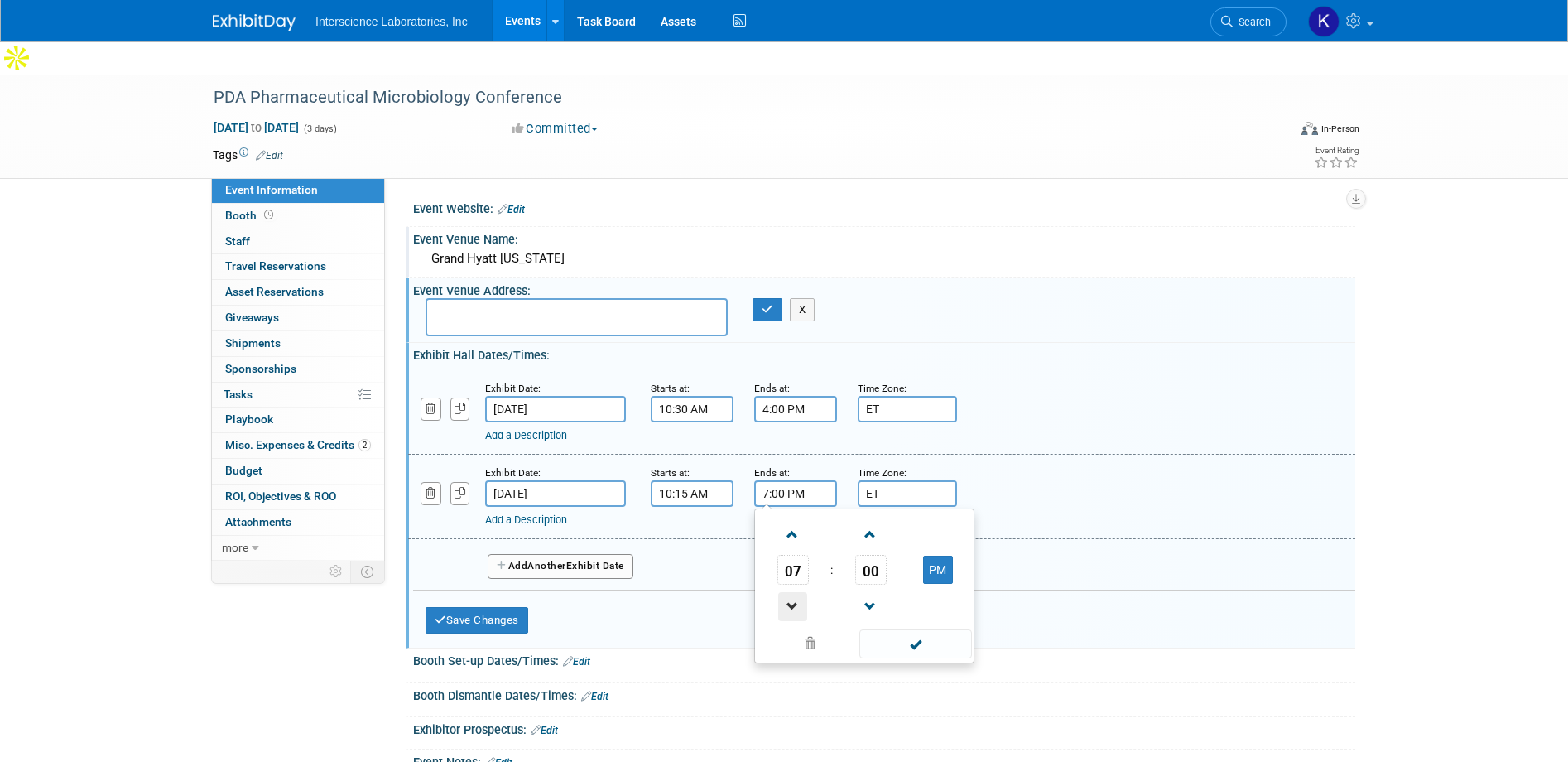
click at [791, 592] on span at bounding box center [793, 606] width 29 height 29
click at [870, 520] on span at bounding box center [870, 534] width 29 height 29
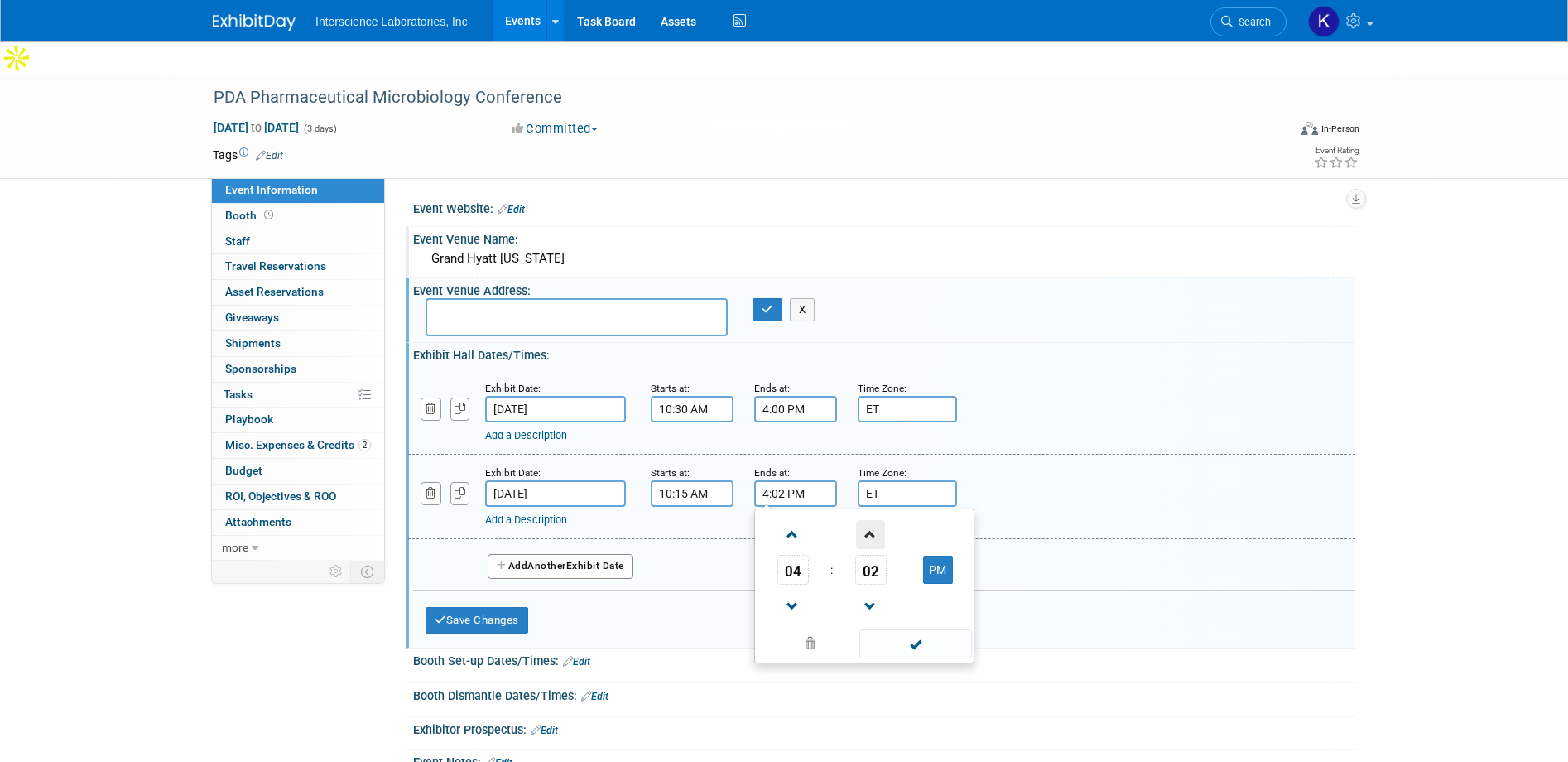
click at [871, 520] on span at bounding box center [870, 534] width 29 height 29
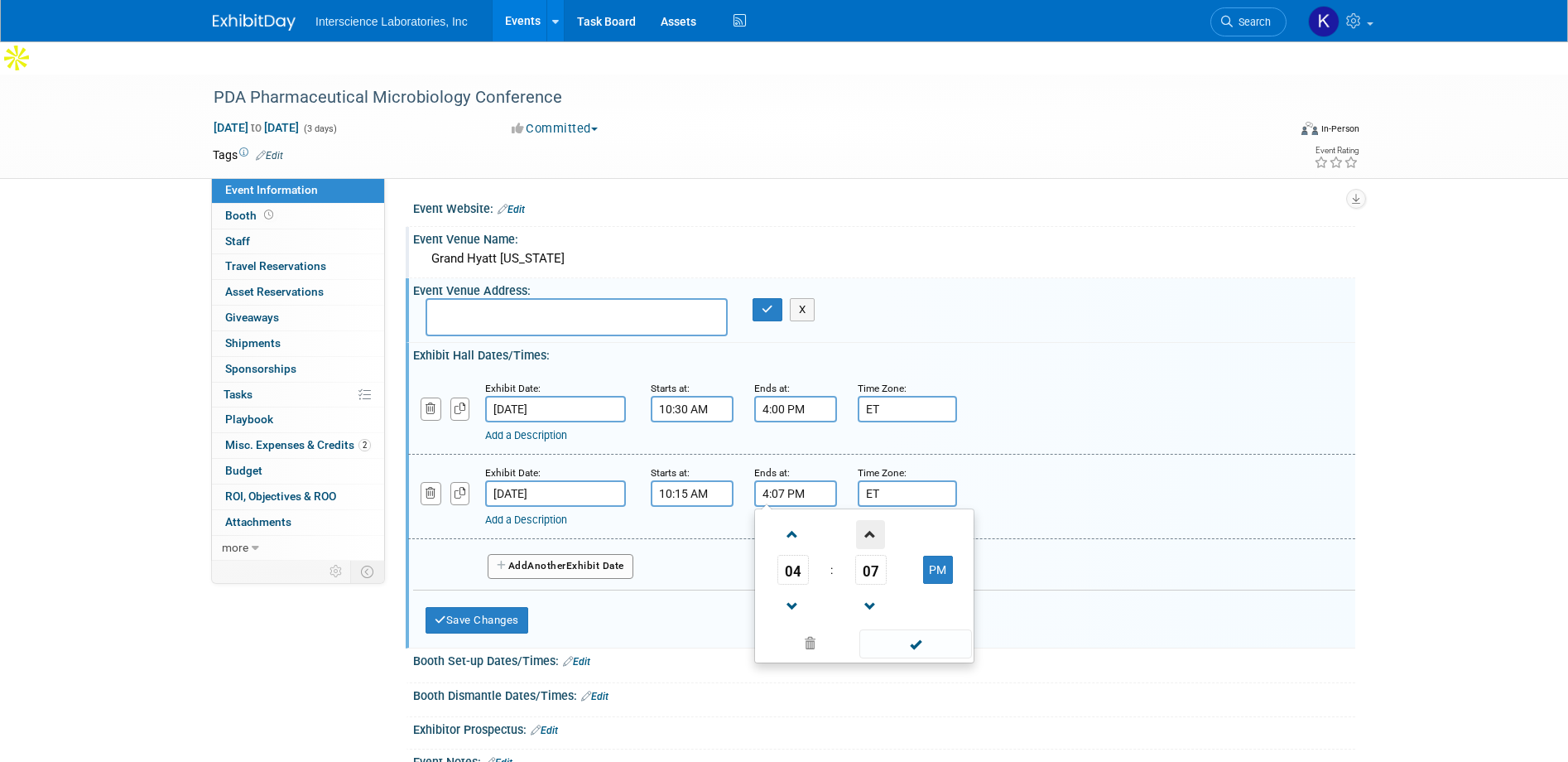
click at [871, 520] on span at bounding box center [870, 534] width 29 height 29
click at [872, 520] on span at bounding box center [870, 534] width 29 height 29
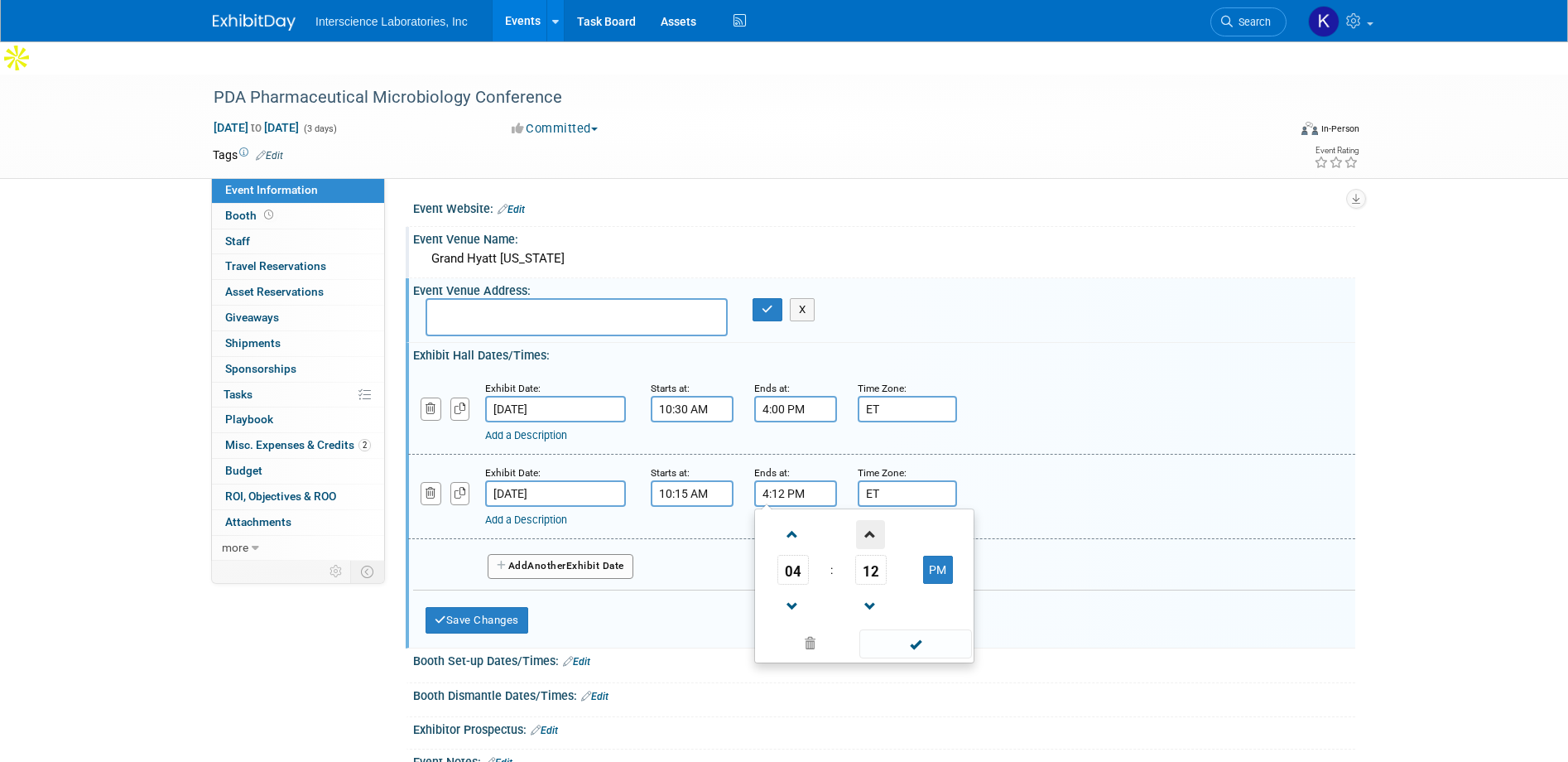
click at [872, 520] on span at bounding box center [870, 534] width 29 height 29
type input "4:15 PM"
click at [906, 630] on span at bounding box center [915, 644] width 112 height 29
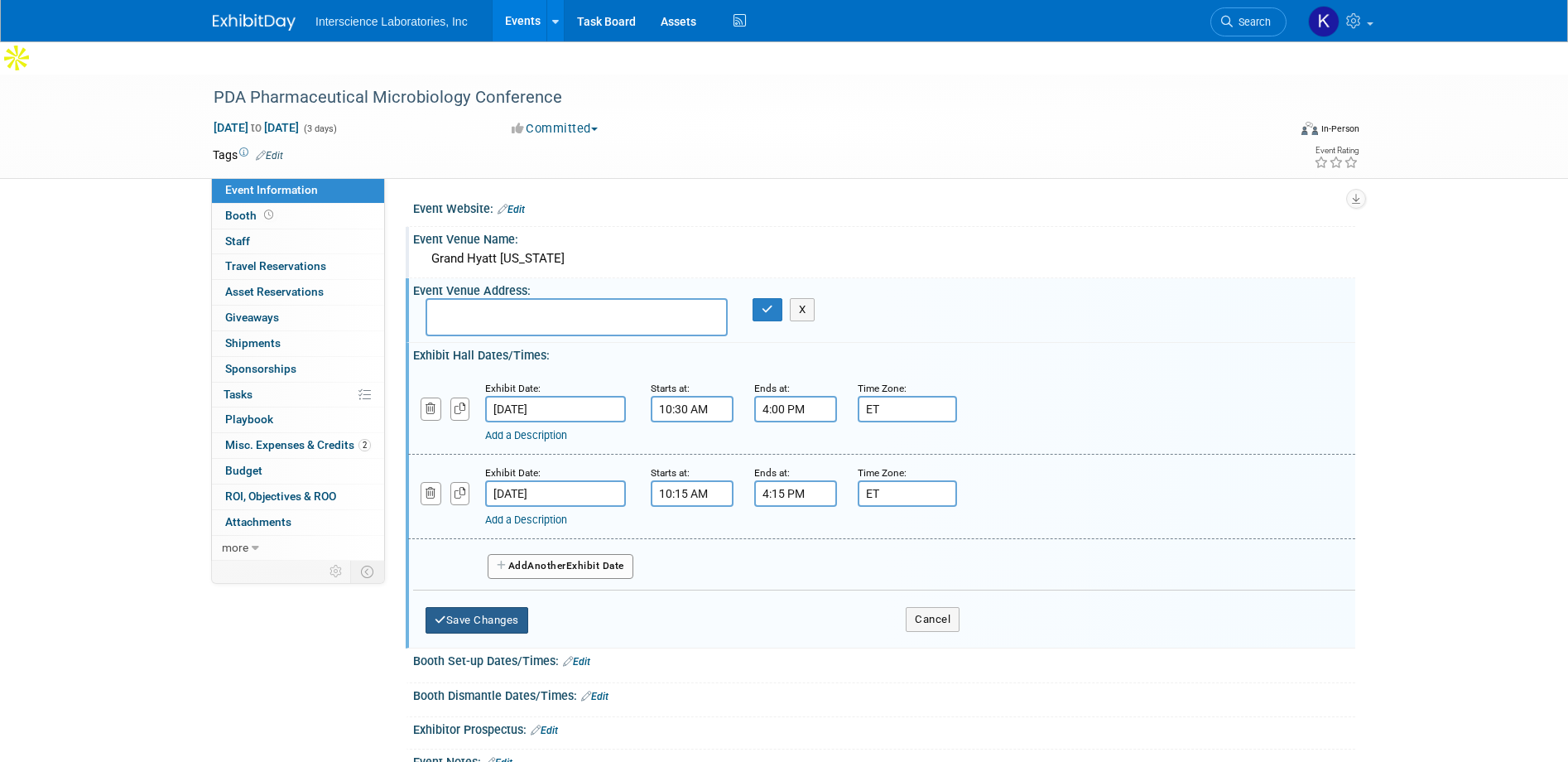
click at [502, 607] on button "Save Changes" at bounding box center [476, 620] width 102 height 27
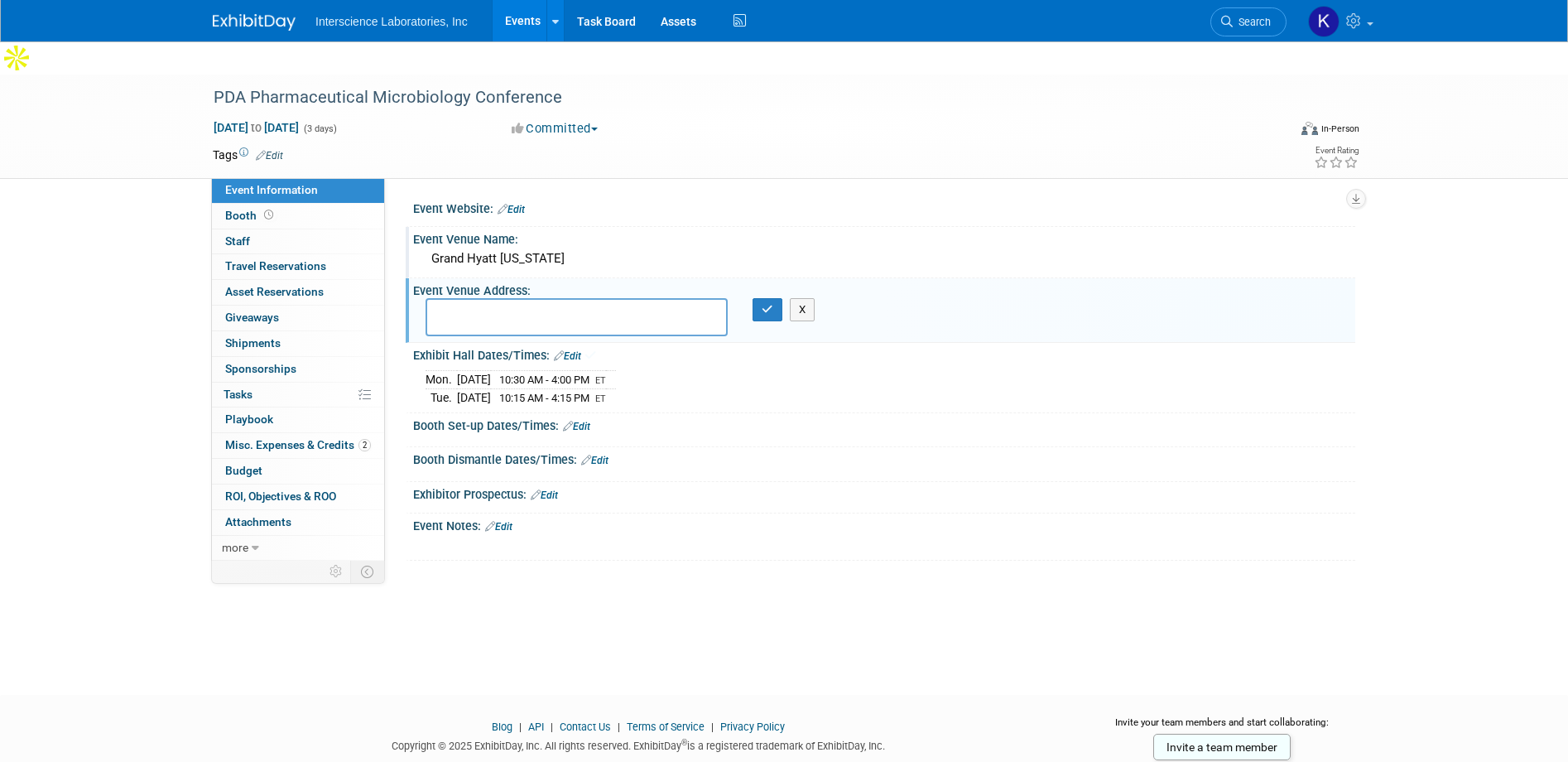
click at [584, 421] on link "Edit" at bounding box center [576, 426] width 27 height 12
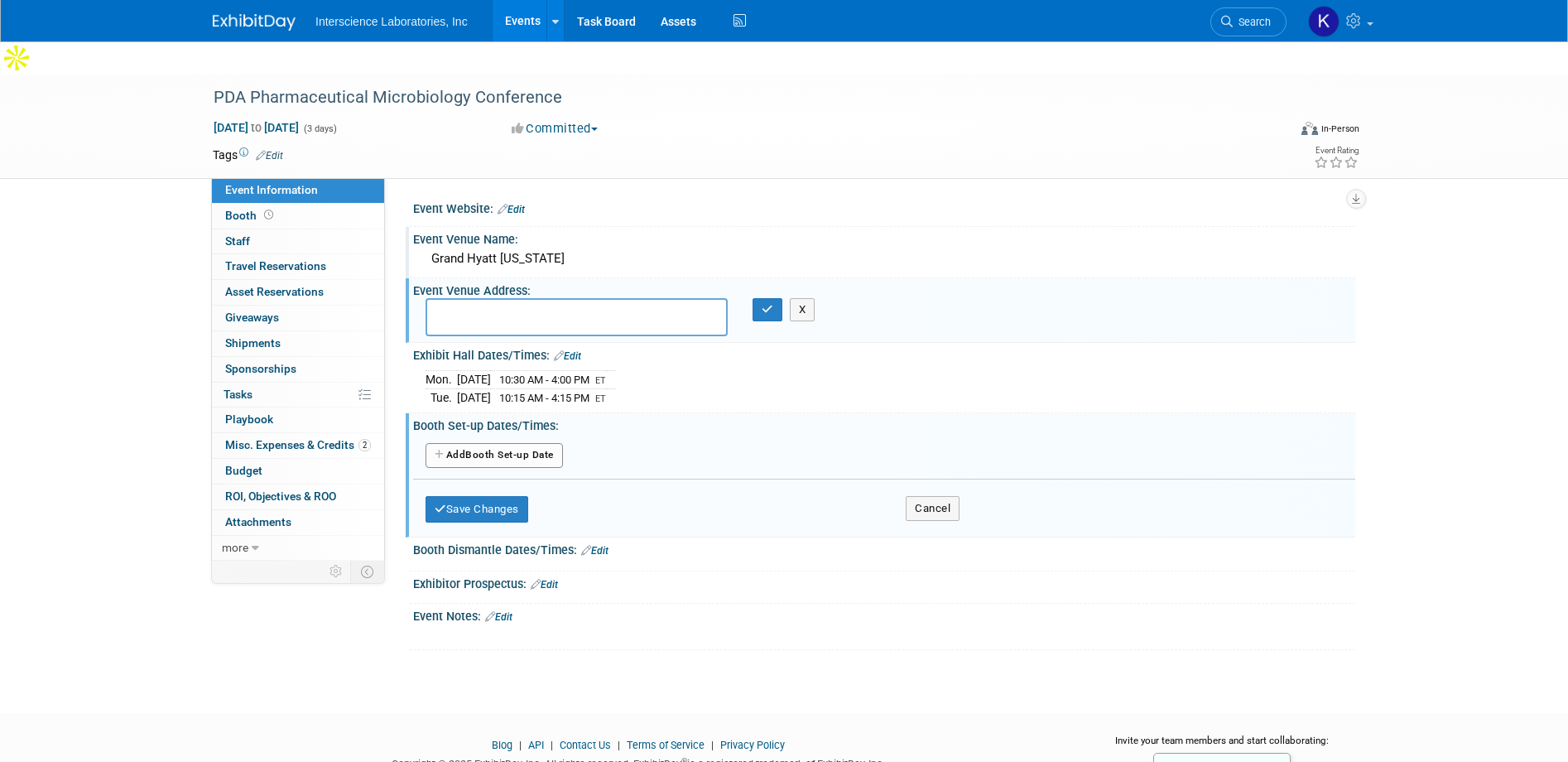
click at [537, 443] on button "Add Another Booth Set-up Date" at bounding box center [494, 456] width 137 height 25
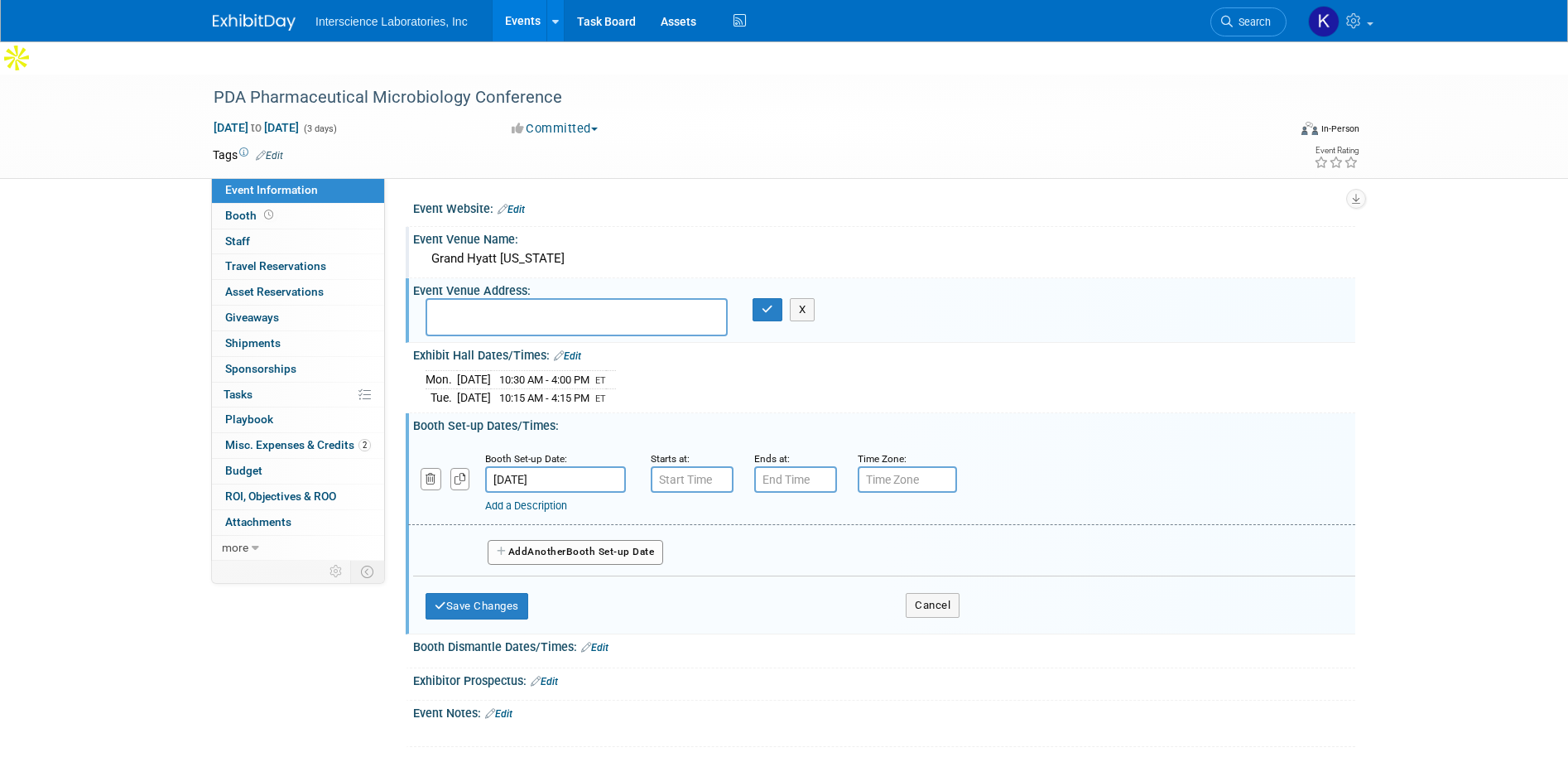
click at [542, 466] on input "[DATE]" at bounding box center [555, 480] width 141 height 27
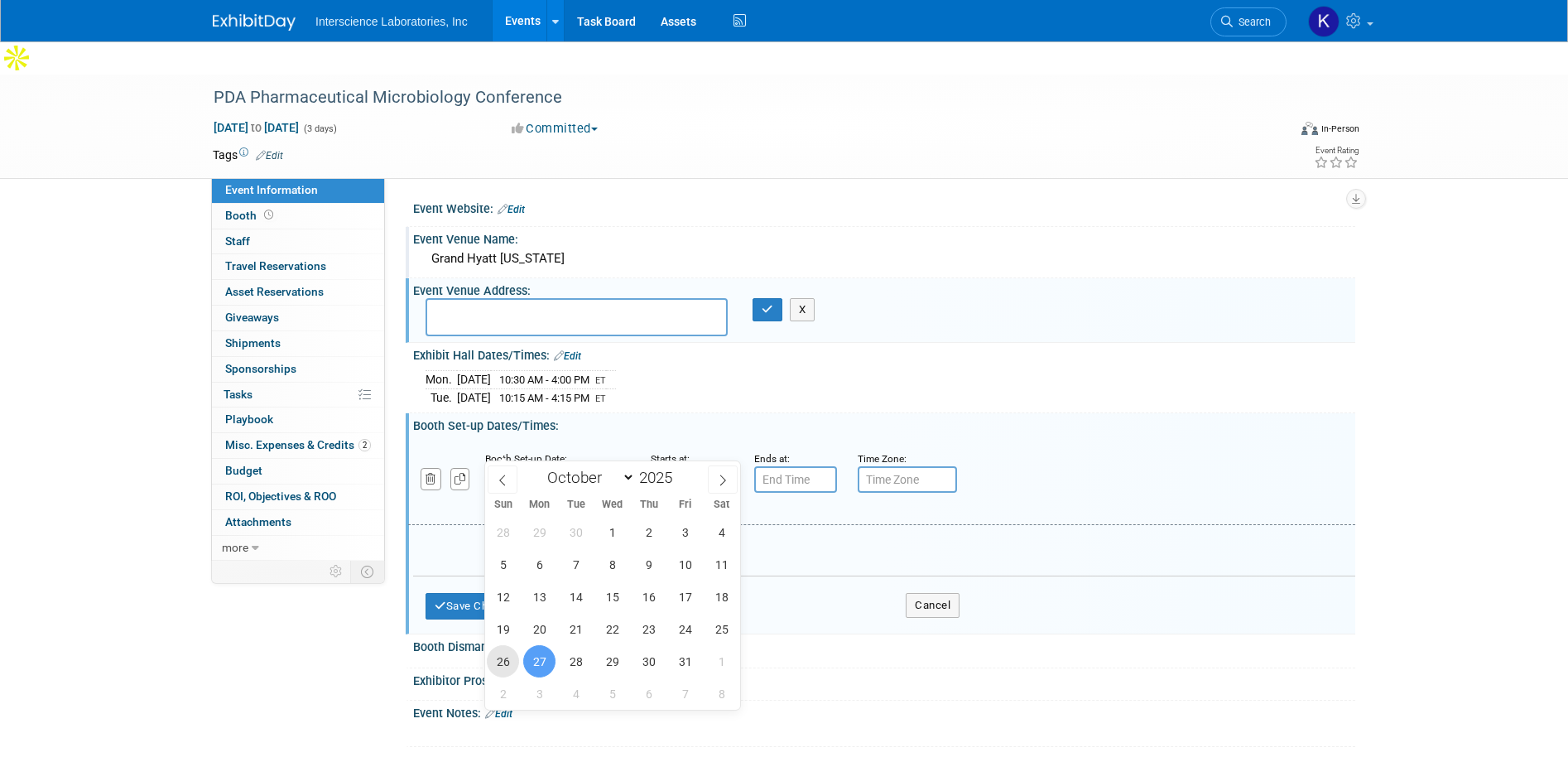
drag, startPoint x: 499, startPoint y: 658, endPoint x: 507, endPoint y: 655, distance: 8.5
click at [500, 657] on span "26" at bounding box center [503, 661] width 32 height 32
type input "Oct 26, 2025"
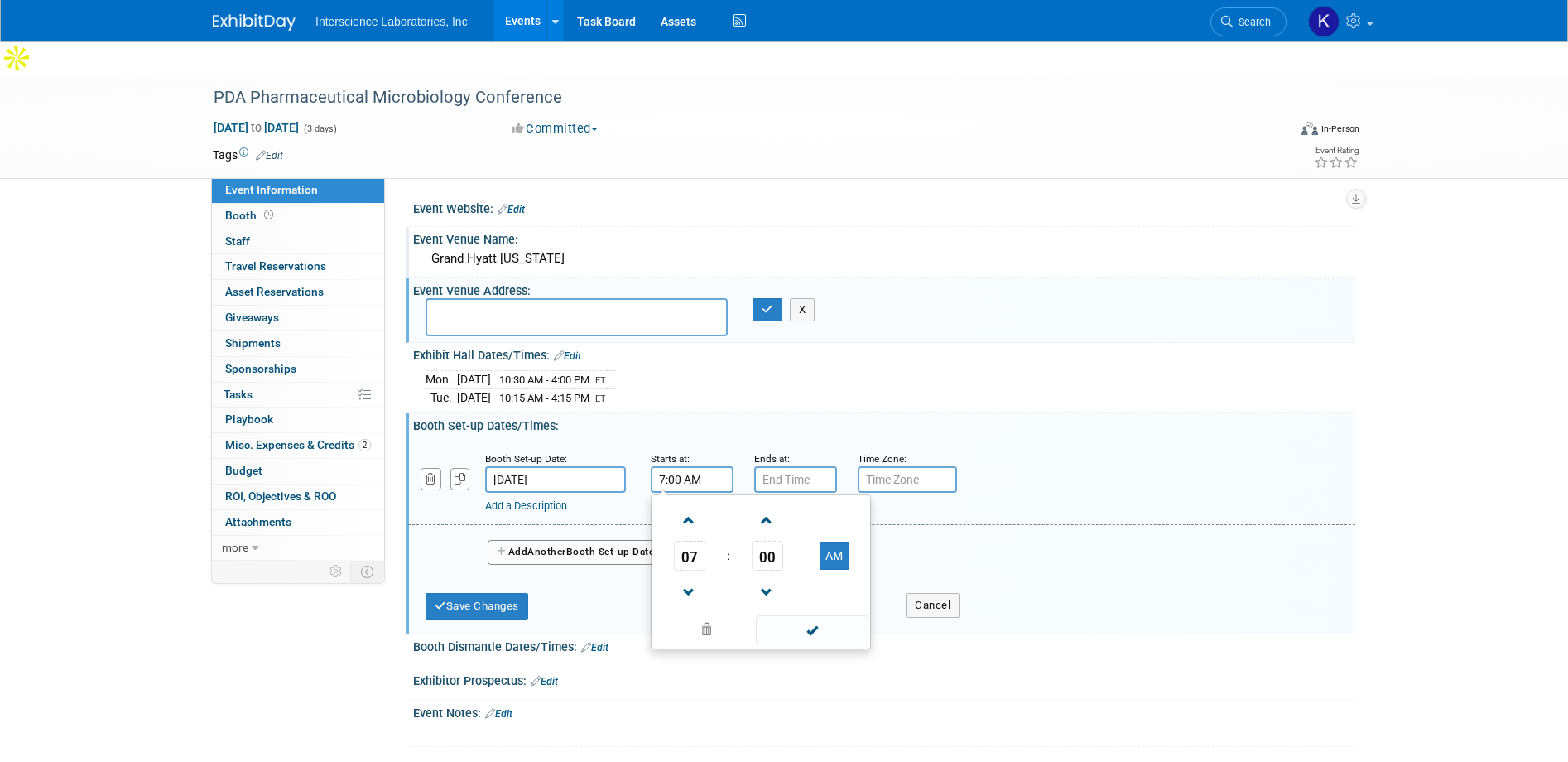
click at [679, 466] on input "7:00 AM" at bounding box center [692, 480] width 82 height 27
click at [692, 578] on span at bounding box center [689, 592] width 29 height 29
click at [691, 578] on span at bounding box center [689, 592] width 29 height 29
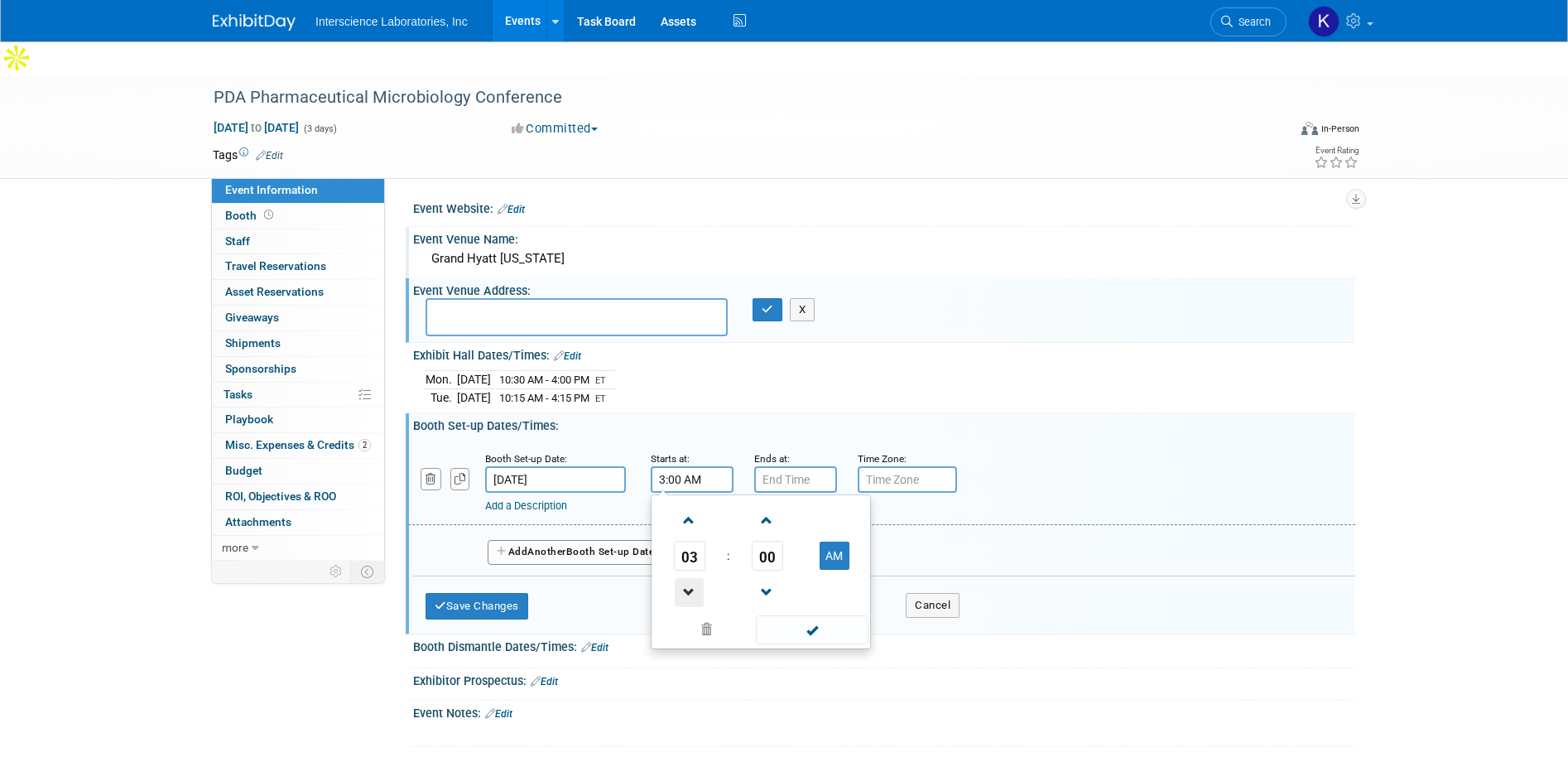
click at [691, 578] on span at bounding box center [689, 592] width 29 height 29
type input "2:00 AM"
click at [810, 615] on span at bounding box center [812, 630] width 112 height 29
type input "7:00 PM"
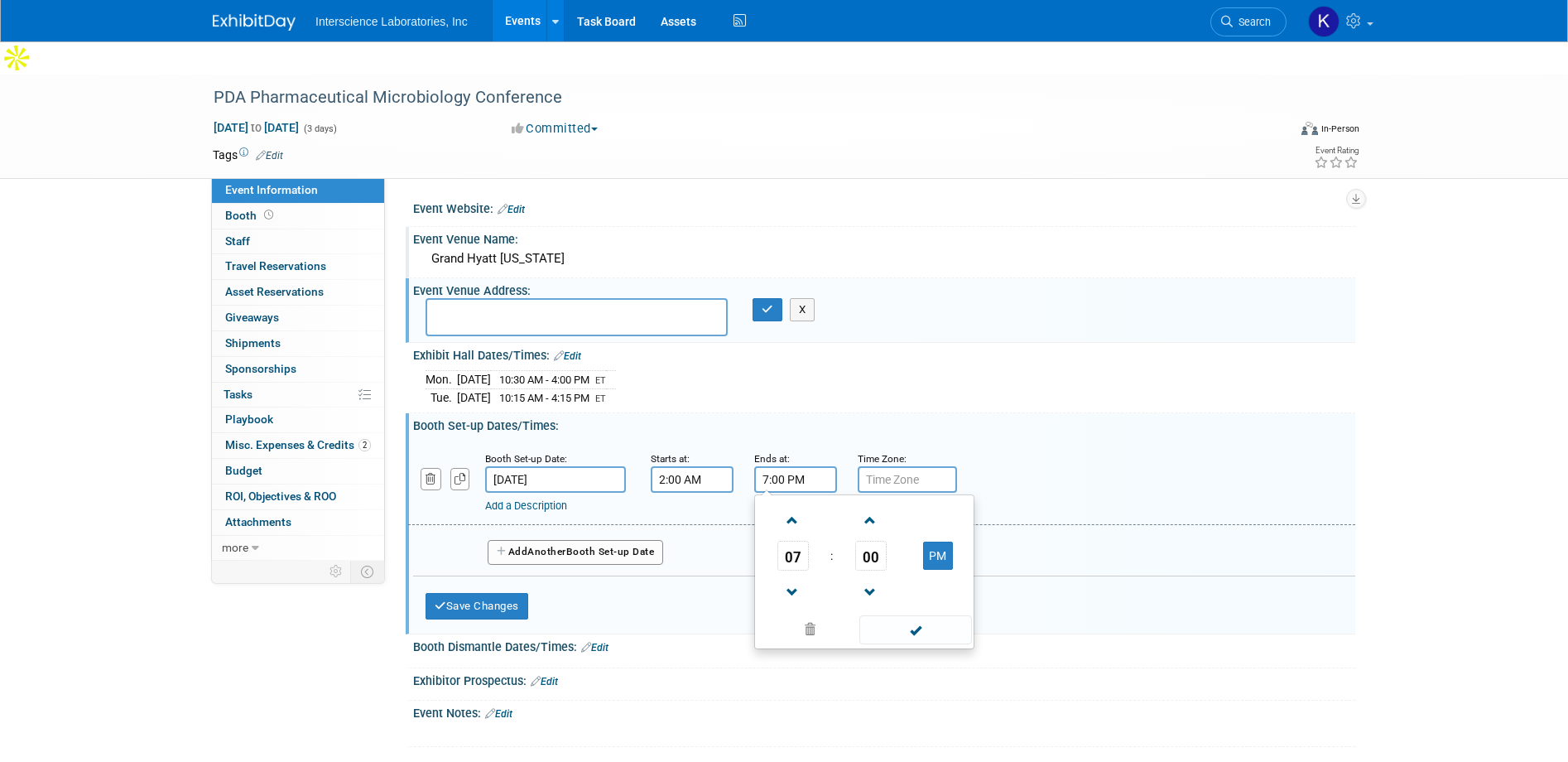
click at [782, 466] on input "7:00 PM" at bounding box center [795, 480] width 82 height 27
click at [908, 615] on span at bounding box center [915, 630] width 112 height 29
click at [891, 466] on input "text" at bounding box center [907, 480] width 99 height 27
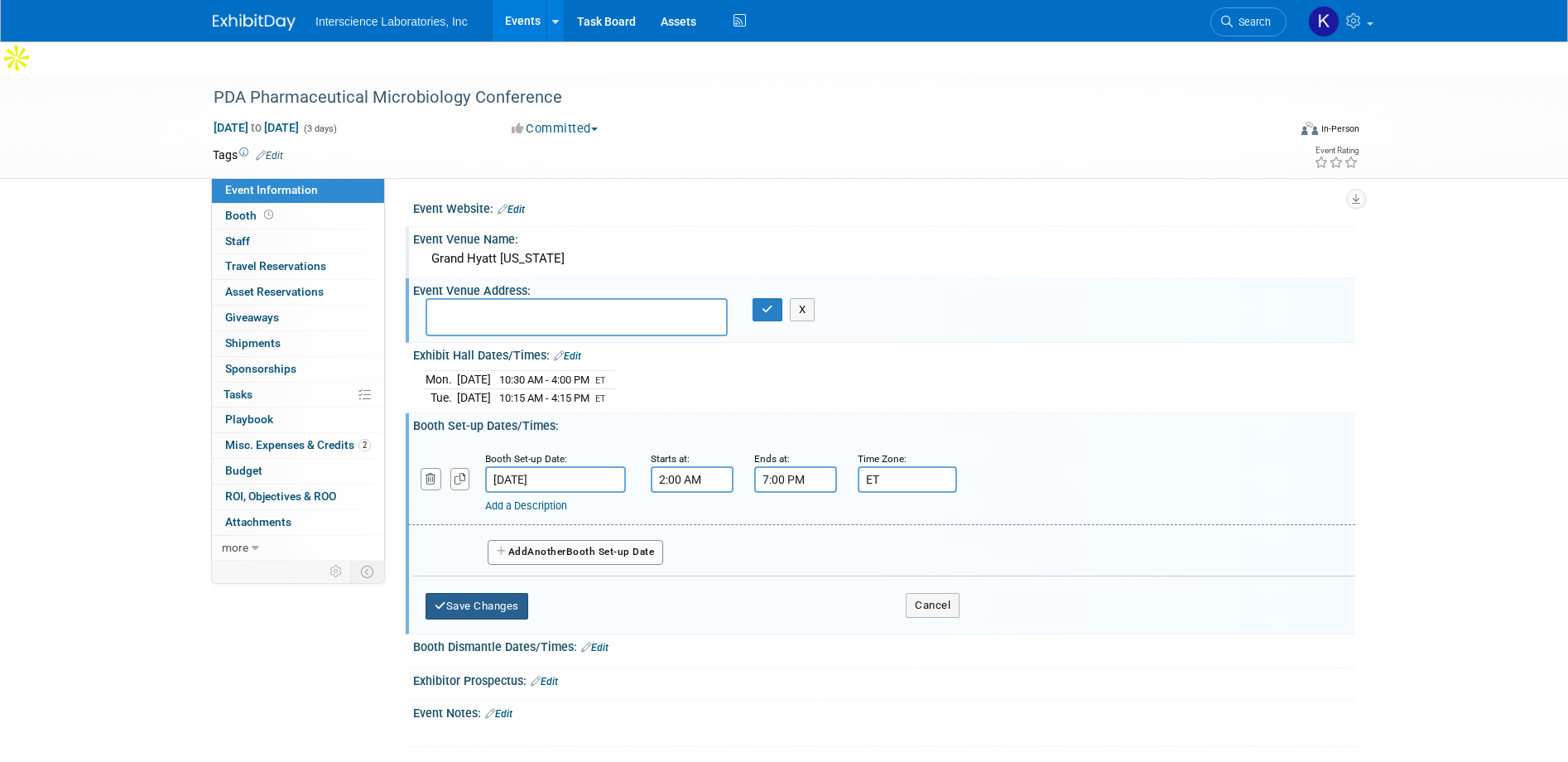
type input "ET"
click at [491, 593] on button "Save Changes" at bounding box center [476, 606] width 102 height 27
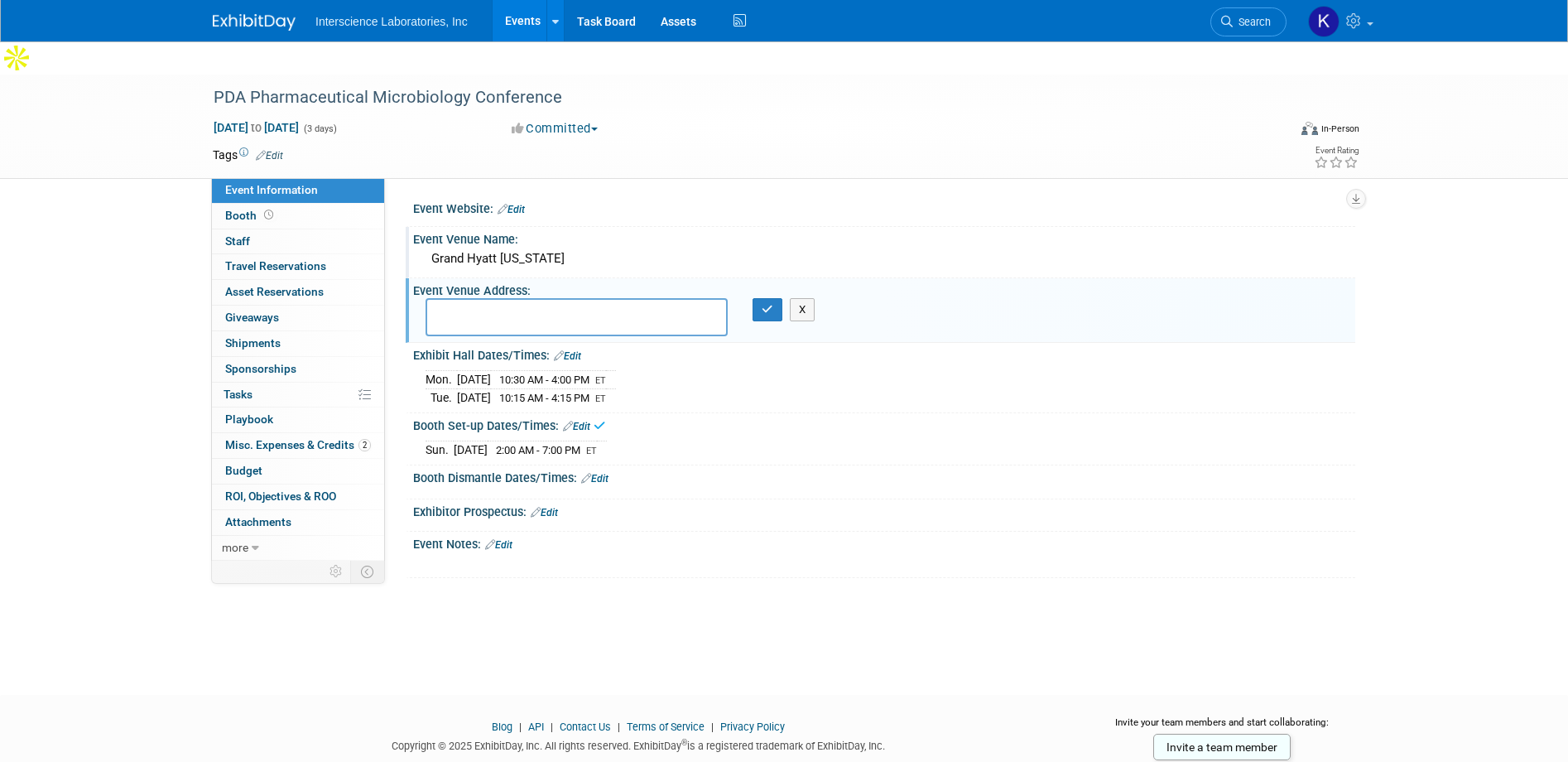
click at [605, 473] on link "Edit" at bounding box center [595, 479] width 27 height 12
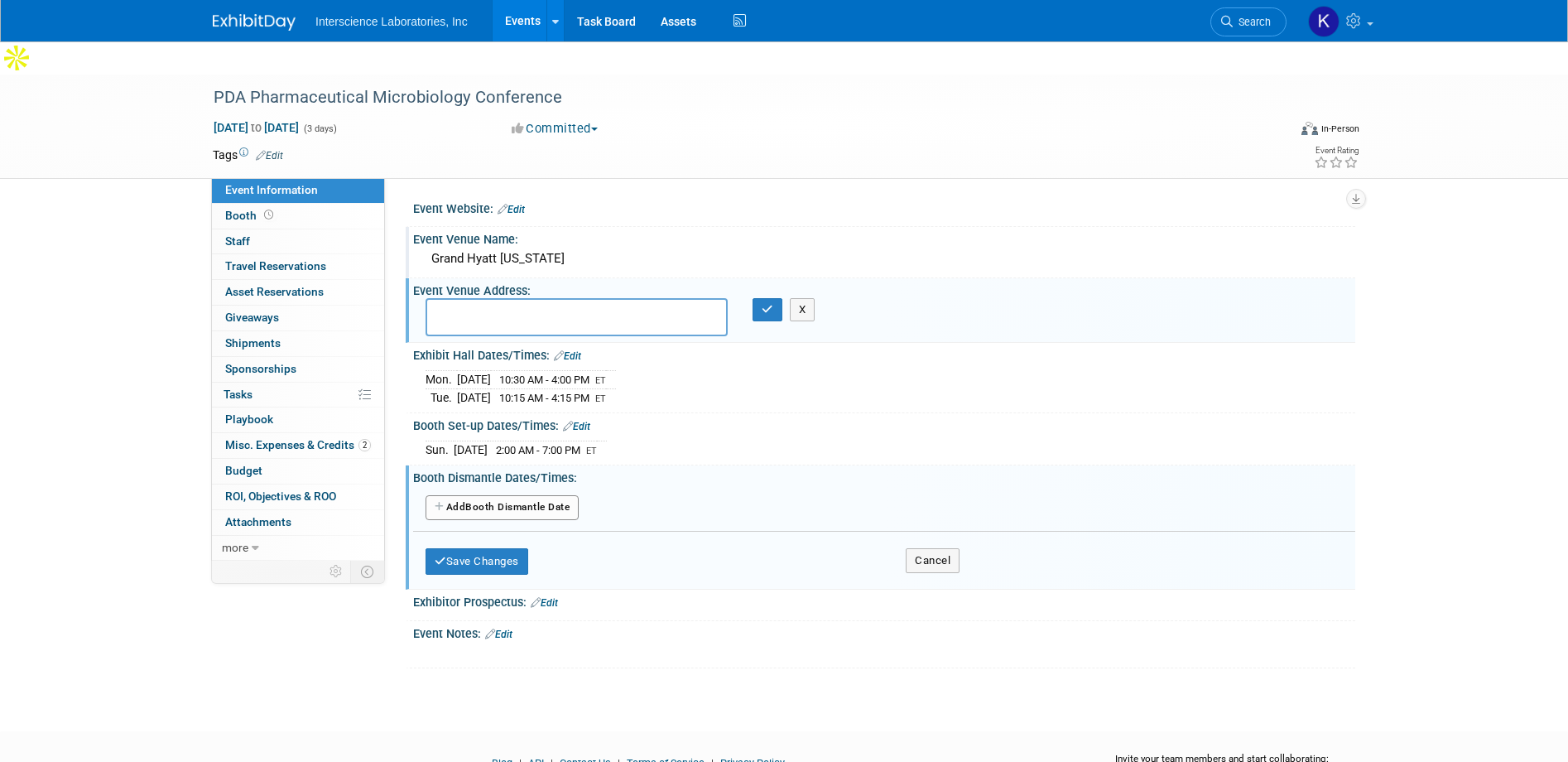
click at [530, 496] on button "Add Another Booth Dismantle Date" at bounding box center [502, 508] width 153 height 25
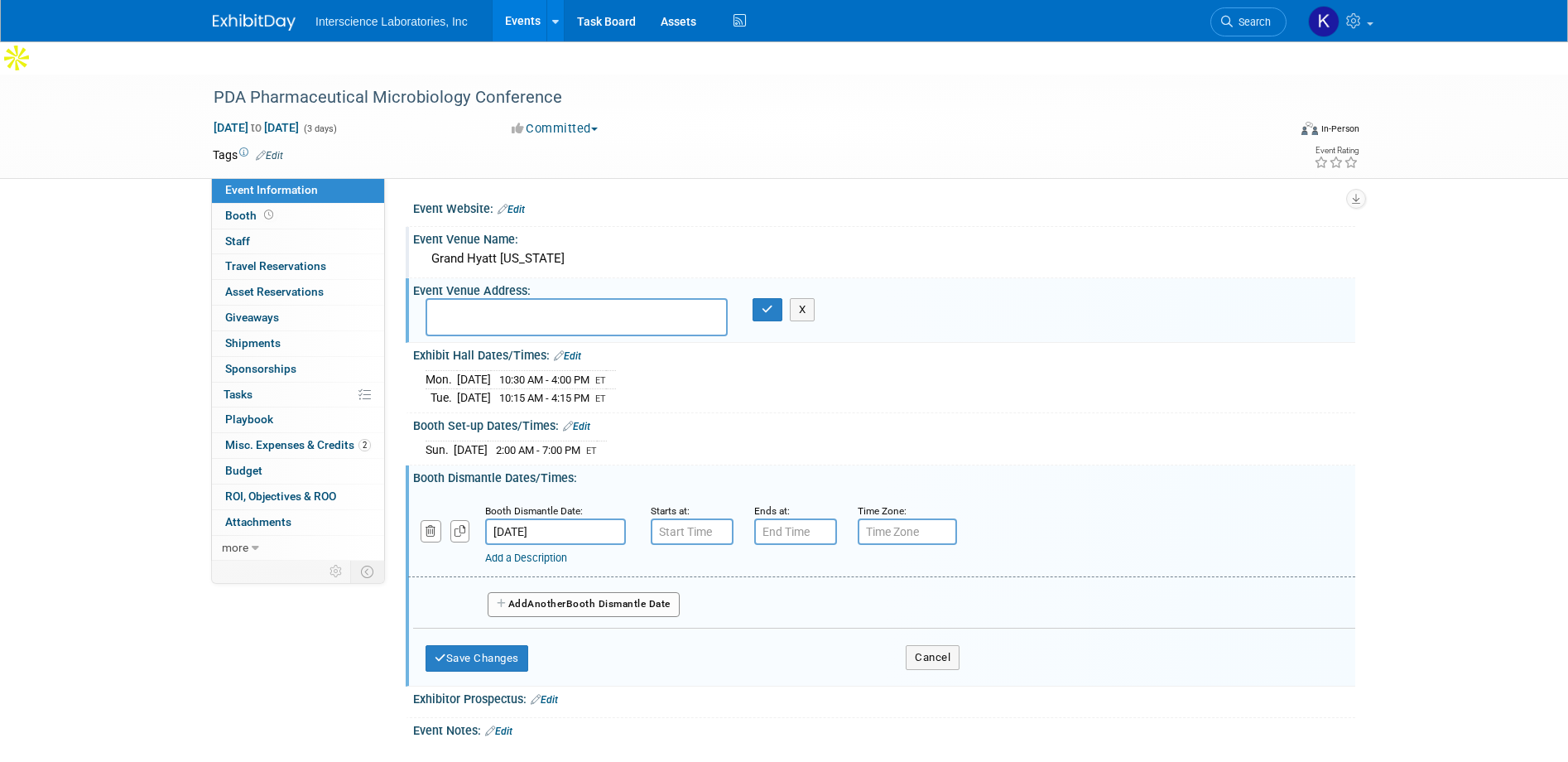
click at [578, 518] on input "Oct 29, 2025" at bounding box center [555, 531] width 141 height 27
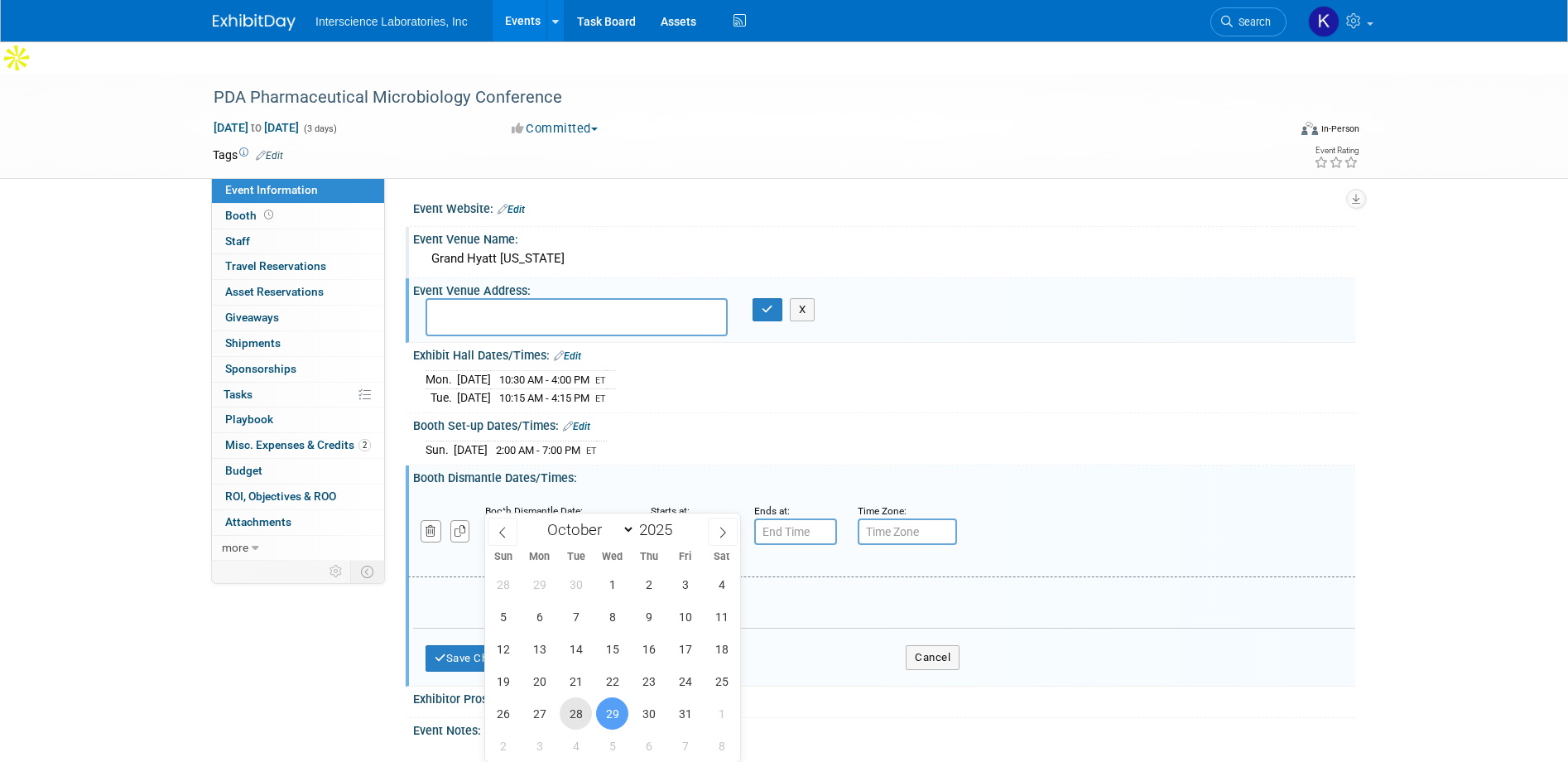
click at [580, 710] on span "28" at bounding box center [575, 713] width 32 height 32
type input "Oct 28, 2025"
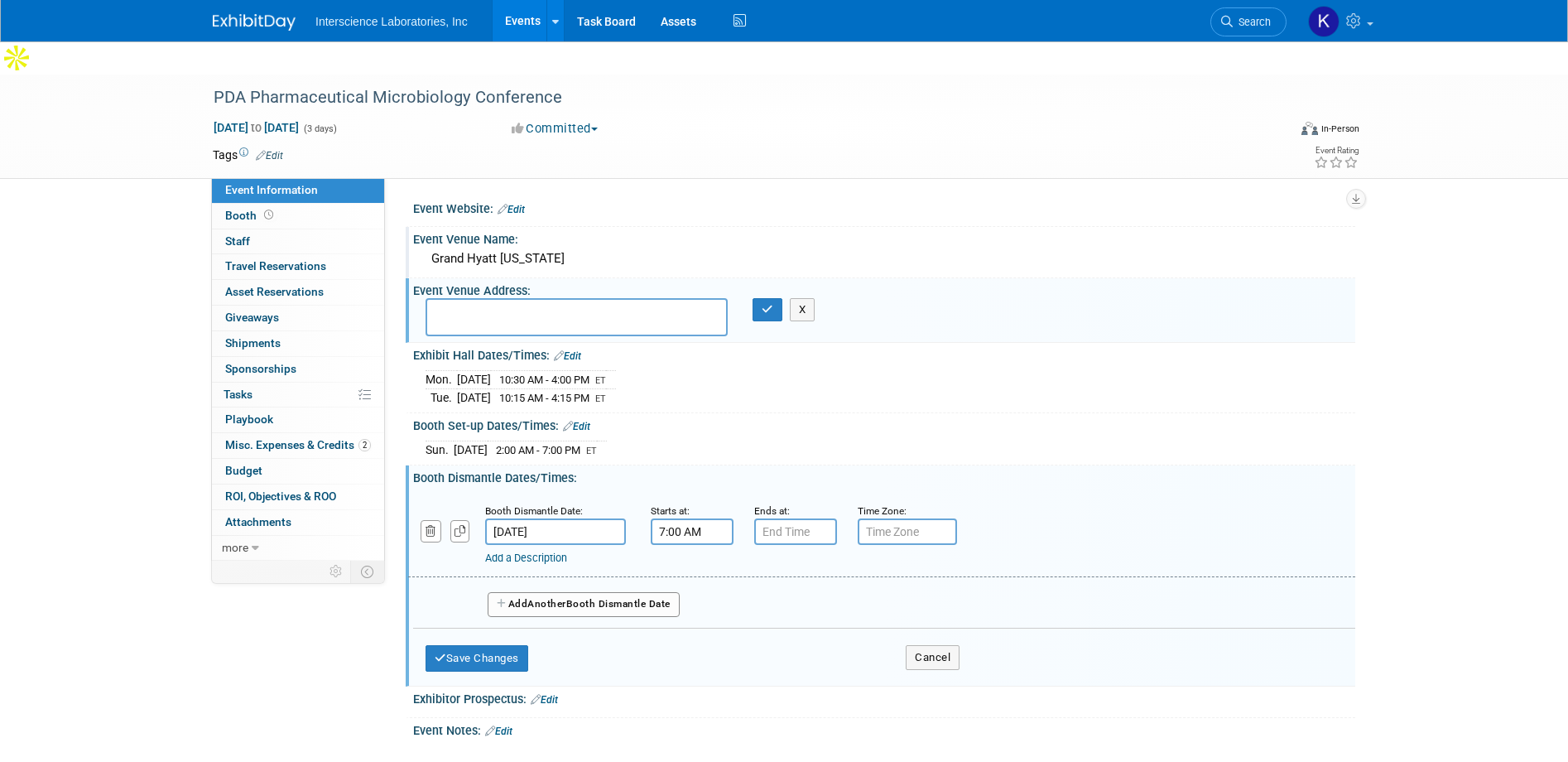
click at [699, 518] on input "7:00 AM" at bounding box center [692, 531] width 82 height 27
click at [691, 630] on span at bounding box center [689, 645] width 29 height 29
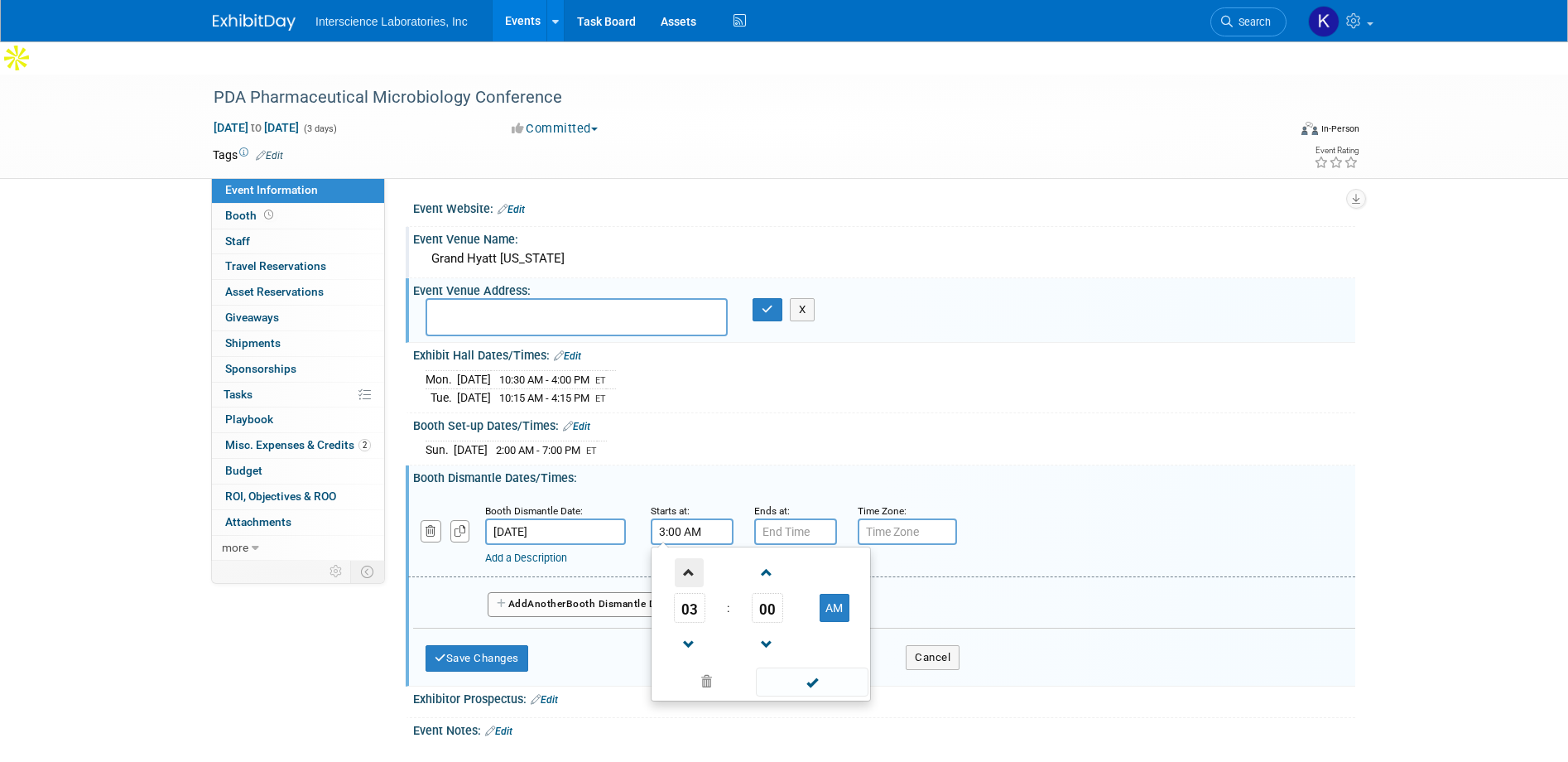
click at [685, 558] on span at bounding box center [689, 572] width 29 height 29
click at [766, 558] on span at bounding box center [767, 572] width 29 height 29
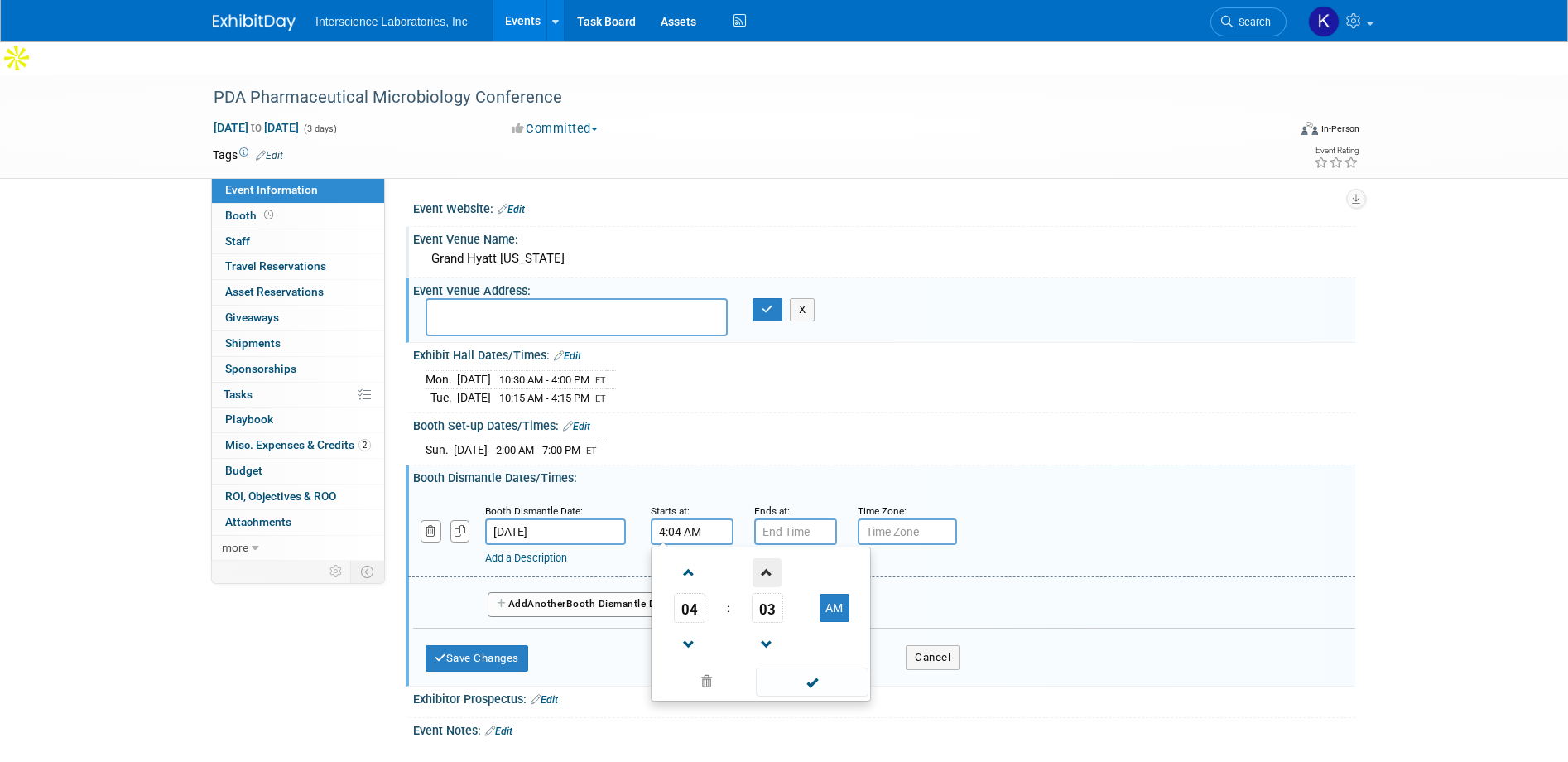
click at [766, 558] on span at bounding box center [767, 572] width 29 height 29
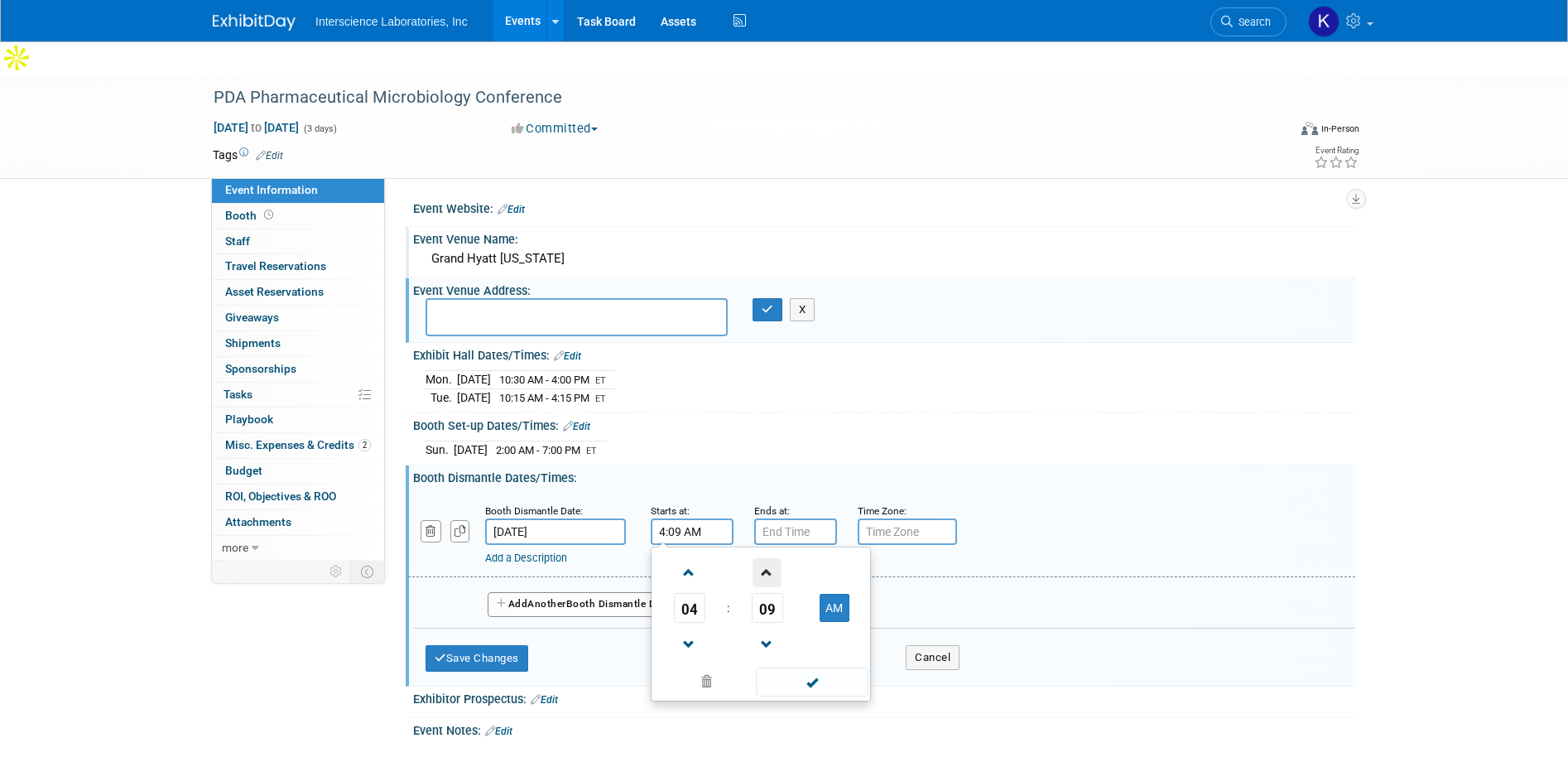
click at [766, 558] on span at bounding box center [767, 572] width 29 height 29
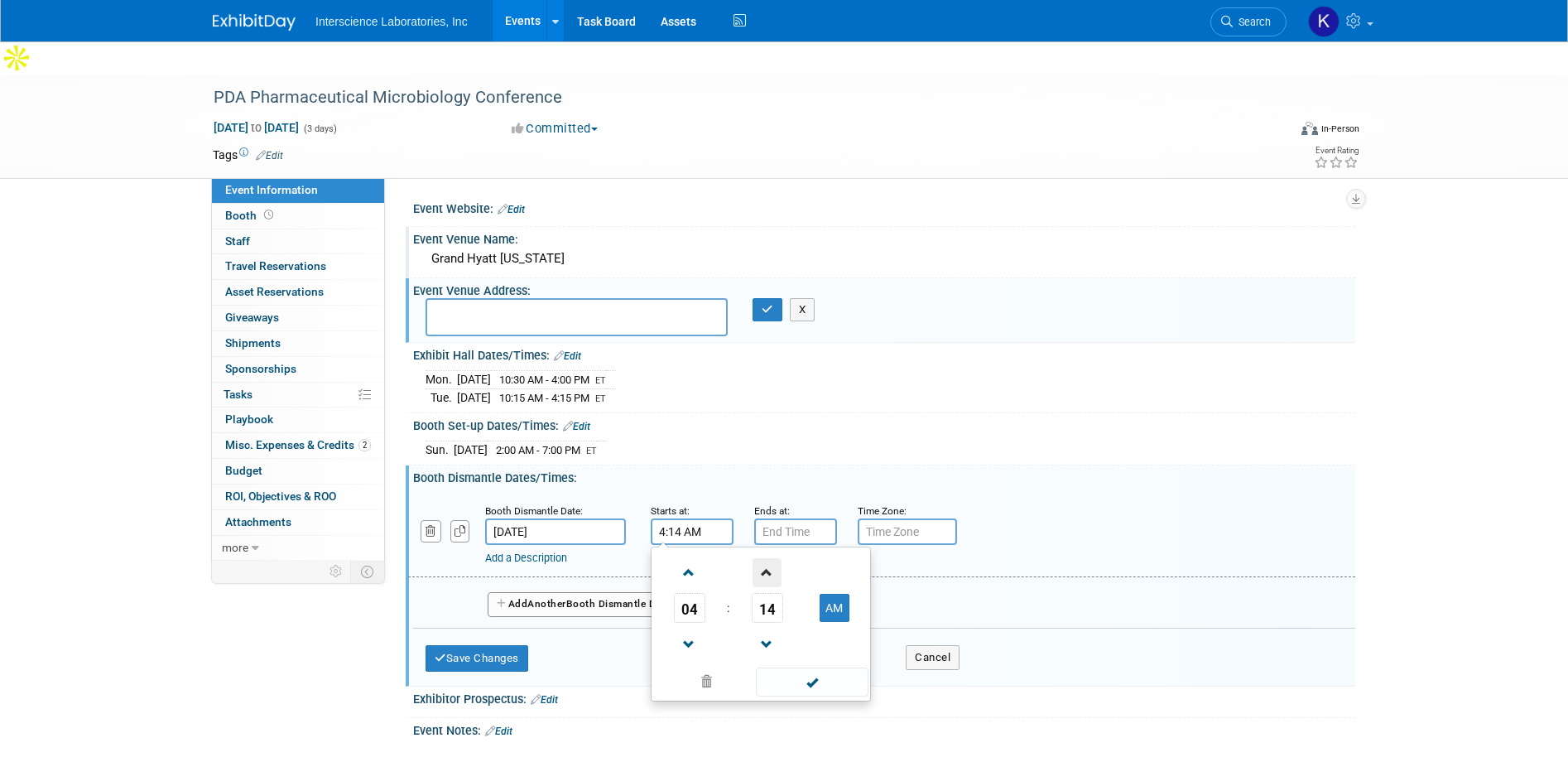
click at [766, 558] on span at bounding box center [767, 572] width 29 height 29
type input "4:15 AM"
click at [809, 667] on span at bounding box center [812, 681] width 112 height 29
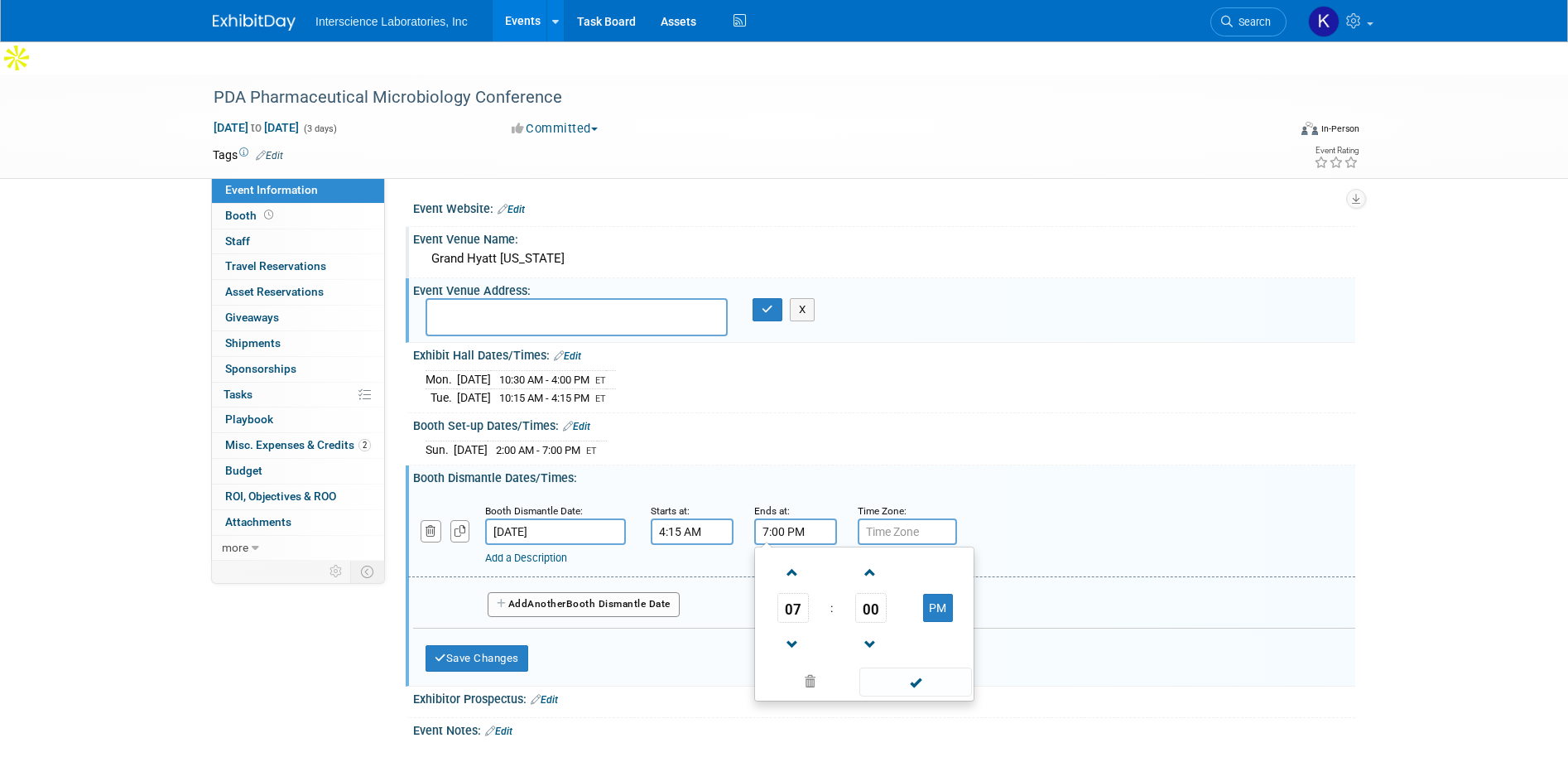
click at [789, 518] on input "7:00 PM" at bounding box center [795, 531] width 82 height 27
click at [790, 558] on span at bounding box center [793, 572] width 29 height 29
type input "8:00 PM"
click at [918, 667] on span at bounding box center [915, 681] width 112 height 29
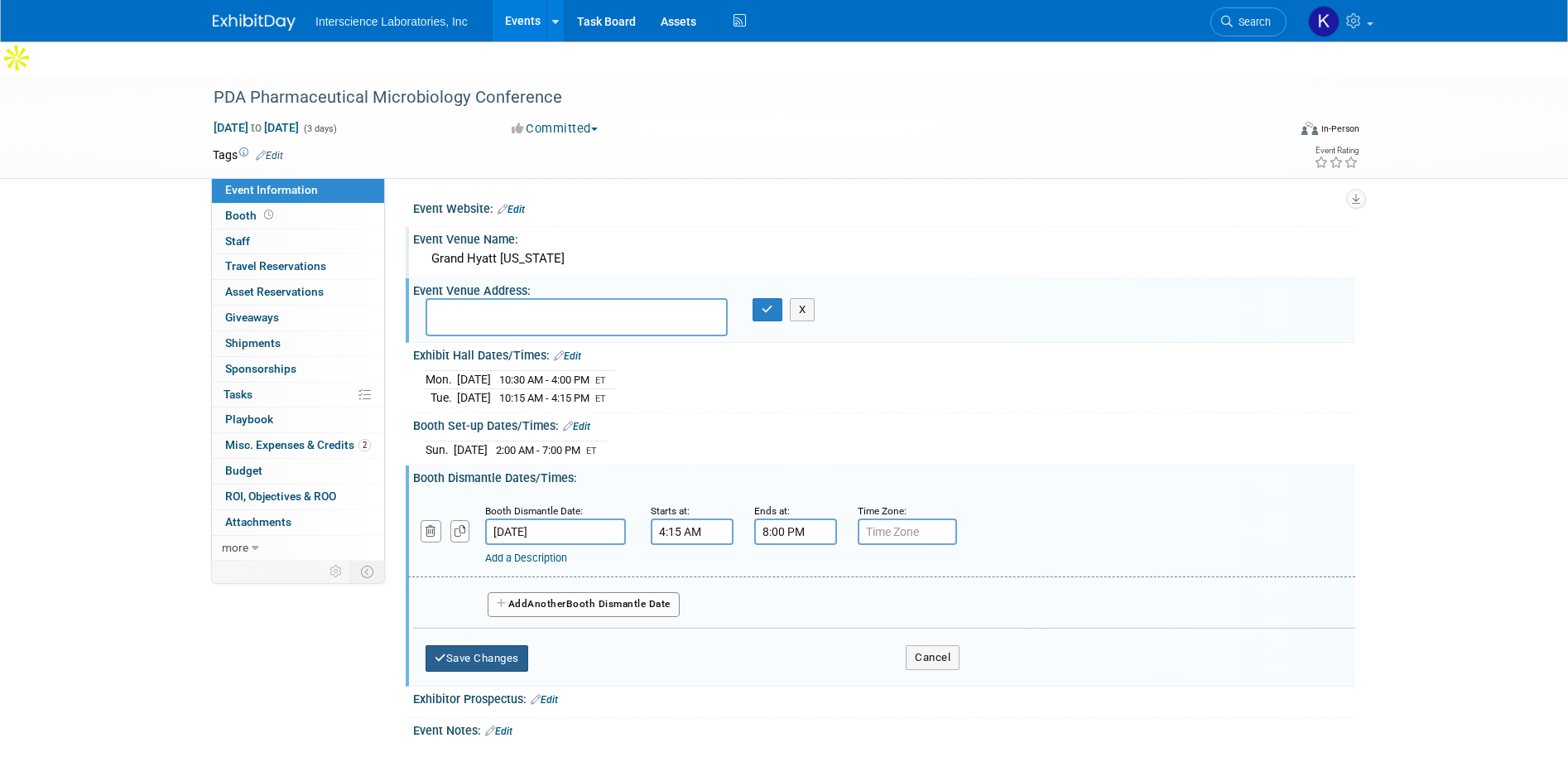
click at [492, 645] on button "Save Changes" at bounding box center [476, 659] width 102 height 27
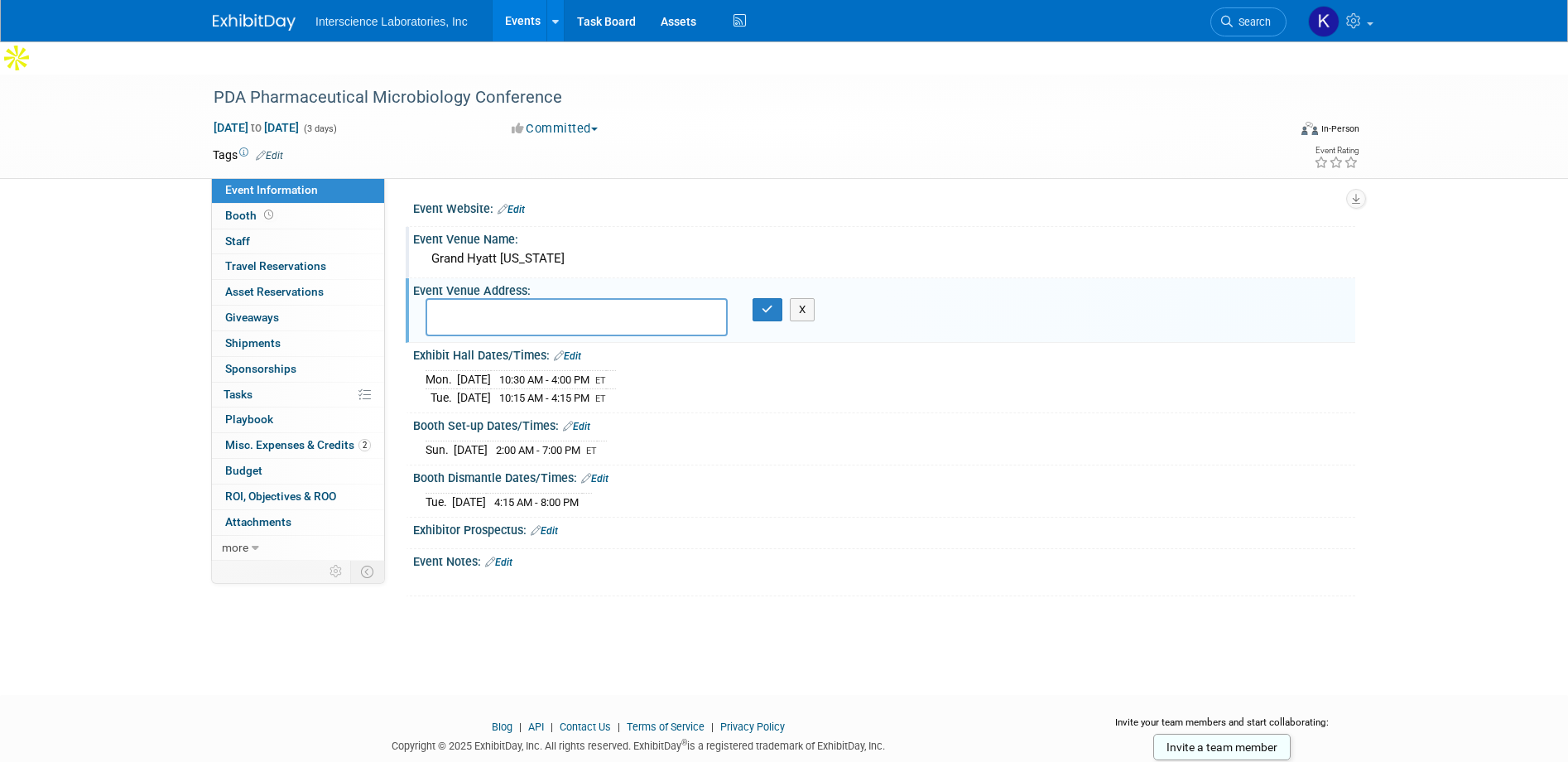
click at [512, 298] on textarea at bounding box center [576, 317] width 302 height 38
paste textarea "1000 H St NW, Washington, DC 20001"
type textarea "1000 H St NW, Washington, DC 20001"
click at [764, 304] on icon "button" at bounding box center [768, 309] width 12 height 11
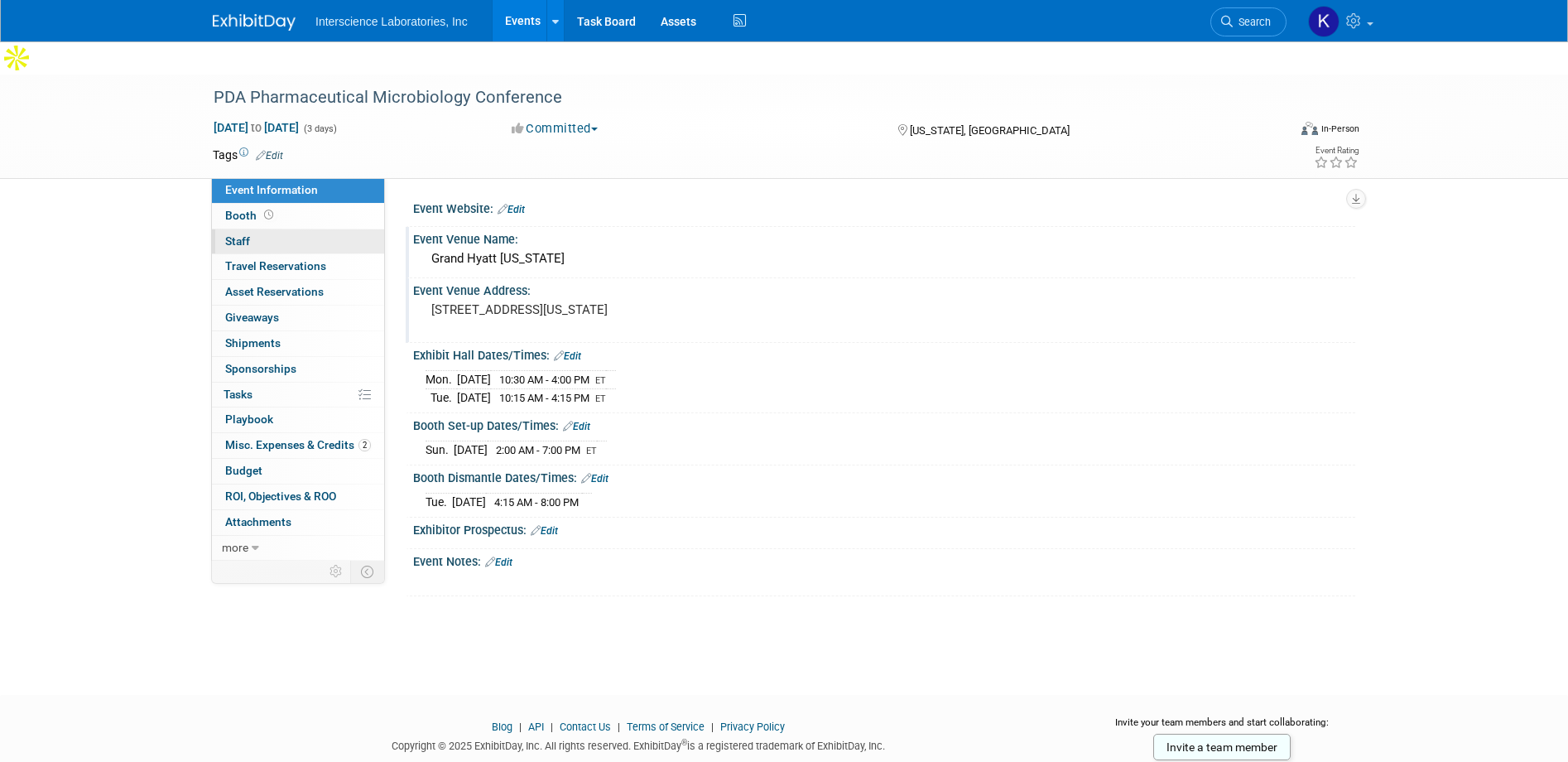
click at [238, 234] on span "Staff 0" at bounding box center [237, 241] width 25 height 13
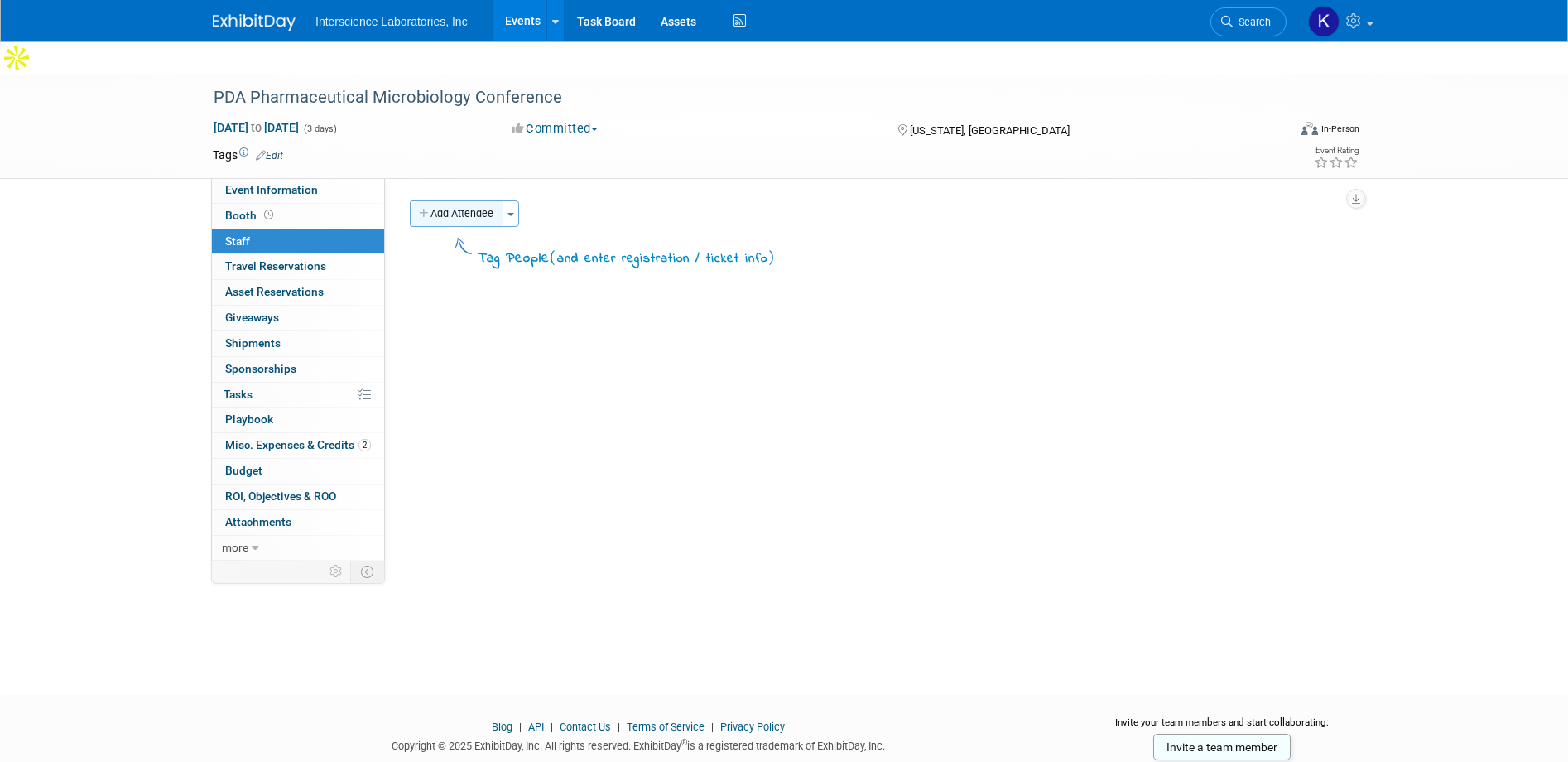
click at [485, 201] on button "Add Attendee" at bounding box center [456, 214] width 93 height 27
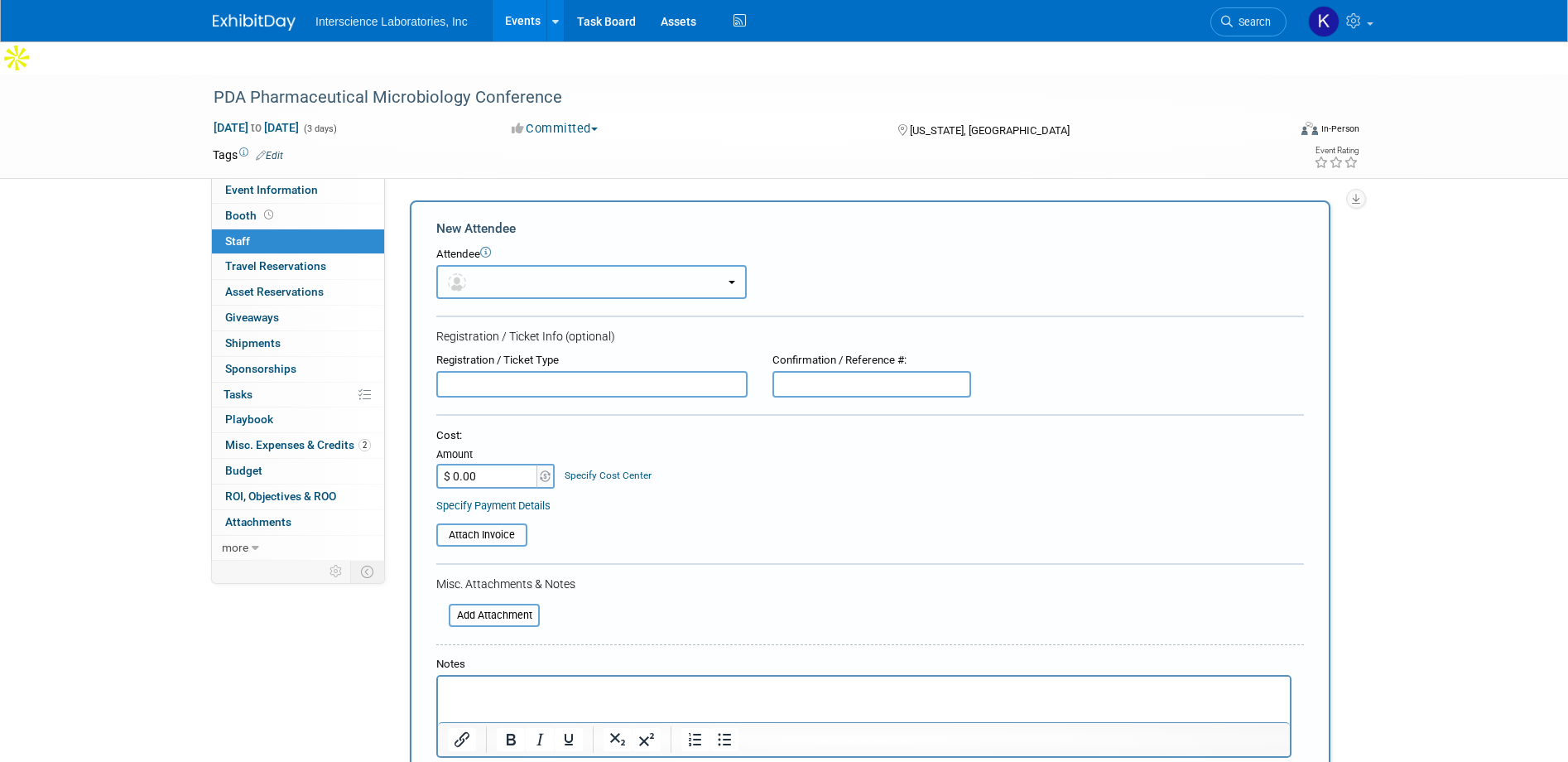
click at [523, 265] on button "button" at bounding box center [591, 281] width 311 height 34
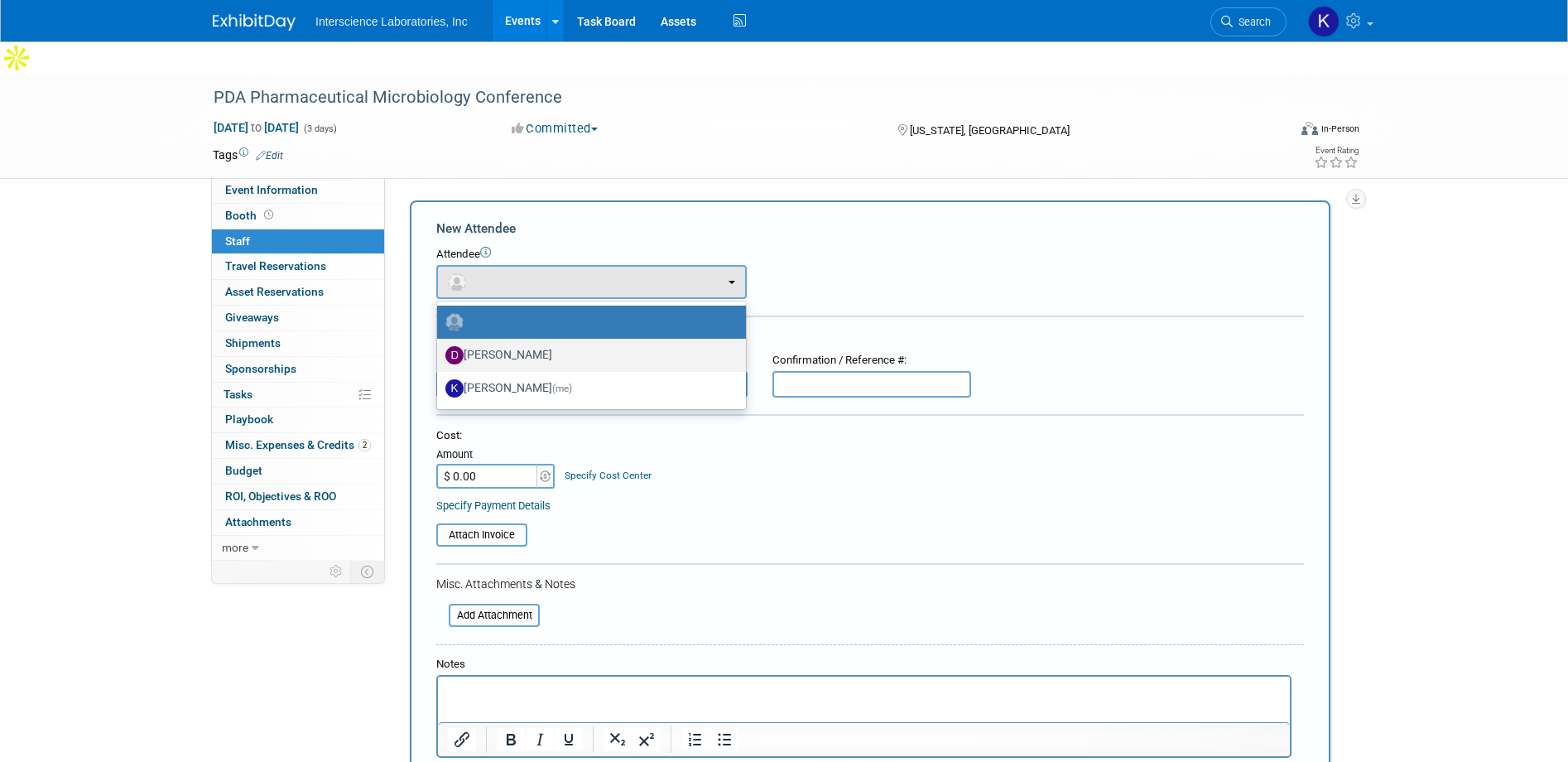
click at [516, 342] on label "Dayana Muzziotti" at bounding box center [587, 356] width 284 height 27
click at [440, 348] on input "Dayana Muzziotti" at bounding box center [434, 353] width 11 height 11
select select "827f5923-f01f-408d-8299-f19fc5123b5e"
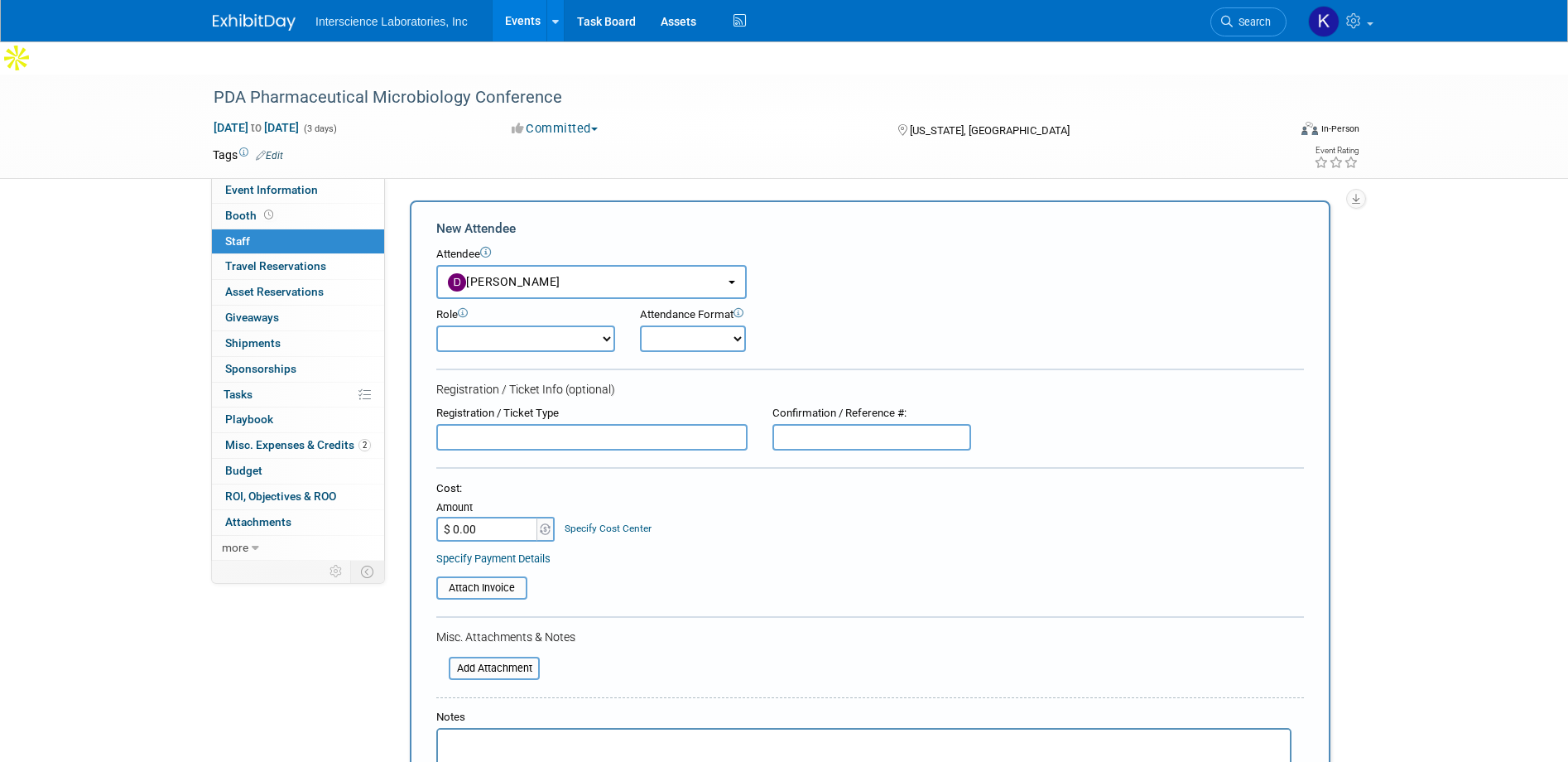
click at [608, 326] on select "Demonstrator Host Planner Presenter Sales Representative Set-up/Dismantle Crew …" at bounding box center [525, 339] width 179 height 27
select select "9"
click at [436, 326] on select "Demonstrator Host Planner Presenter Sales Representative Set-up/Dismantle Crew …" at bounding box center [525, 339] width 179 height 27
click at [729, 326] on select "Onsite Remote" at bounding box center [693, 339] width 106 height 27
select select "1"
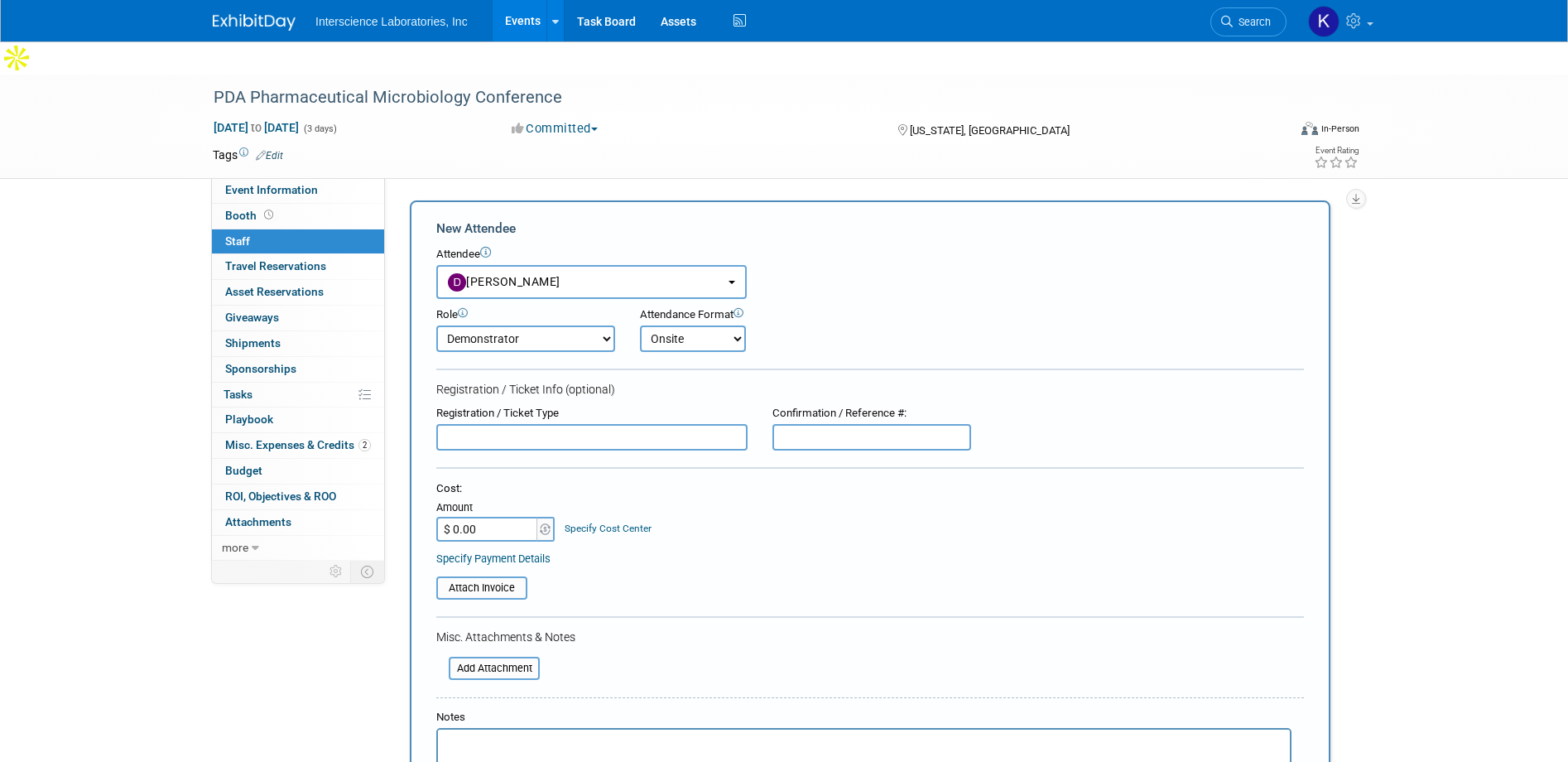
click at [640, 326] on select "Onsite Remote" at bounding box center [693, 339] width 106 height 27
click at [706, 424] on input "text" at bounding box center [592, 437] width 311 height 27
type input "Exhibitor"
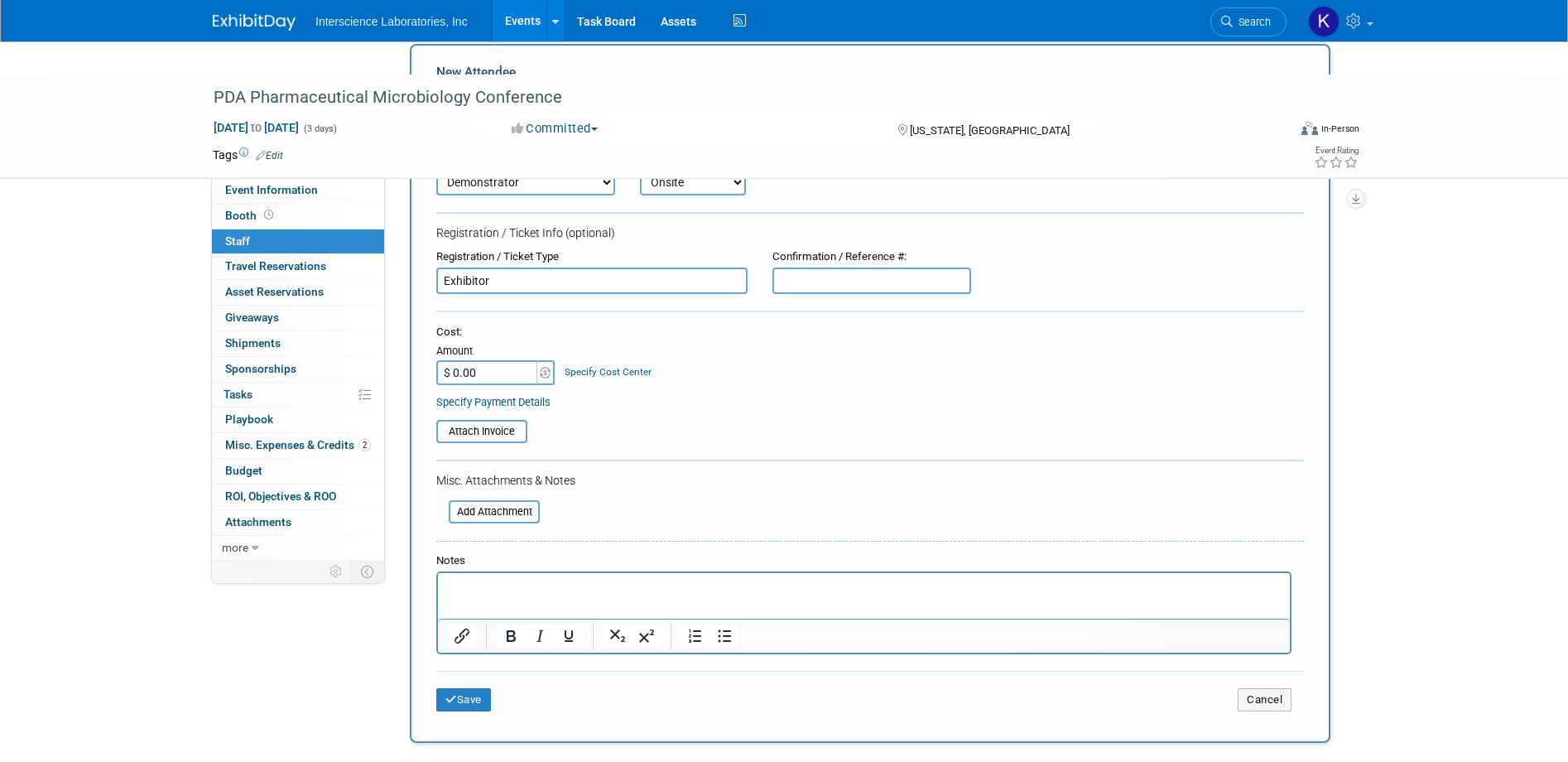
scroll to position [300, 0]
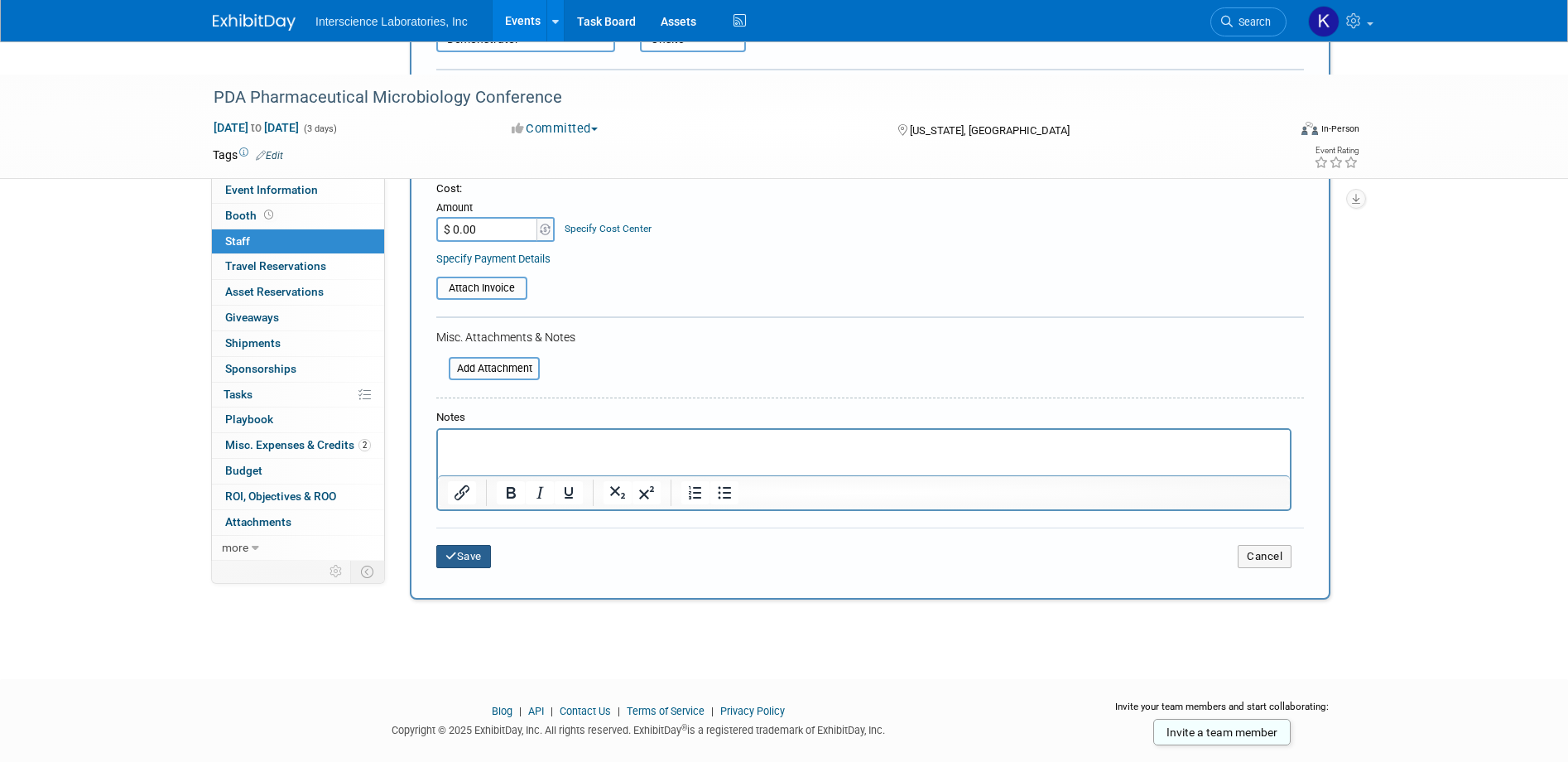
drag, startPoint x: 468, startPoint y: 524, endPoint x: 503, endPoint y: 523, distance: 35.0
click at [470, 545] on button "Save" at bounding box center [464, 556] width 55 height 23
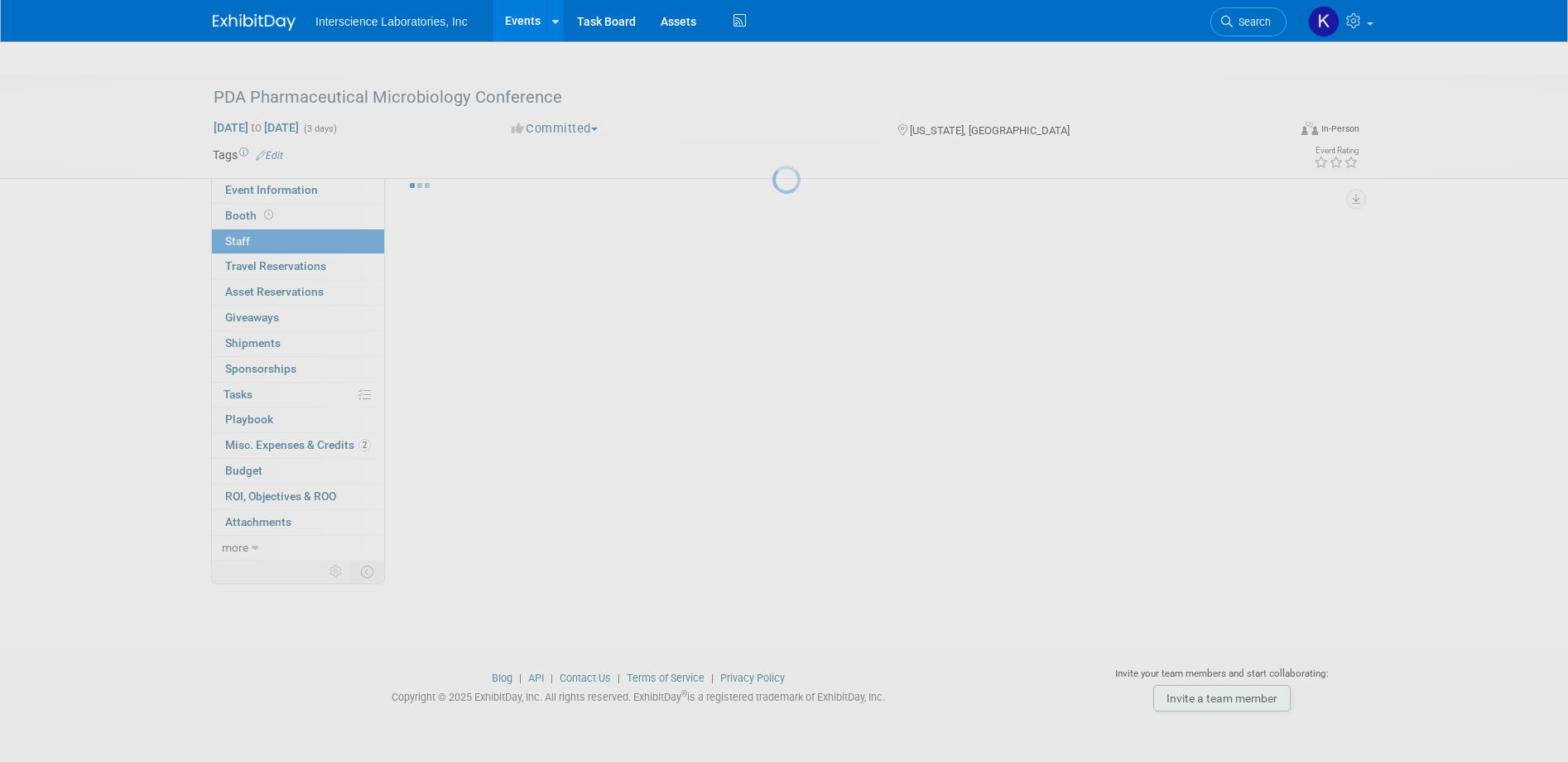
scroll to position [16, 0]
